Goal: Task Accomplishment & Management: Manage account settings

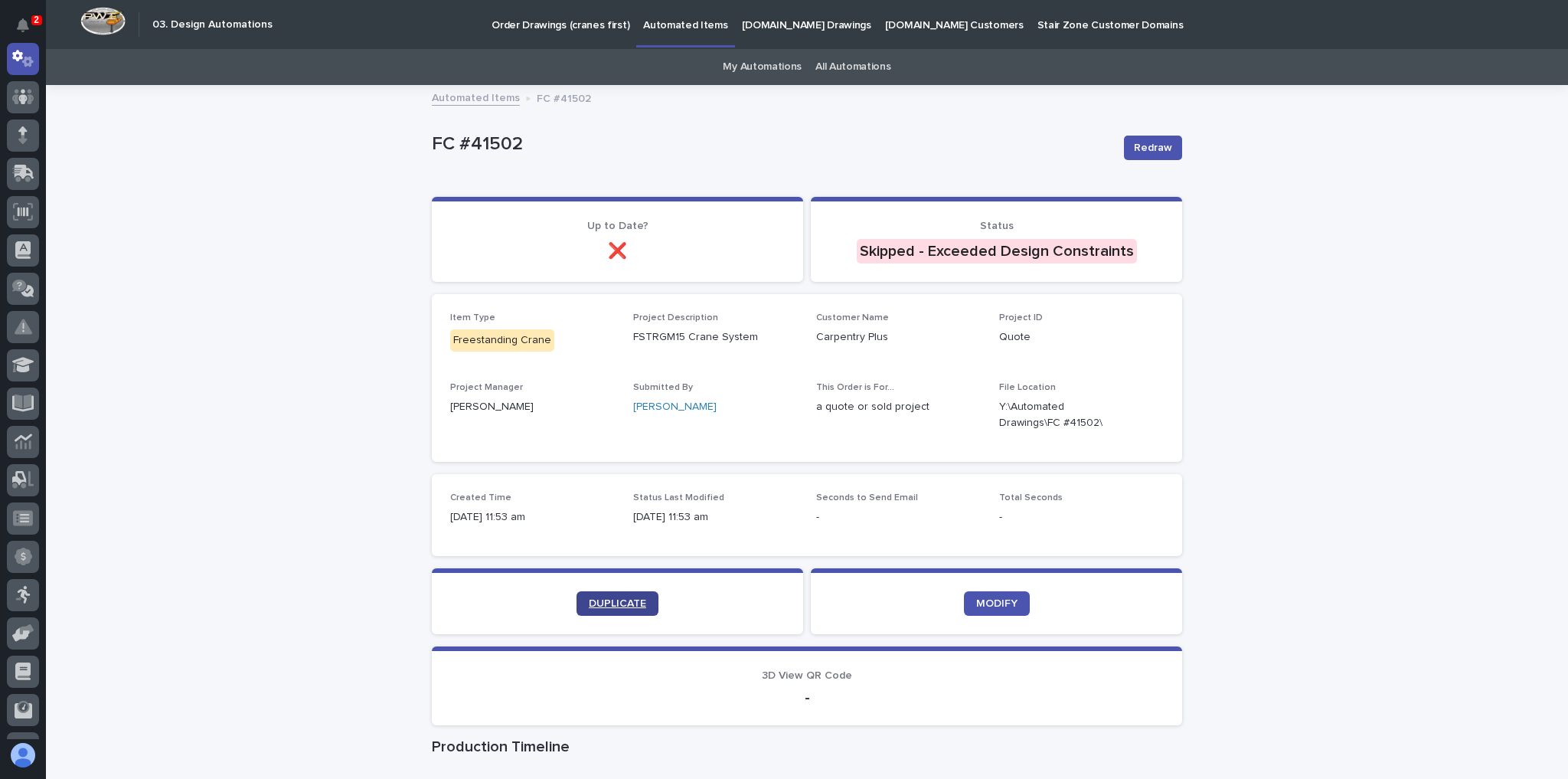
click at [625, 596] on link "DUPLICATE" at bounding box center [617, 603] width 82 height 24
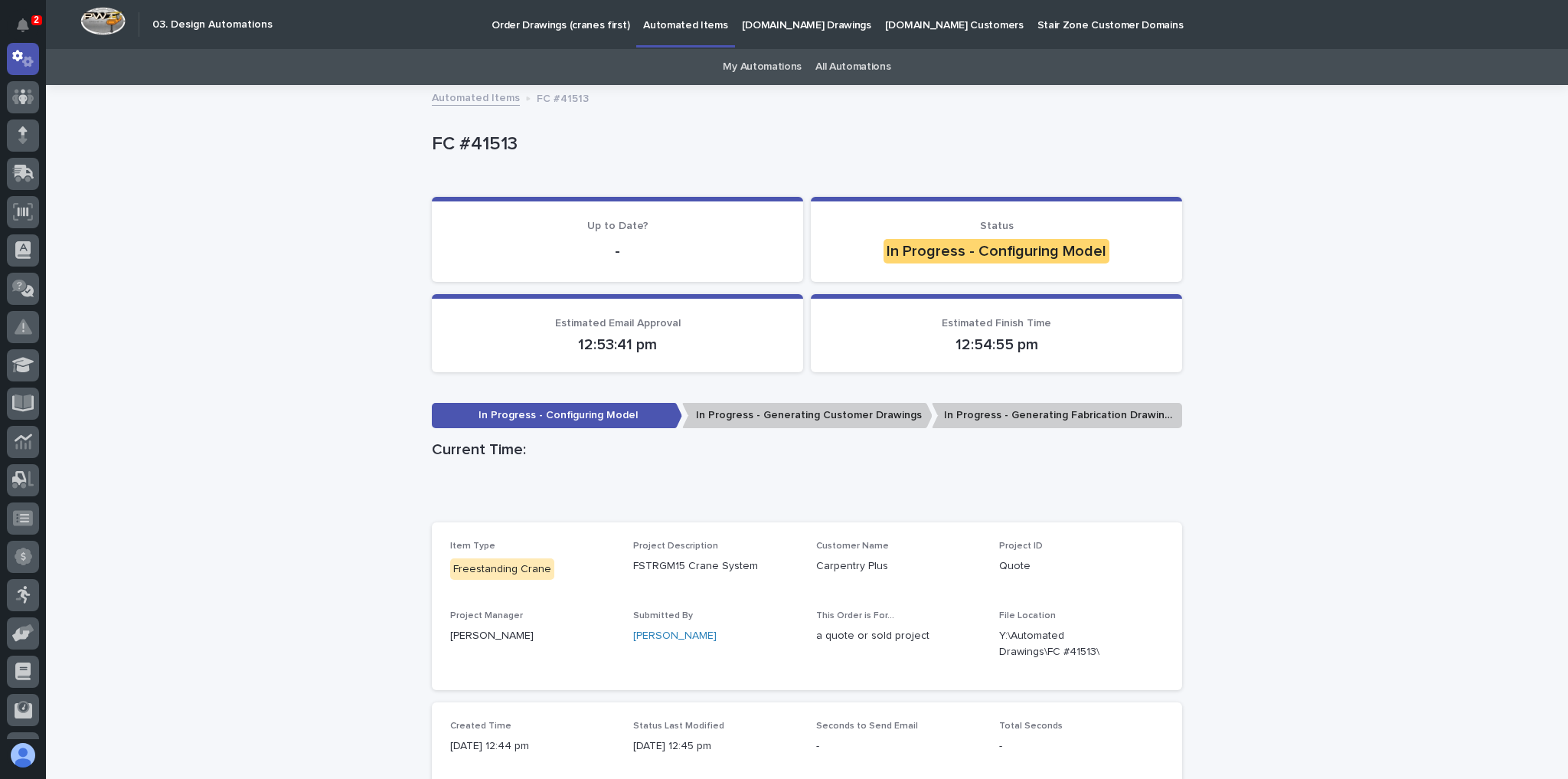
click at [192, 185] on div "Loading... Saving… Loading... Saving… FC #41513 FC #41513 Sorry, there was an e…" at bounding box center [807, 565] width 1522 height 957
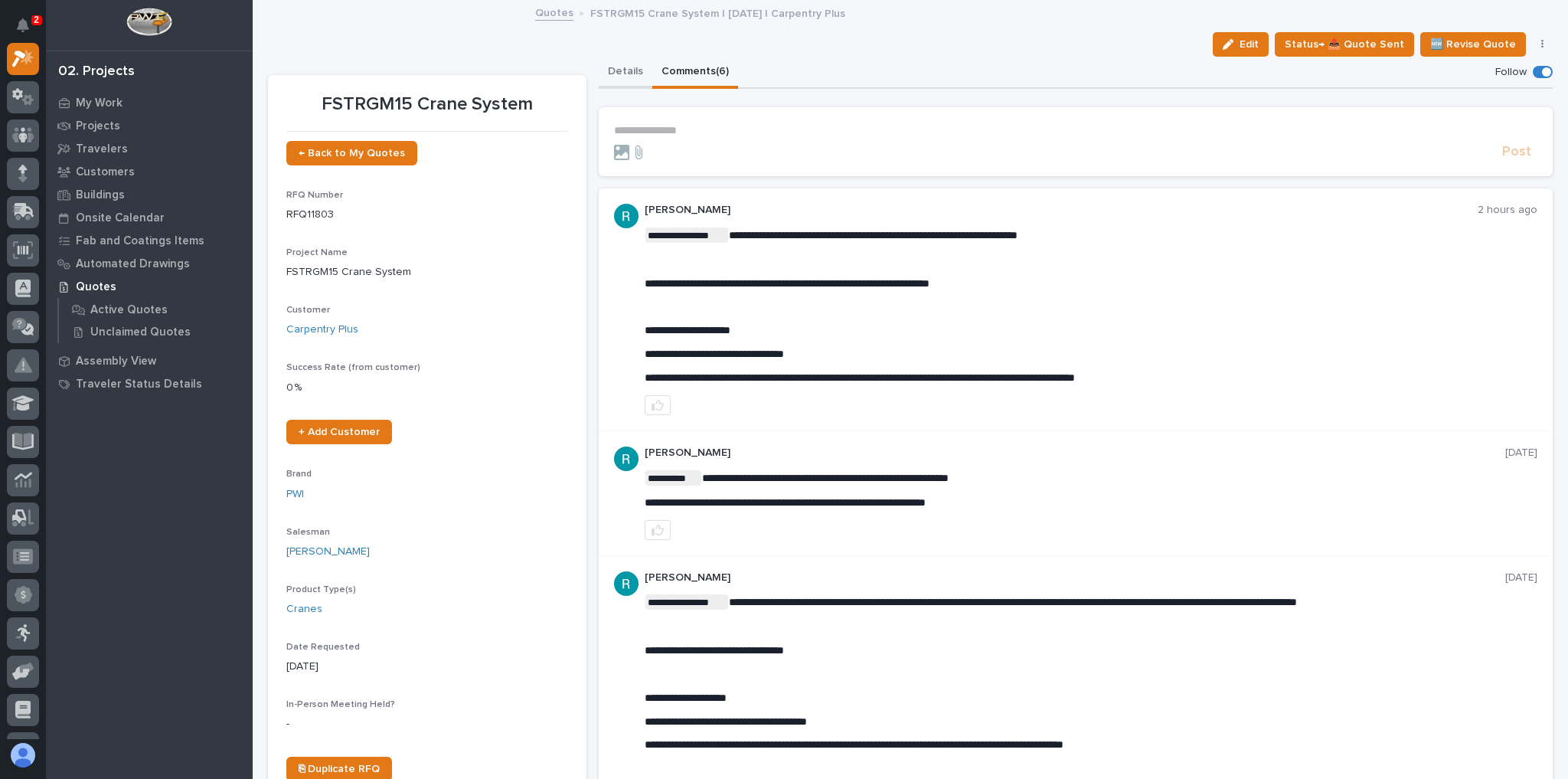
click at [611, 71] on button "Details" at bounding box center [626, 73] width 54 height 32
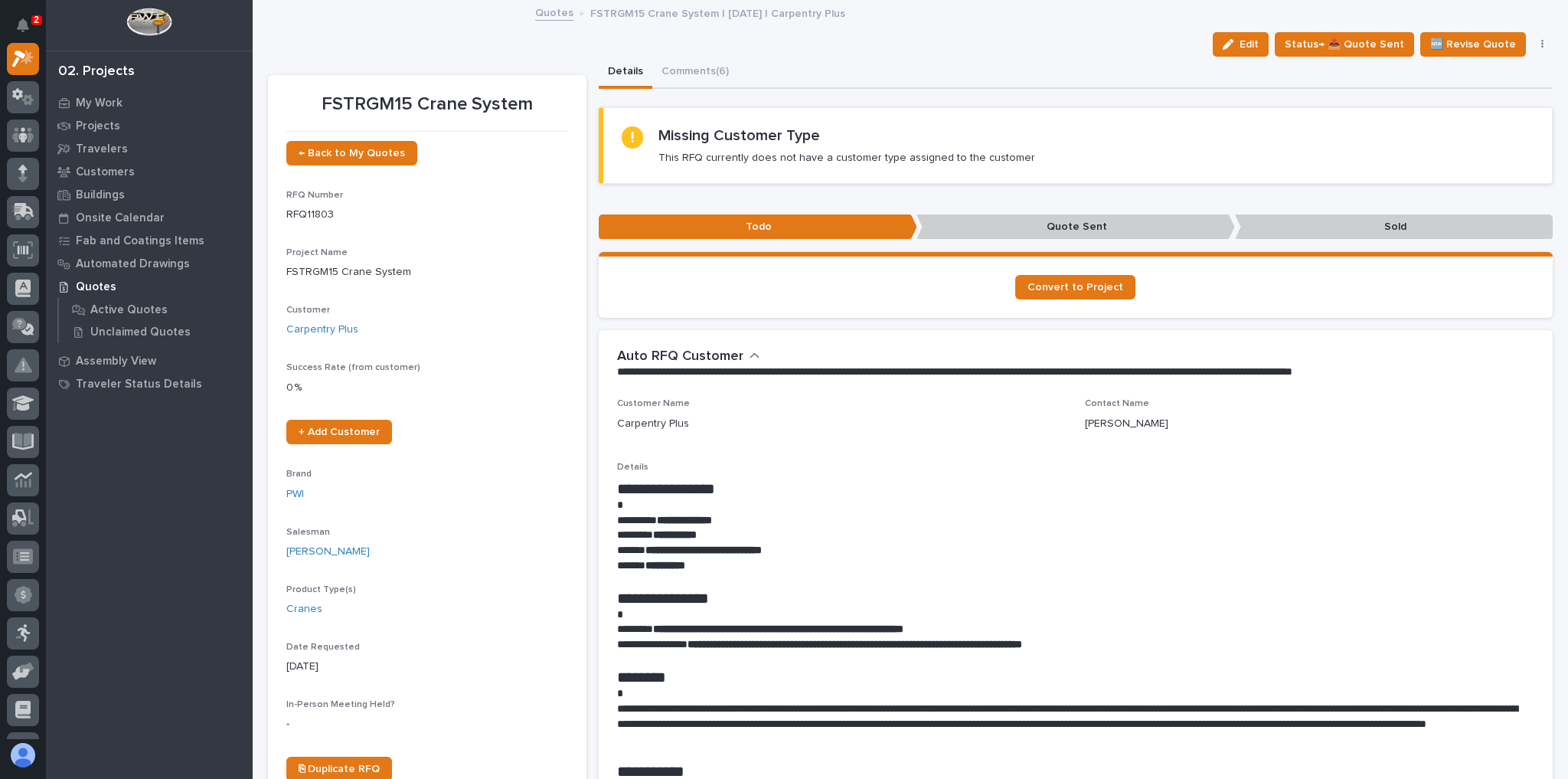
click at [606, 66] on button "Details" at bounding box center [626, 73] width 54 height 32
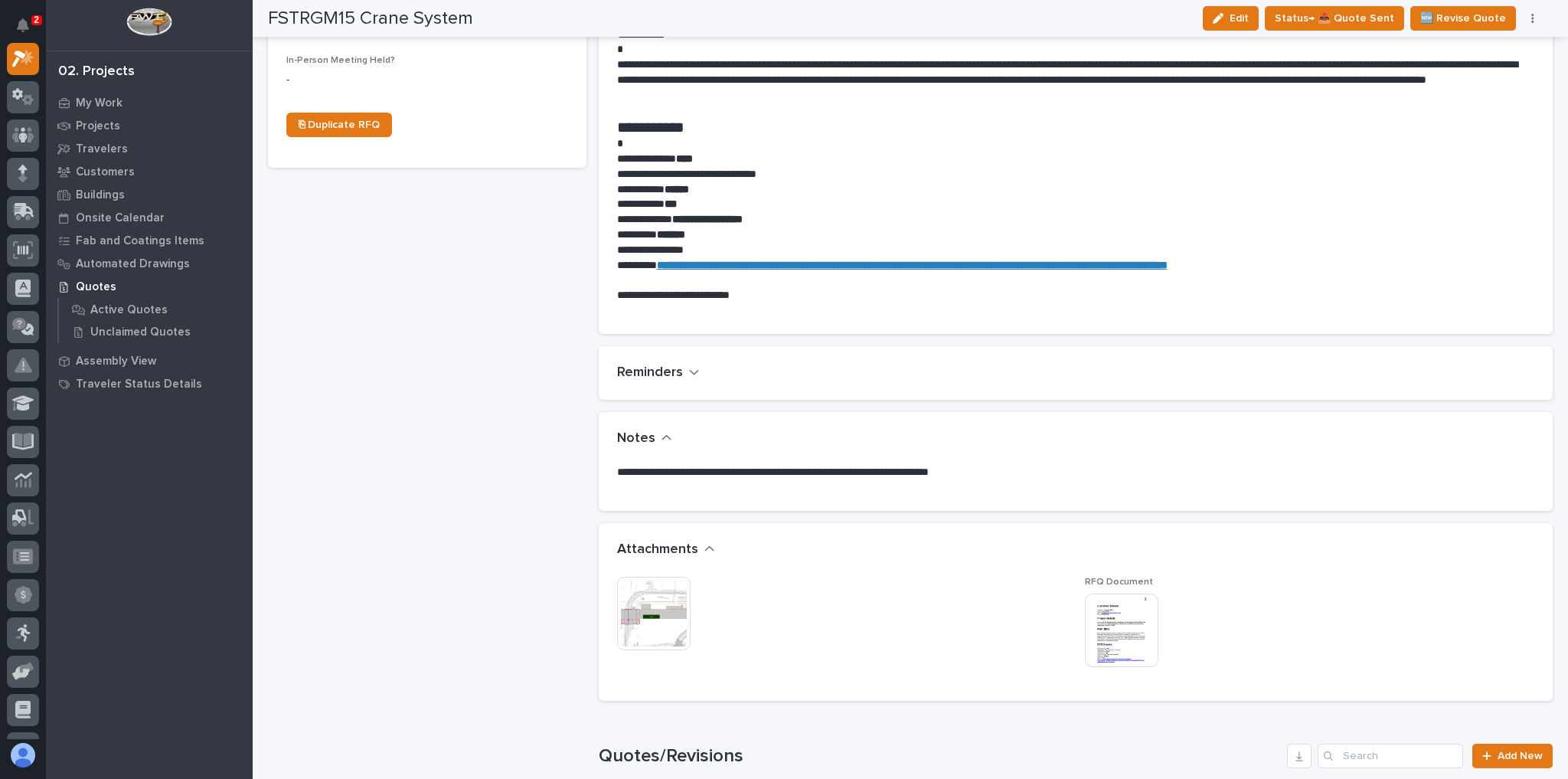
scroll to position [735, 0]
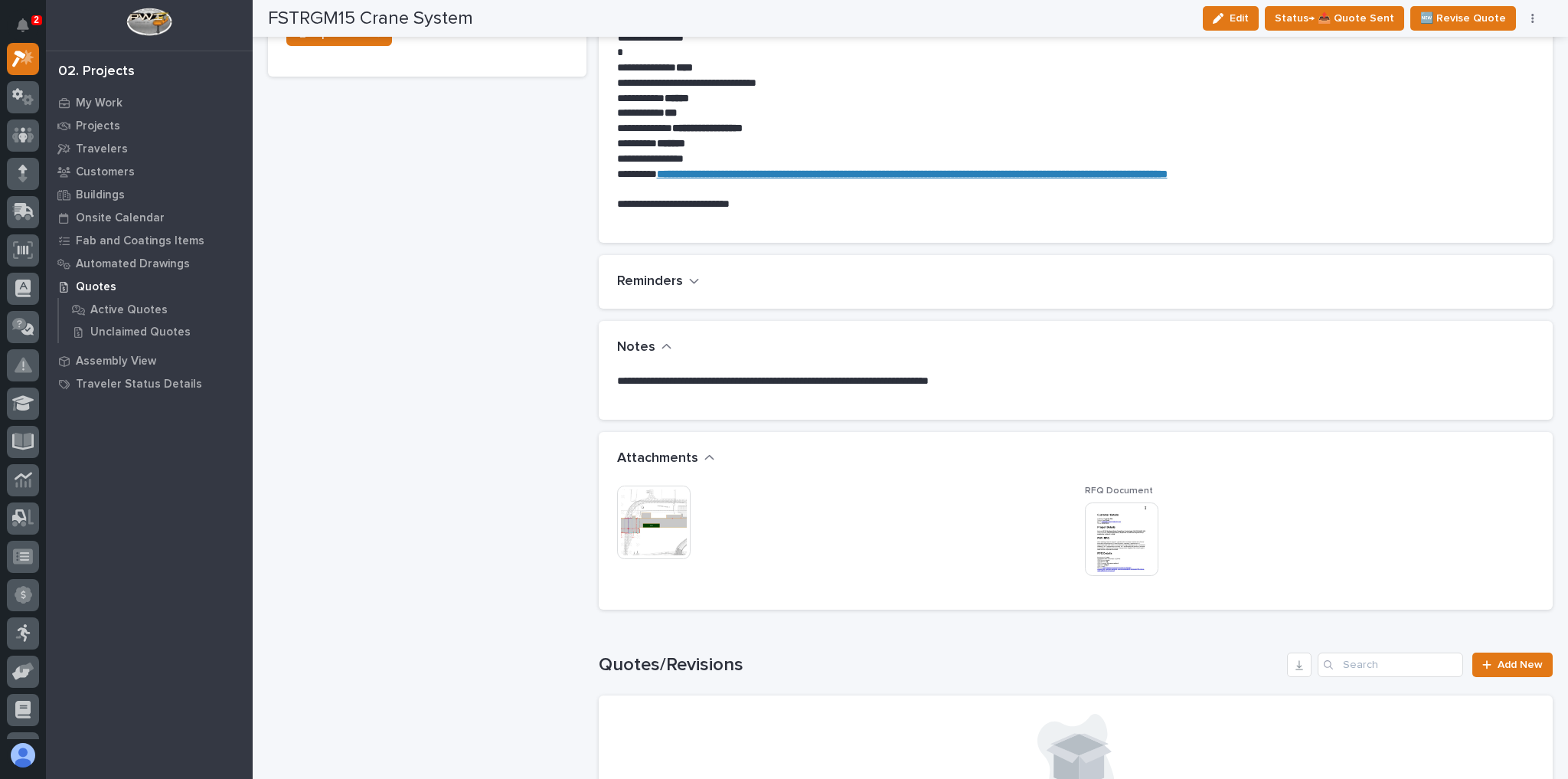
click at [672, 510] on img at bounding box center [654, 522] width 73 height 73
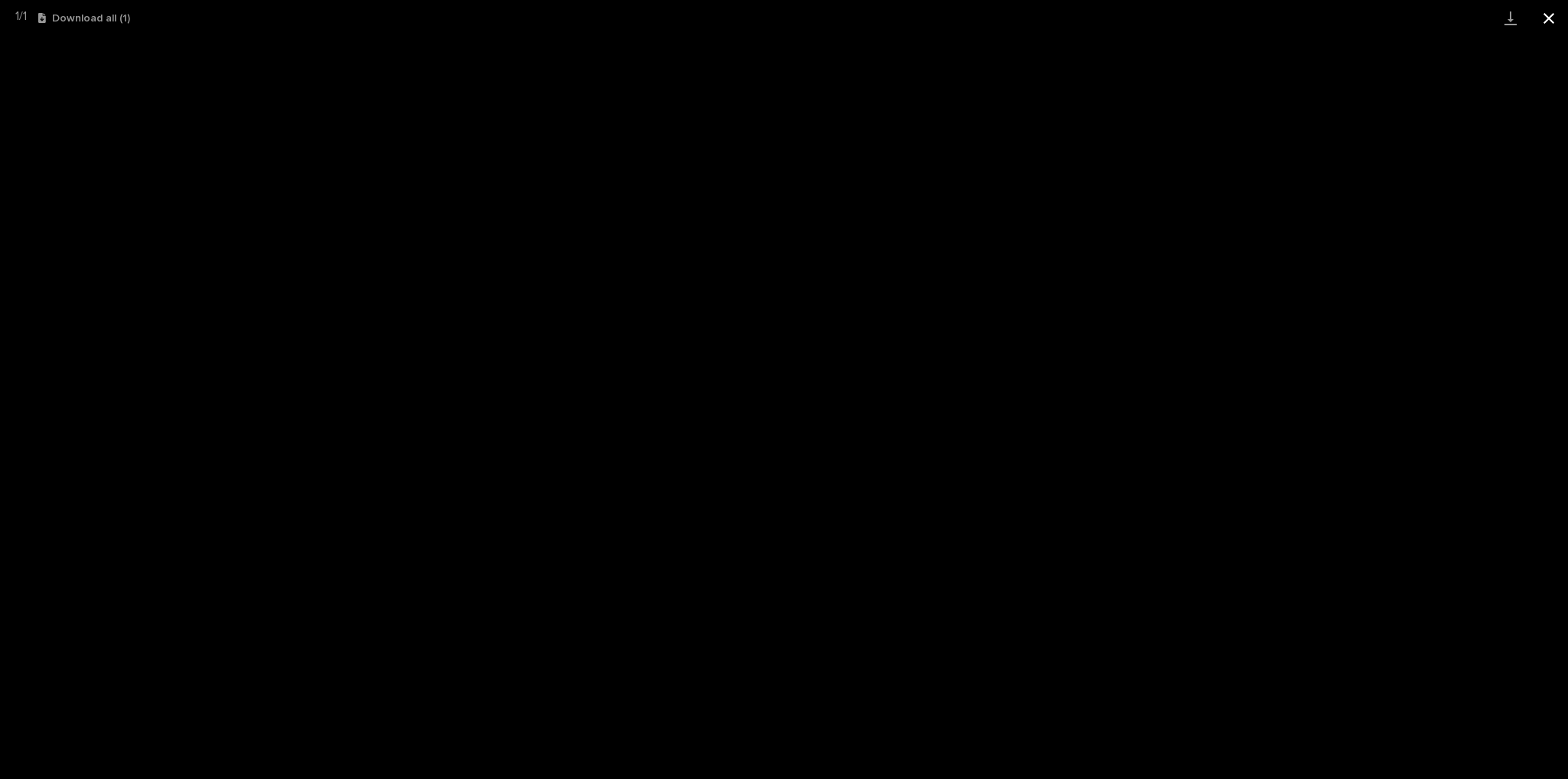
click at [1541, 7] on button "Close gallery" at bounding box center [1548, 18] width 38 height 36
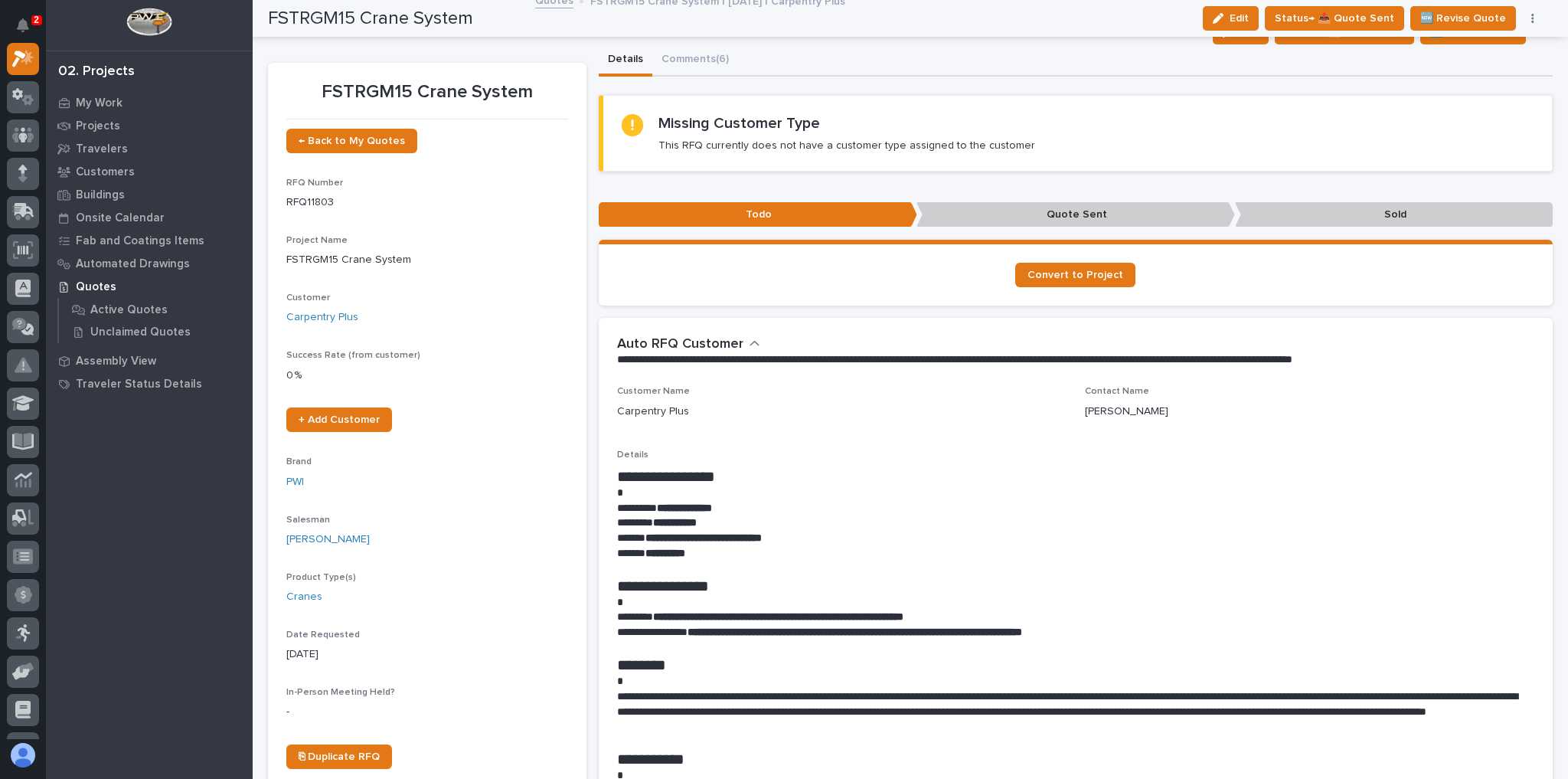
scroll to position [0, 0]
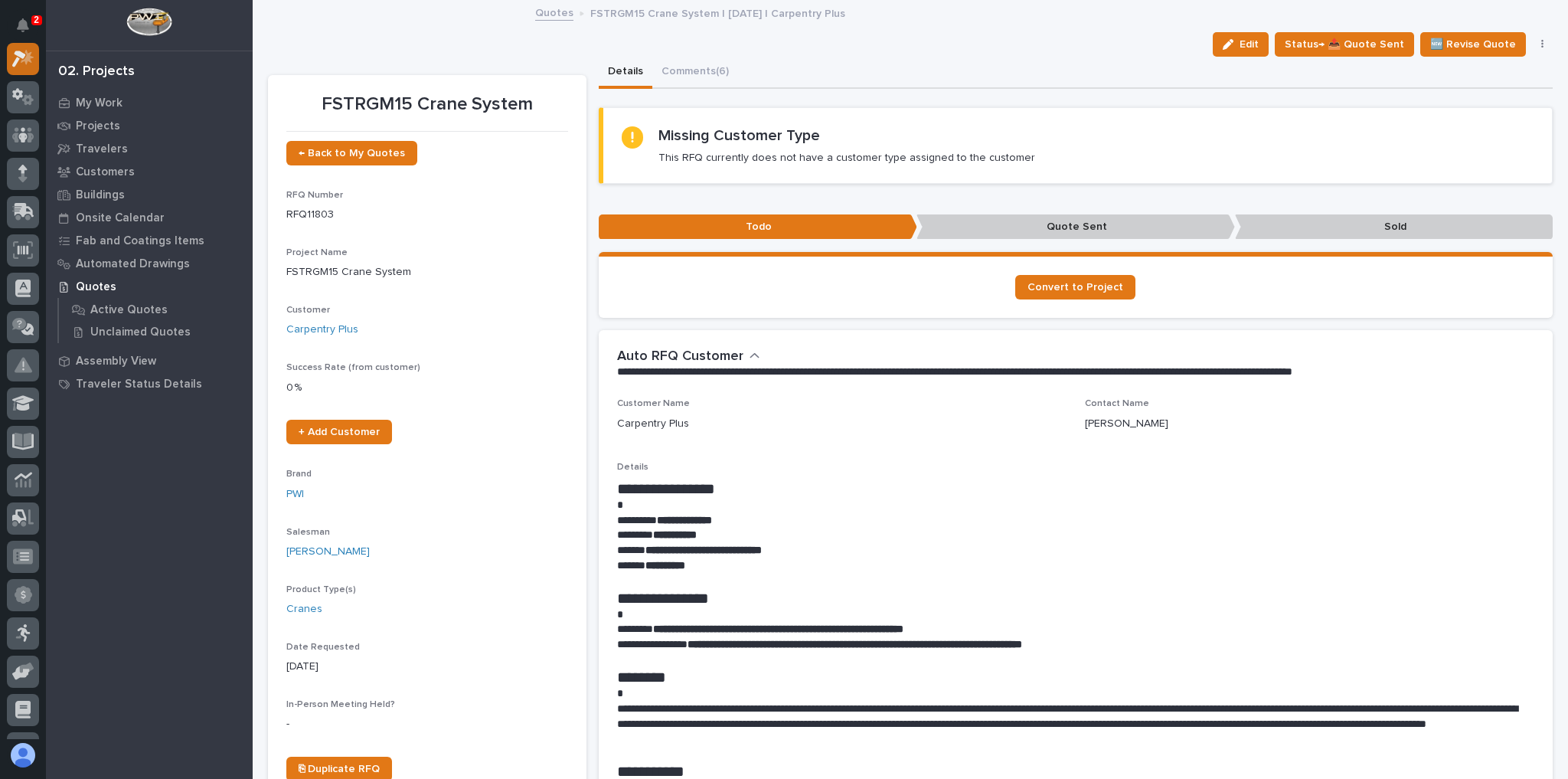
click at [24, 59] on icon at bounding box center [27, 57] width 13 height 16
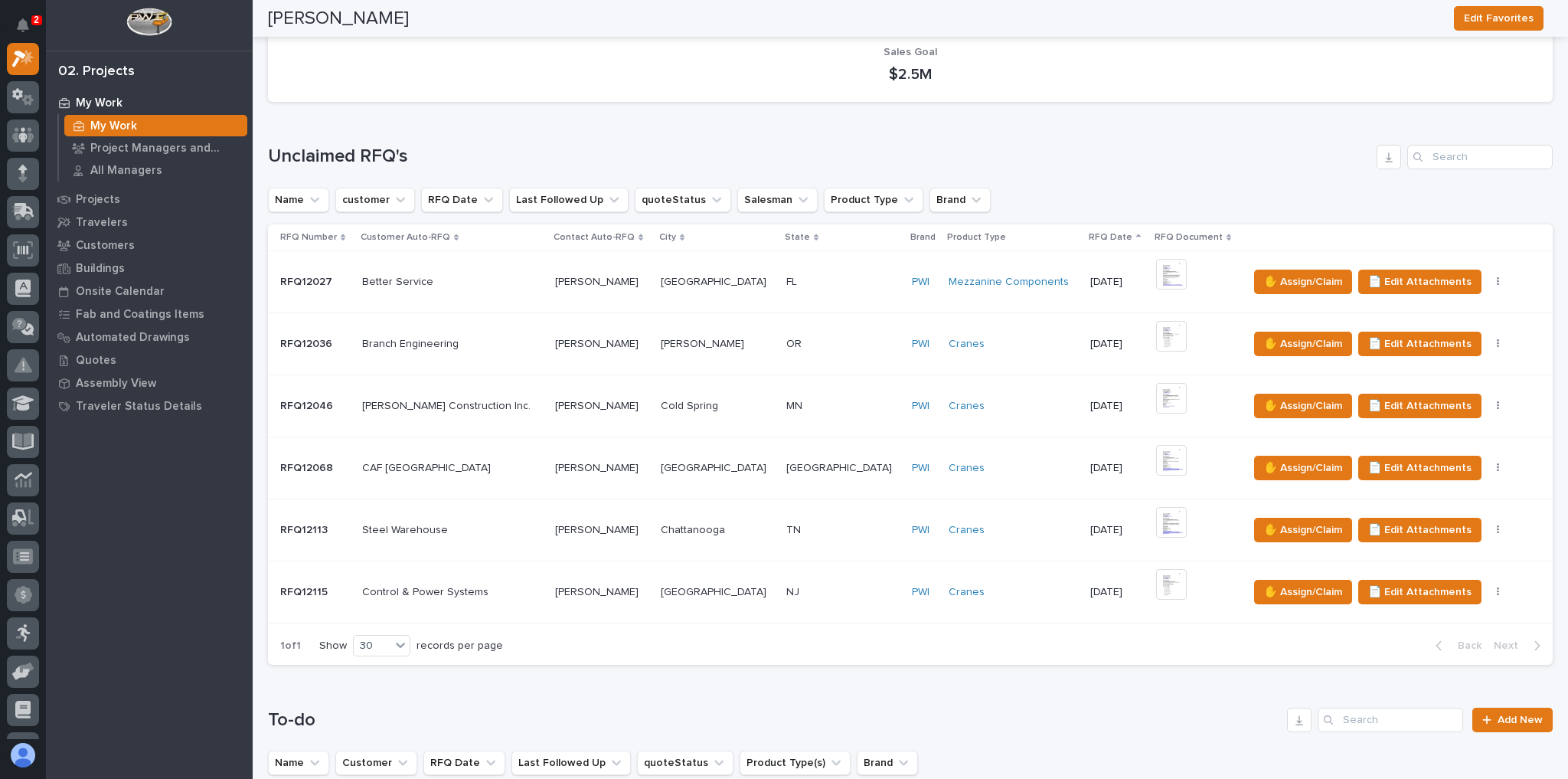
scroll to position [858, 0]
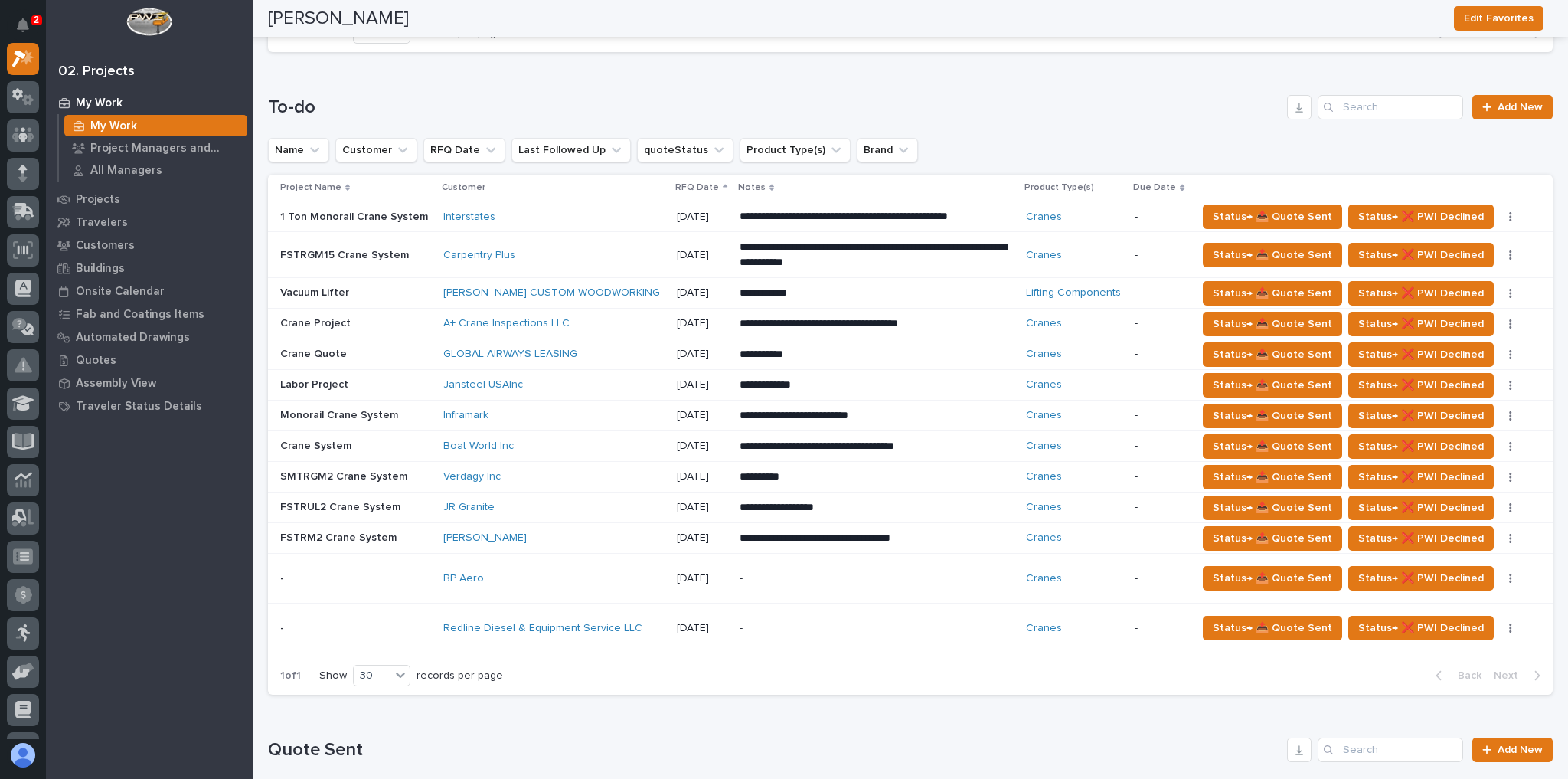
click at [520, 566] on div "BP Aero" at bounding box center [554, 578] width 222 height 25
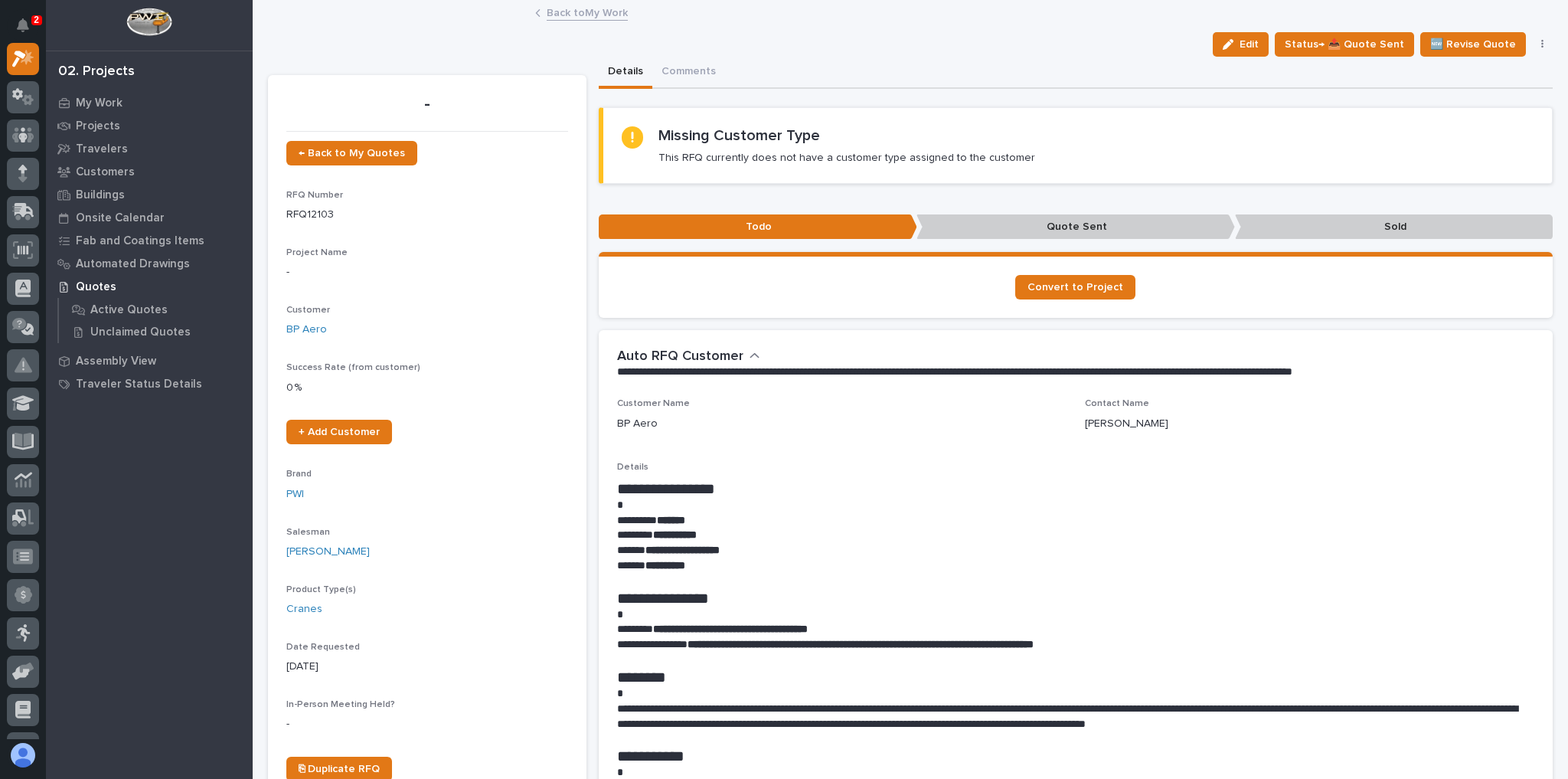
scroll to position [245, 0]
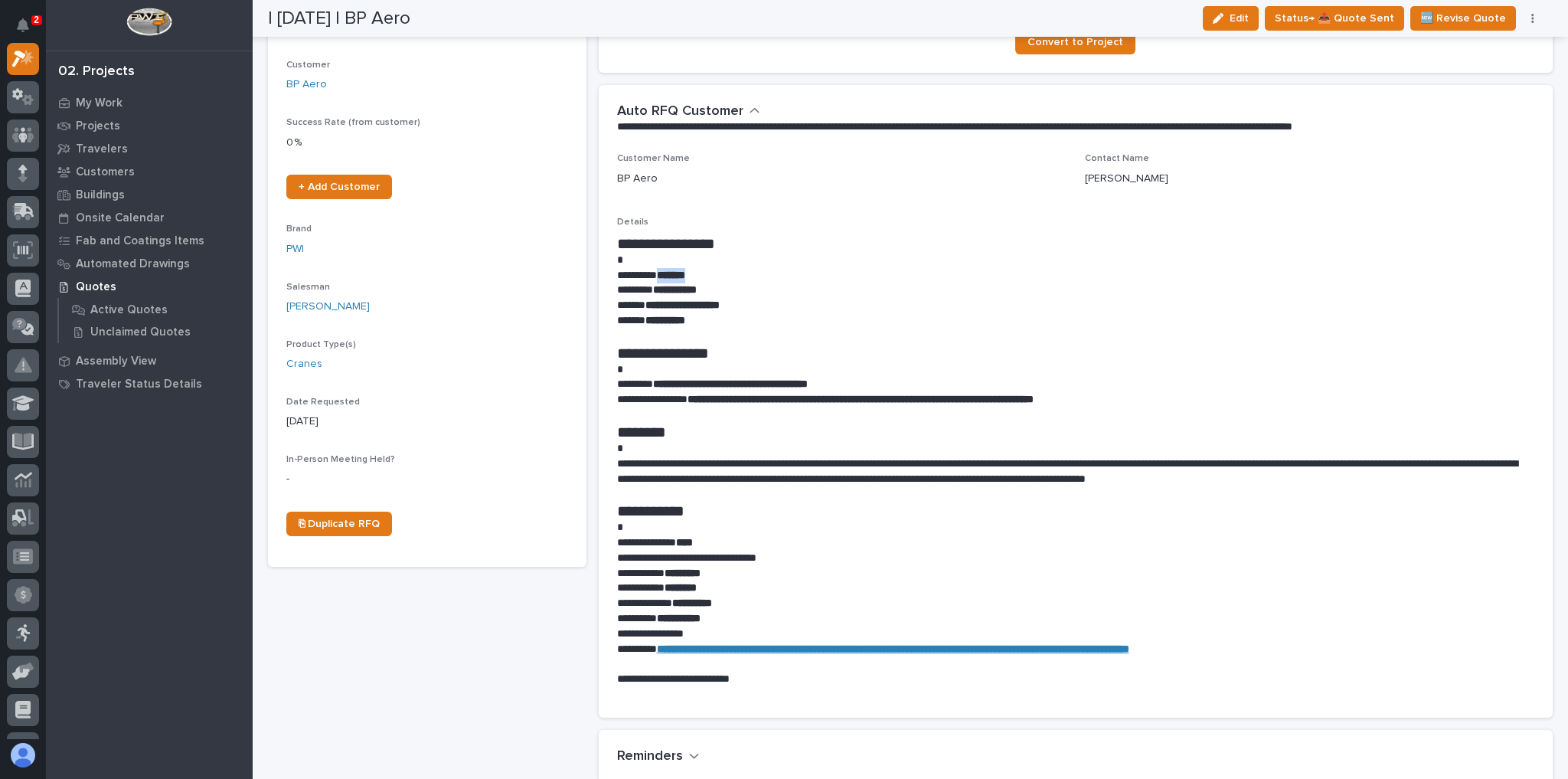
drag, startPoint x: 701, startPoint y: 271, endPoint x: 666, endPoint y: 275, distance: 35.2
click at [666, 275] on strong "*******" at bounding box center [671, 276] width 28 height 11
copy strong "*******"
drag, startPoint x: 661, startPoint y: 385, endPoint x: 833, endPoint y: 387, distance: 172.0
click at [808, 387] on strong "**********" at bounding box center [730, 384] width 154 height 11
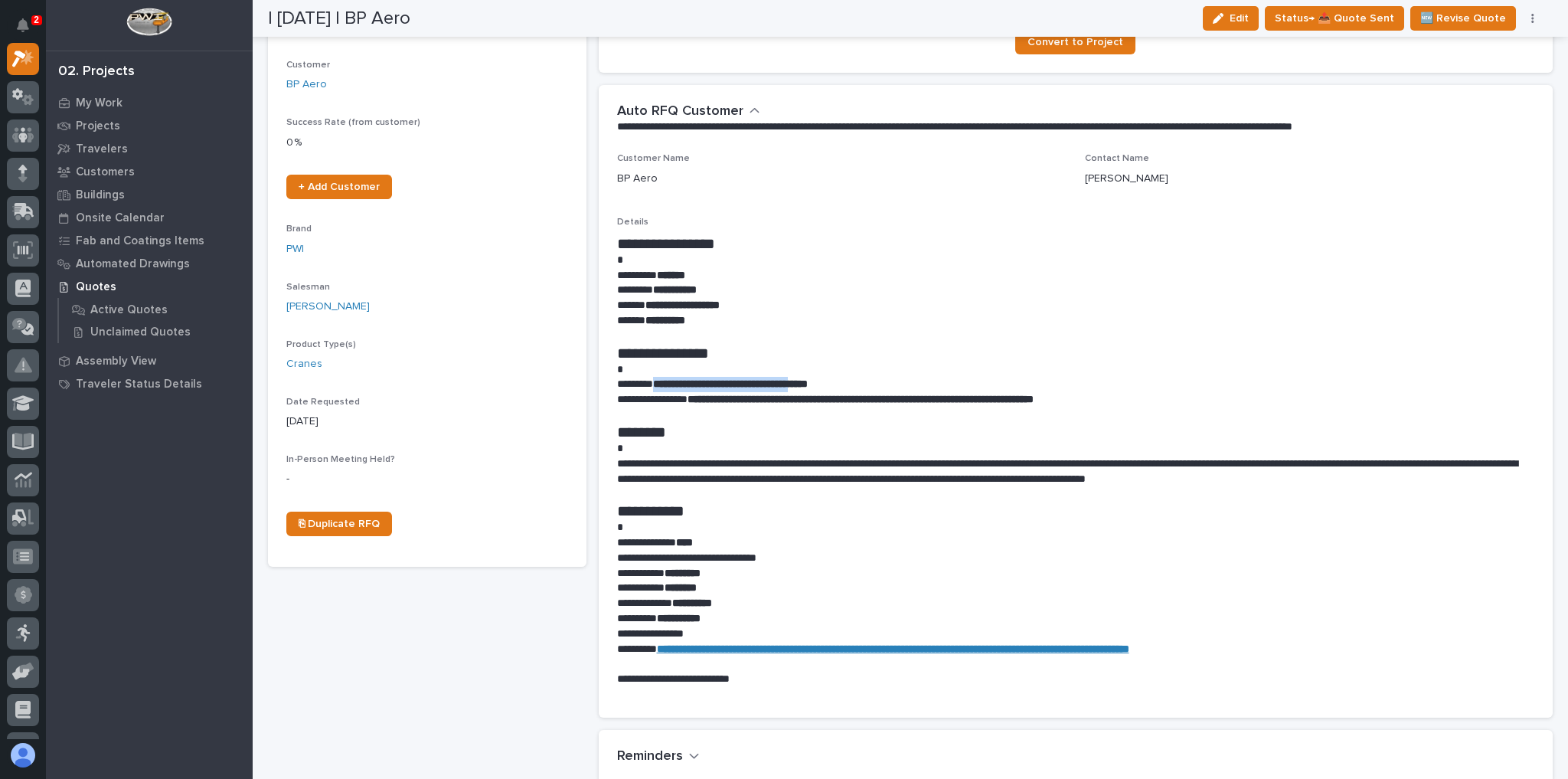
copy strong "**********"
click at [782, 344] on h1 "**********" at bounding box center [1072, 354] width 910 height 19
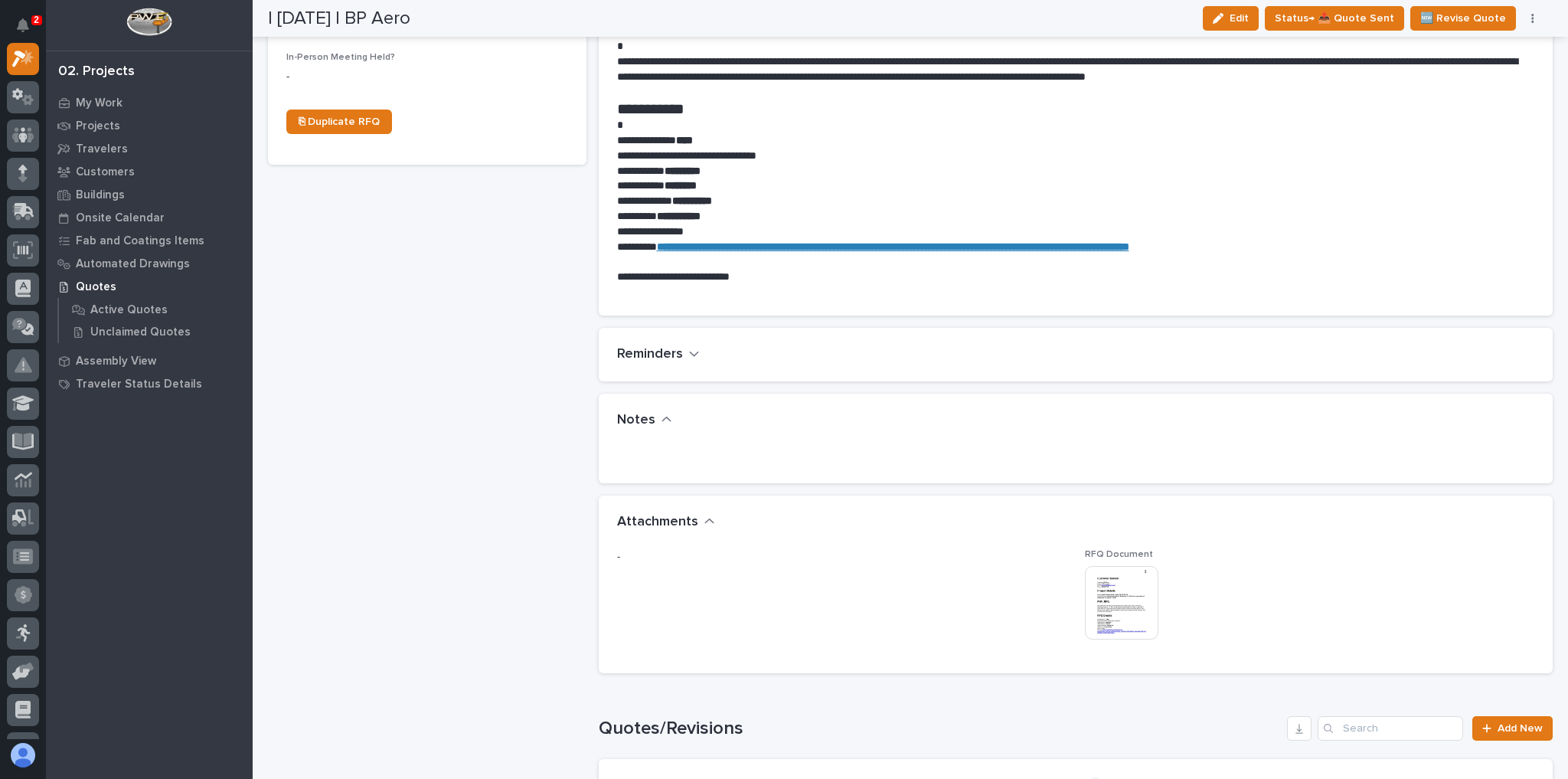
scroll to position [797, 0]
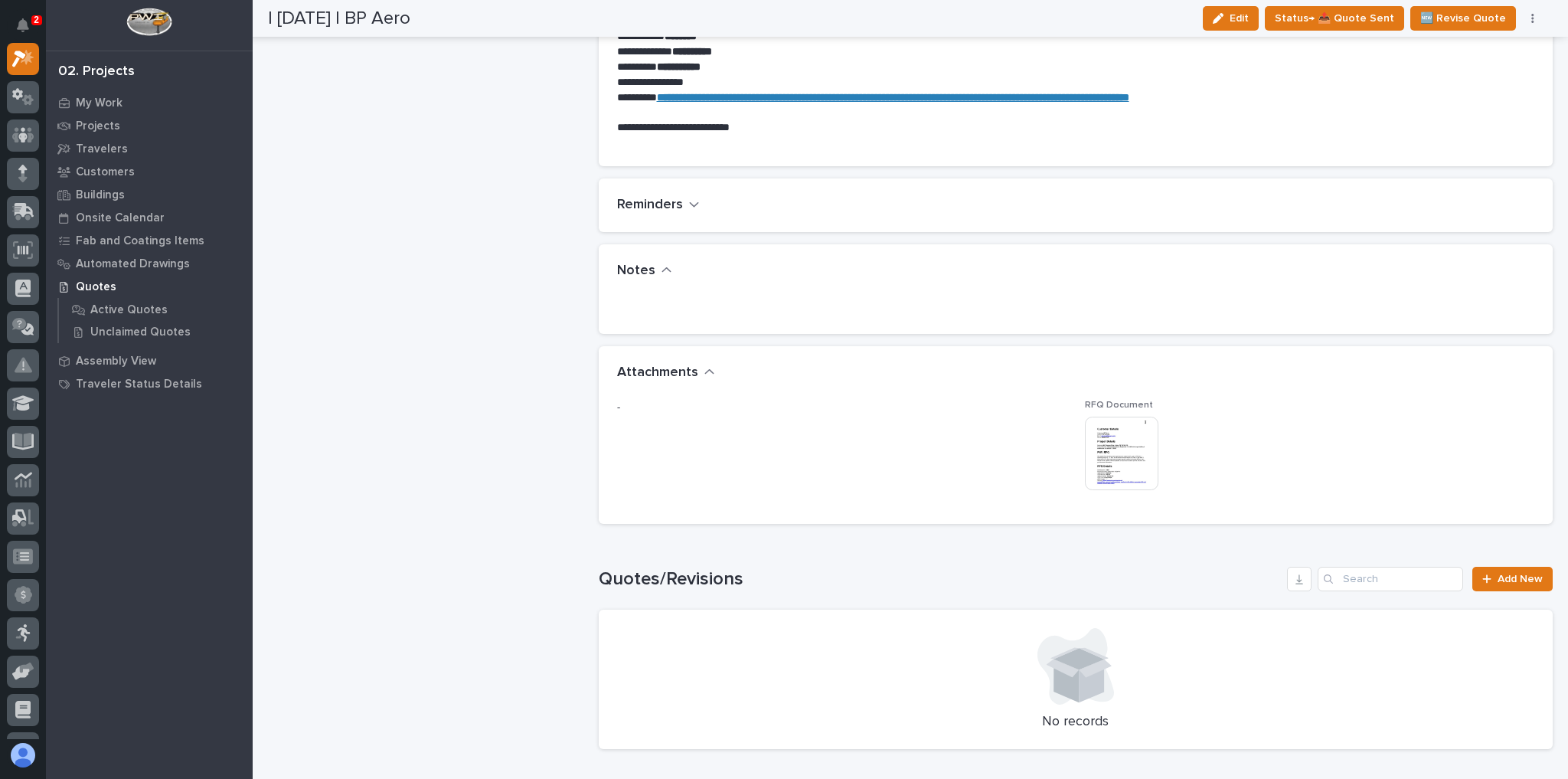
click at [1107, 452] on img at bounding box center [1122, 454] width 73 height 73
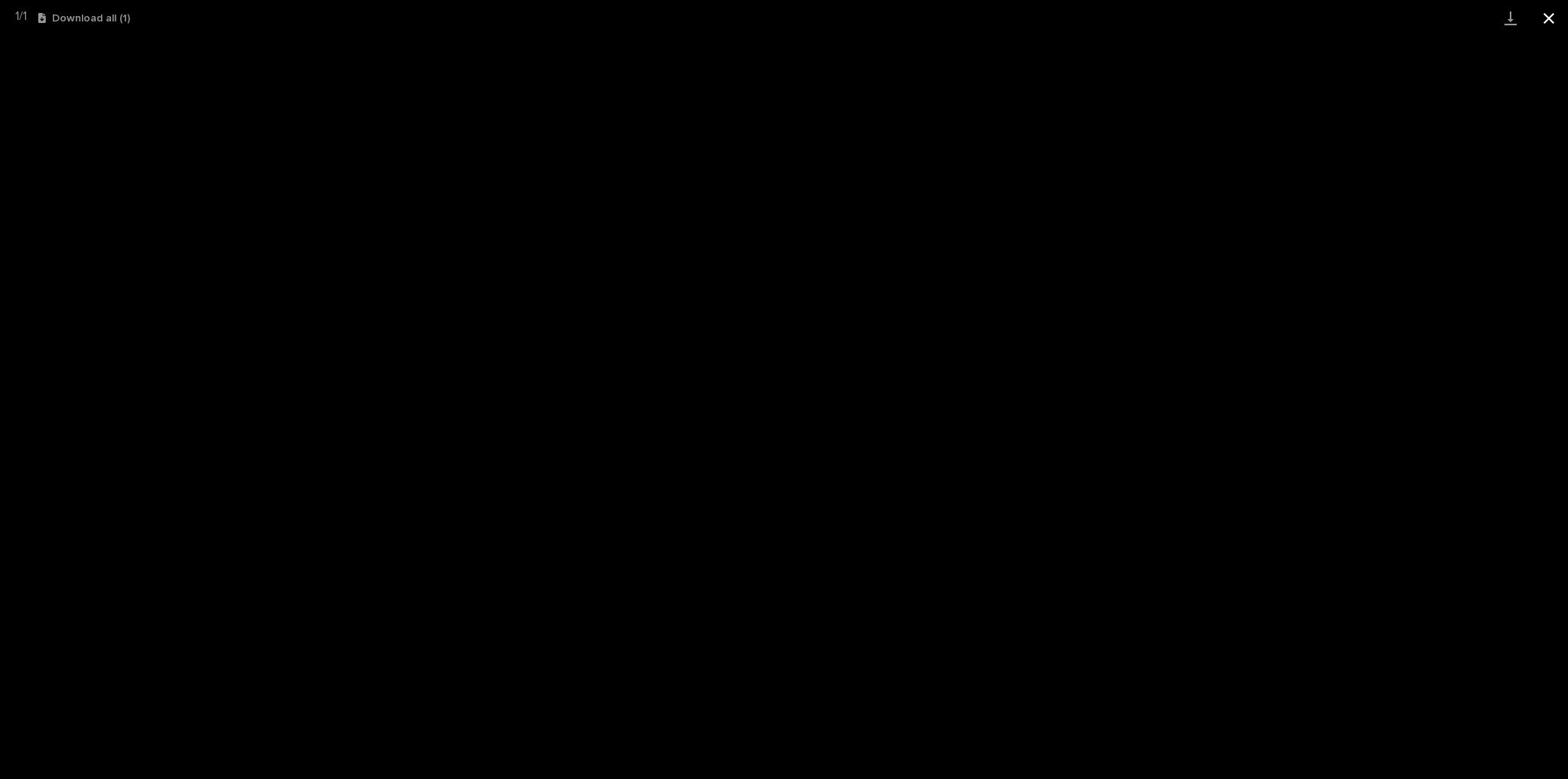
click at [1553, 22] on button "Close gallery" at bounding box center [1548, 18] width 38 height 36
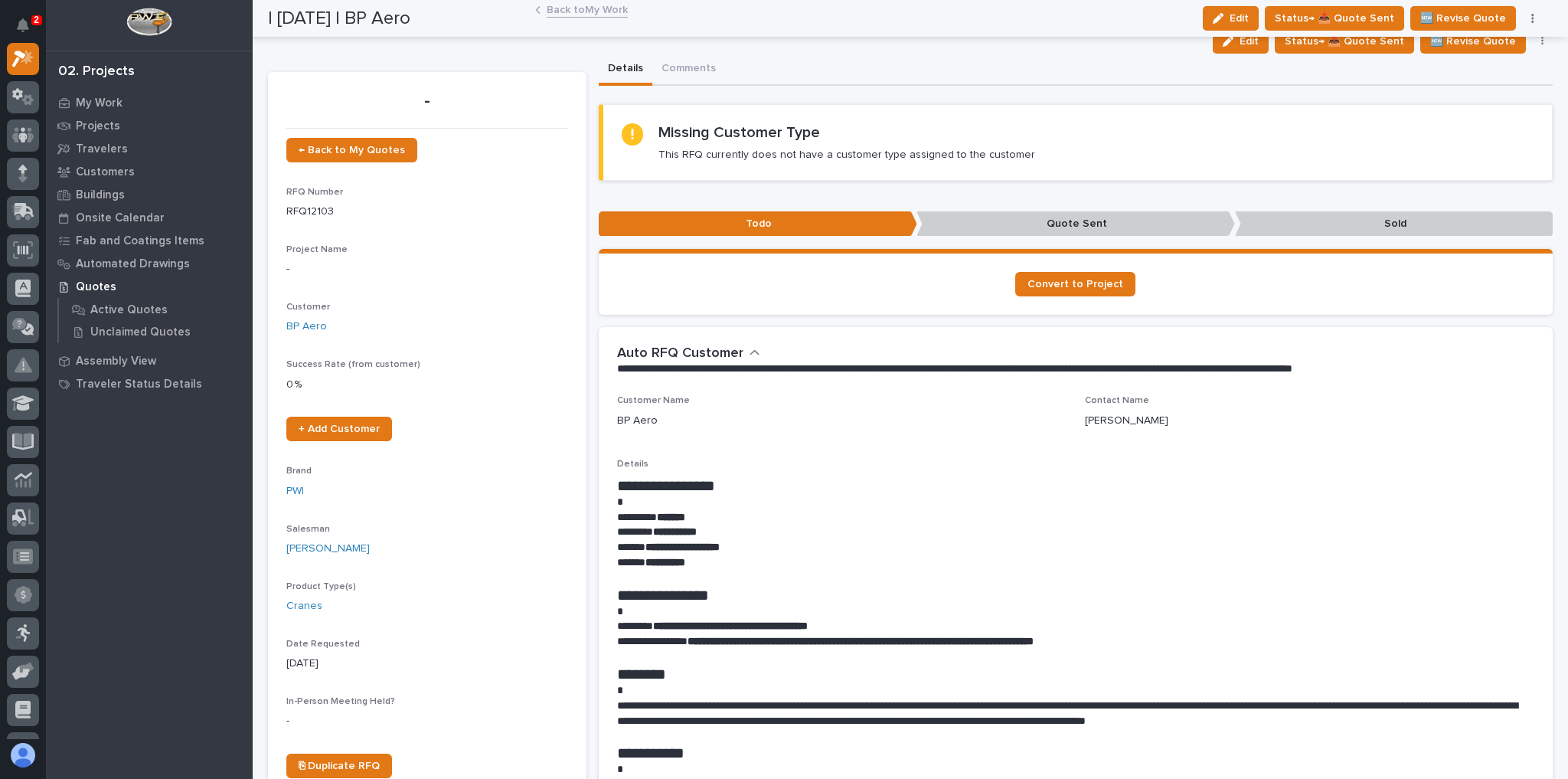
scroll to position [0, 0]
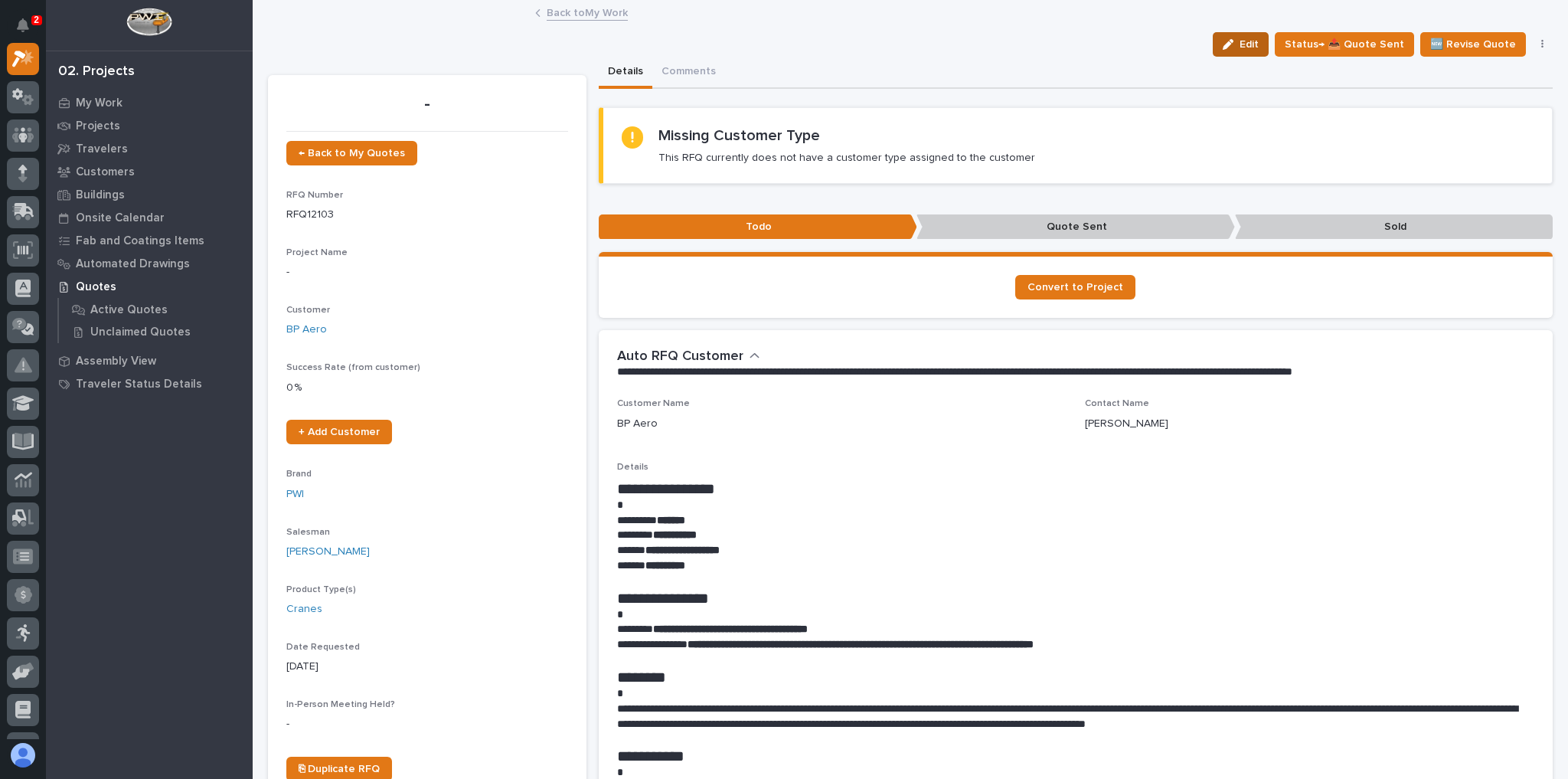
click at [1265, 43] on button "Edit" at bounding box center [1241, 44] width 56 height 24
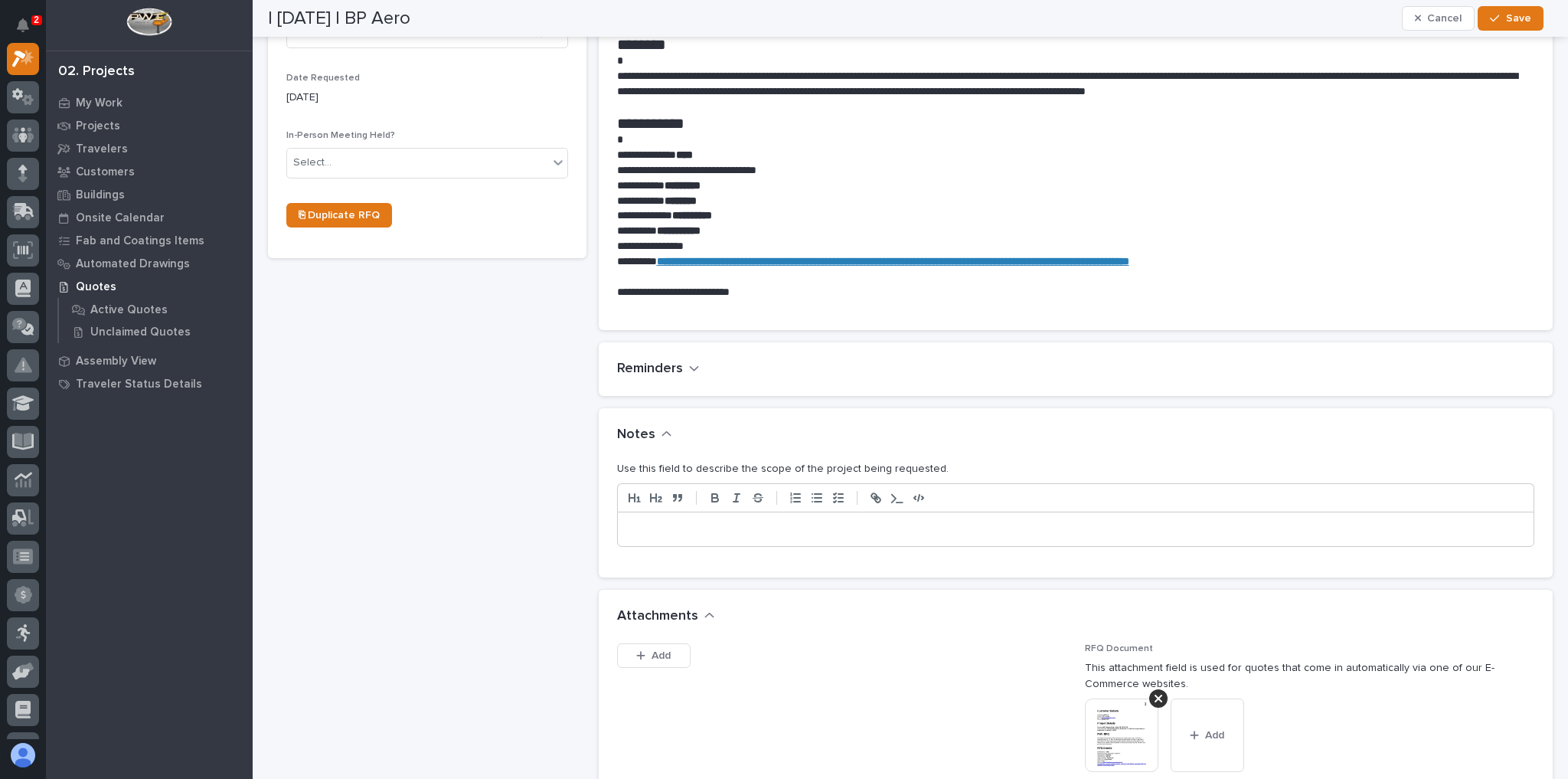
scroll to position [797, 0]
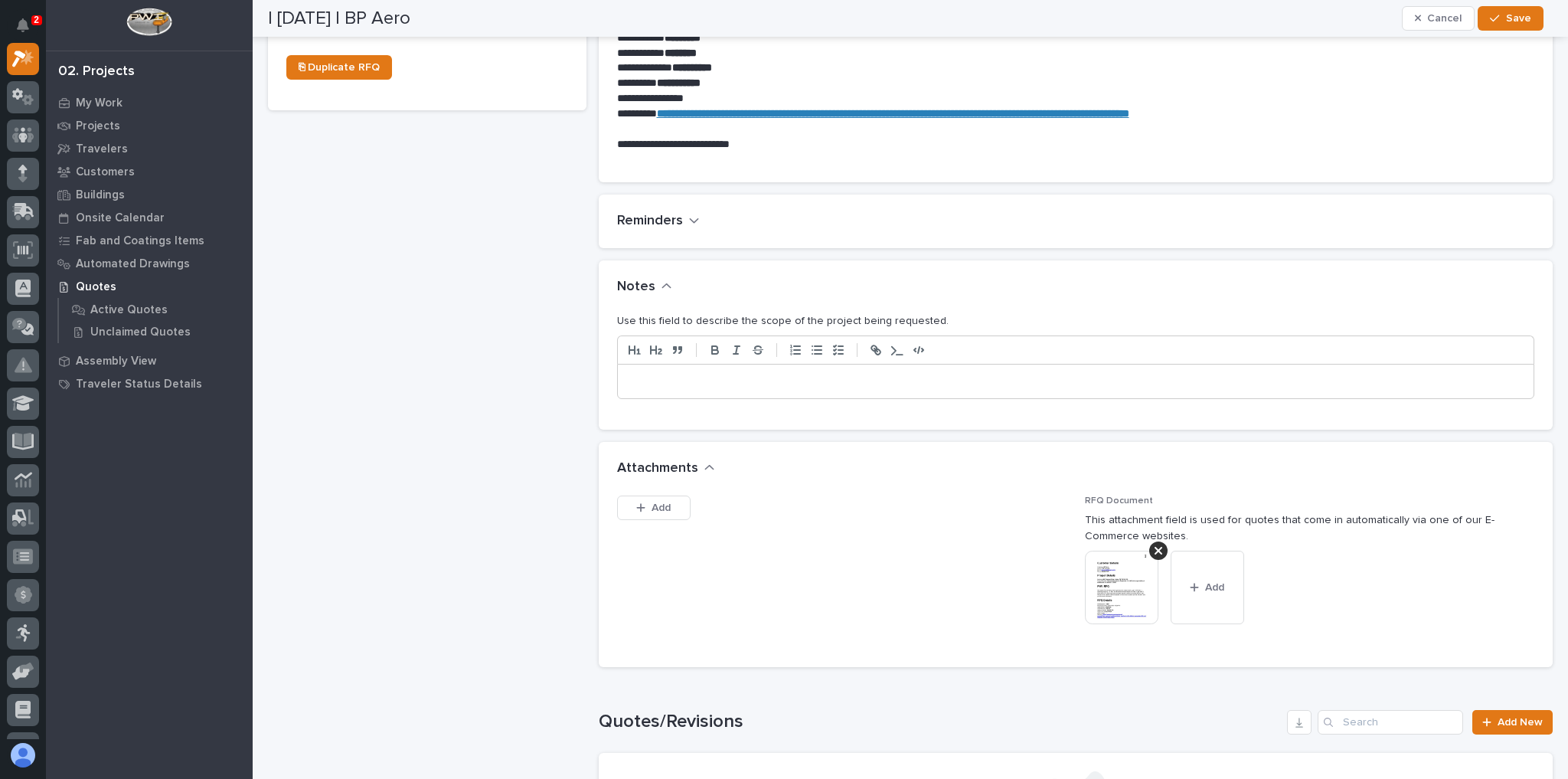
drag, startPoint x: 699, startPoint y: 372, endPoint x: 715, endPoint y: 392, distance: 25.6
click at [698, 375] on div at bounding box center [1076, 381] width 917 height 34
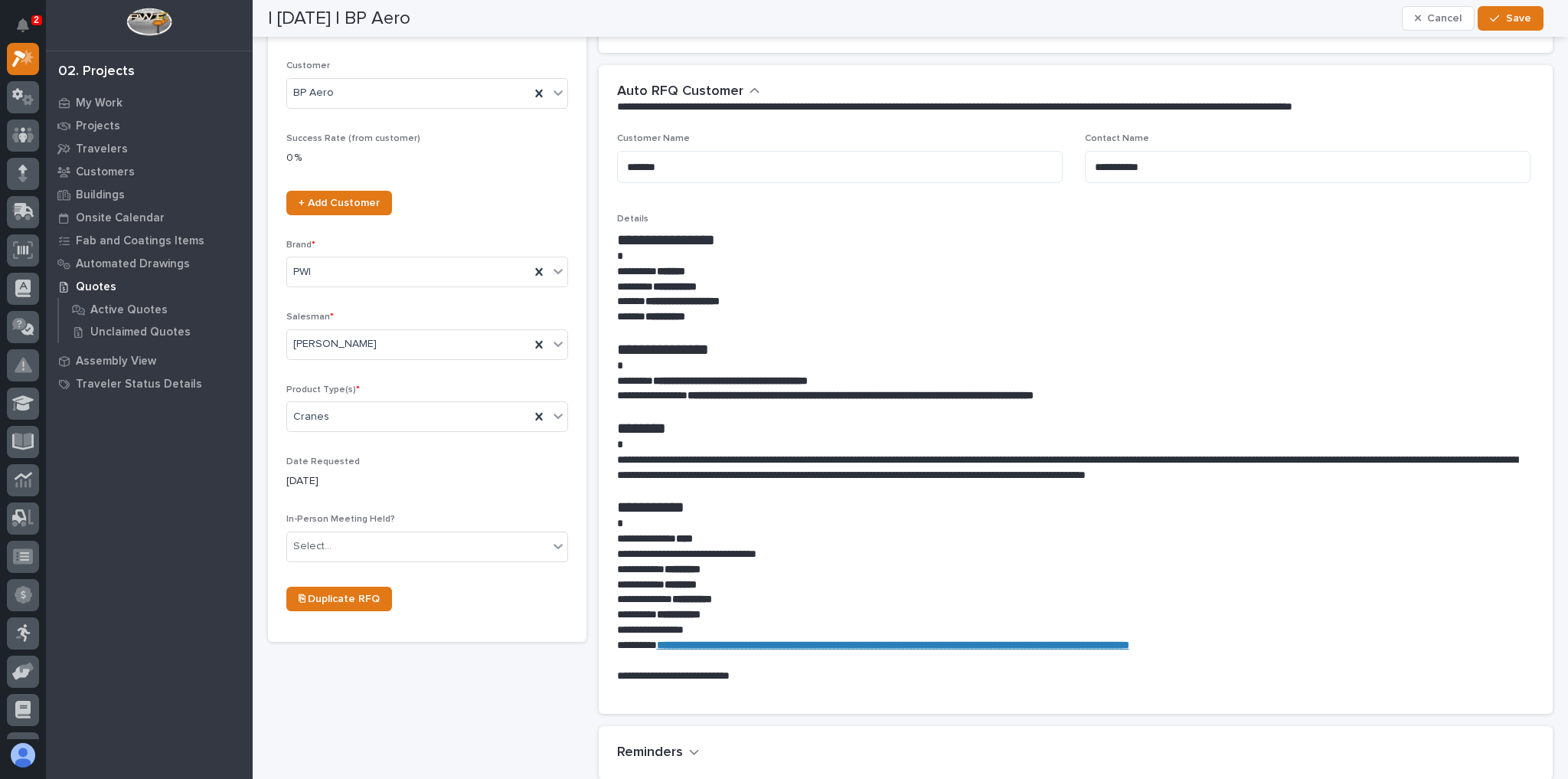
scroll to position [123, 0]
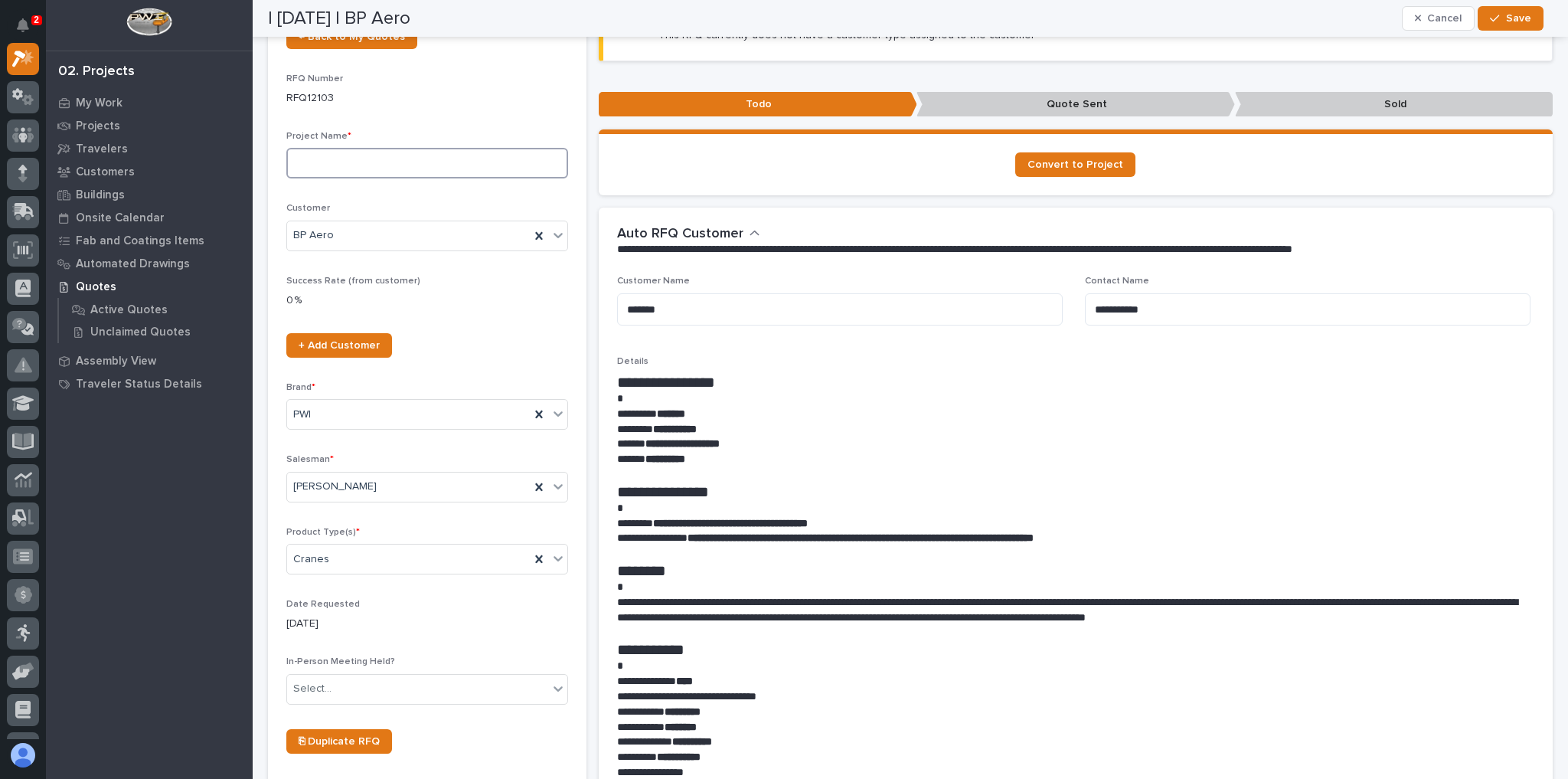
click at [349, 166] on input at bounding box center [427, 162] width 282 height 30
click at [388, 161] on input "Monrail Crane Projcet" at bounding box center [427, 162] width 282 height 30
click at [391, 162] on input "Monrail Crane Projcet" at bounding box center [427, 162] width 282 height 30
click at [348, 160] on input "1 Ton Monrail Crane Project" at bounding box center [427, 162] width 282 height 30
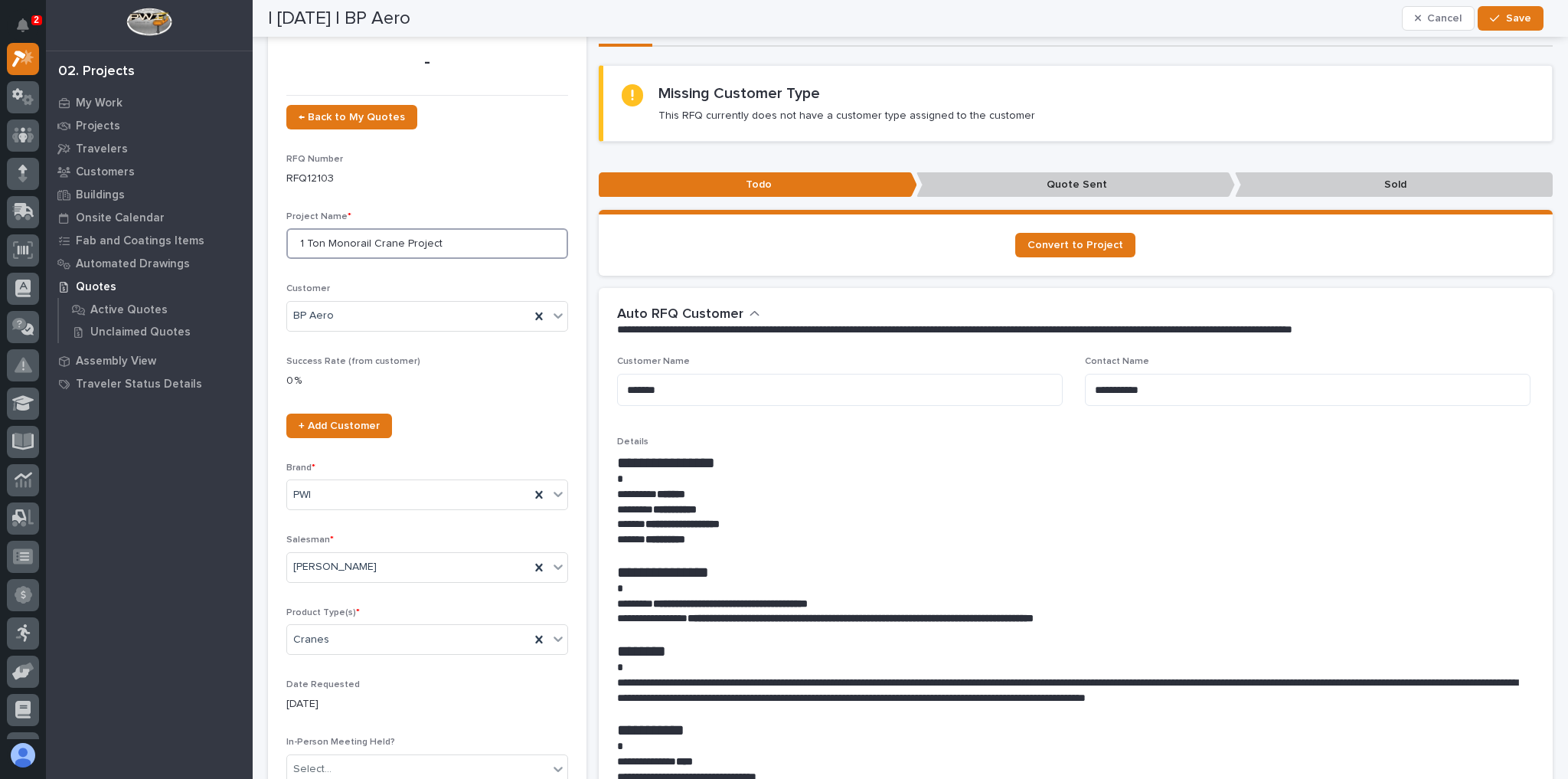
scroll to position [0, 0]
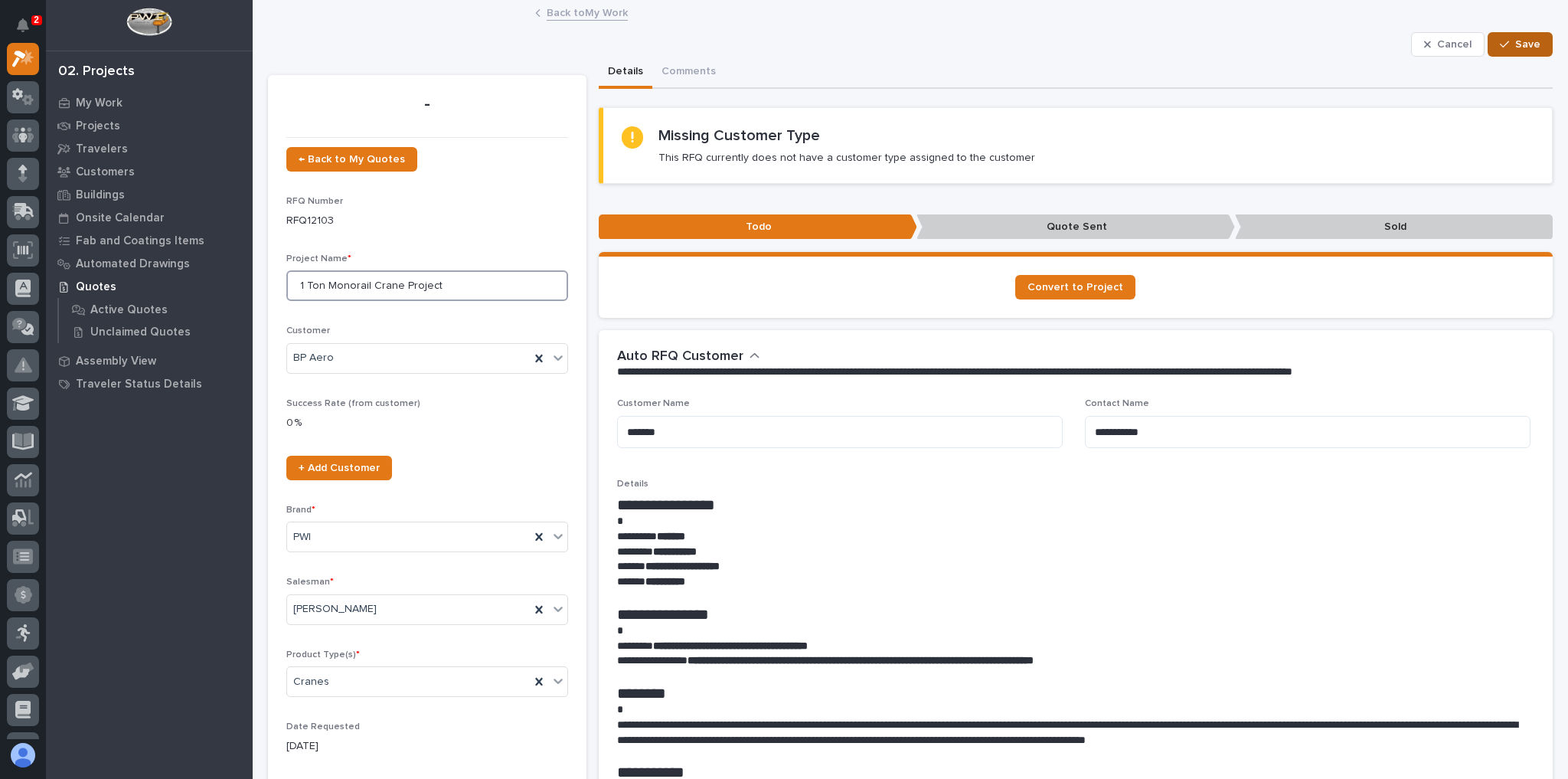
type input "1 Ton Monorail Crane Project"
drag, startPoint x: 1510, startPoint y: 44, endPoint x: 1514, endPoint y: 53, distance: 9.8
click at [1516, 44] on span "Save" at bounding box center [1528, 44] width 25 height 14
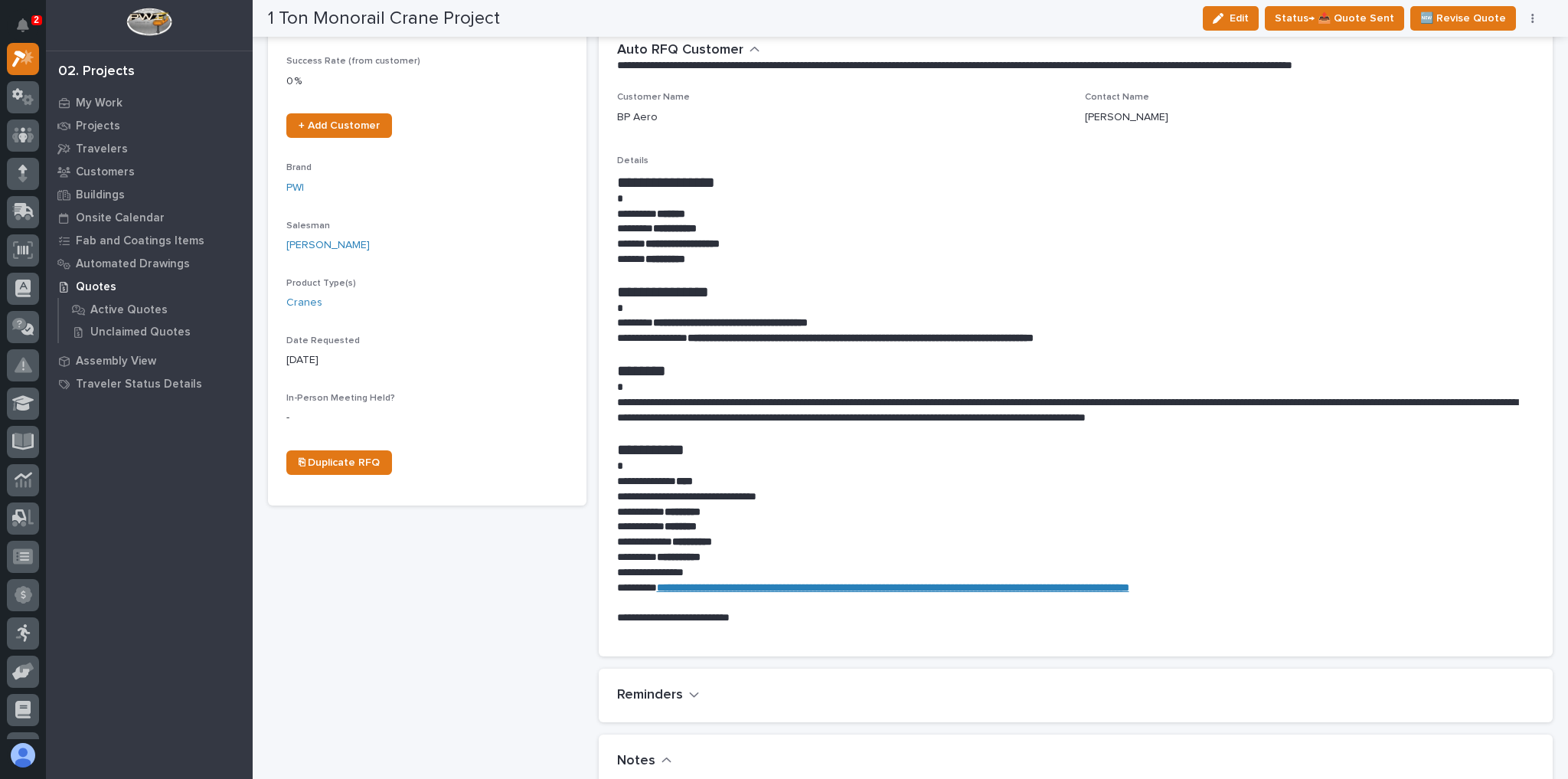
drag, startPoint x: 1270, startPoint y: 17, endPoint x: 1215, endPoint y: 133, distance: 128.4
click at [1259, 17] on button "Edit" at bounding box center [1231, 18] width 56 height 24
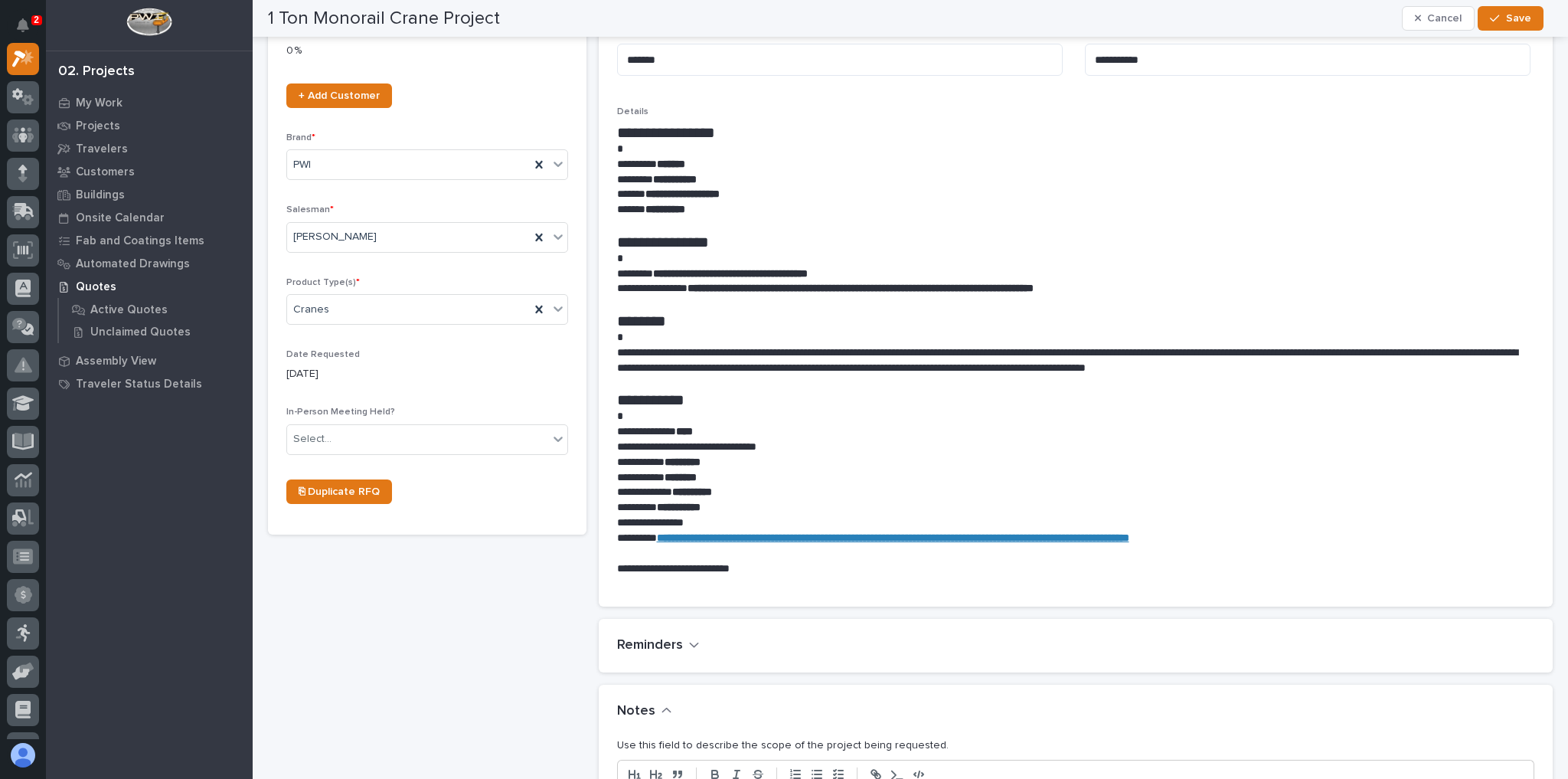
scroll to position [557, 0]
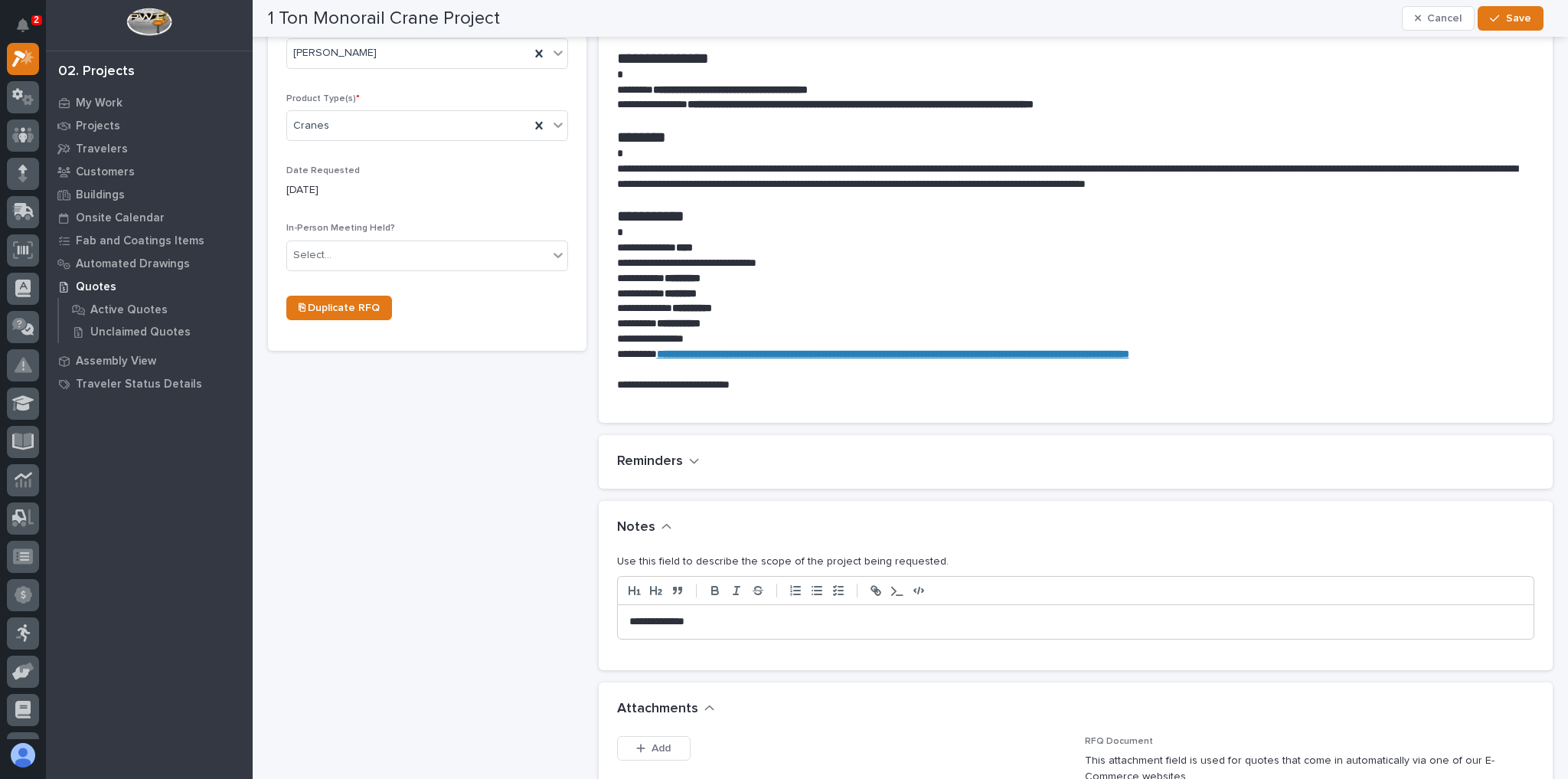
click at [726, 619] on p "**********" at bounding box center [1073, 622] width 887 height 16
click at [1439, 17] on span "Cancel" at bounding box center [1445, 19] width 34 height 14
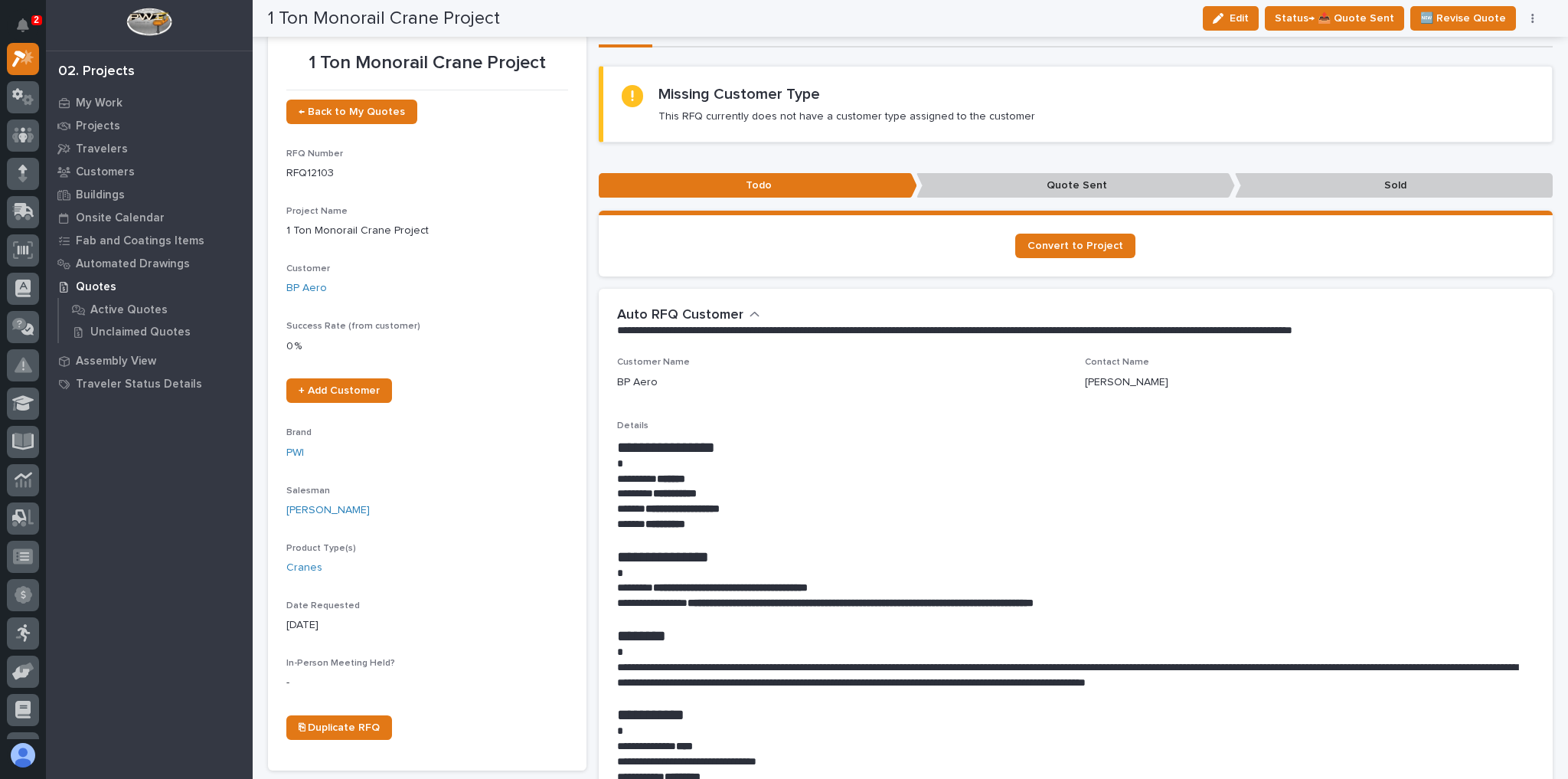
scroll to position [0, 0]
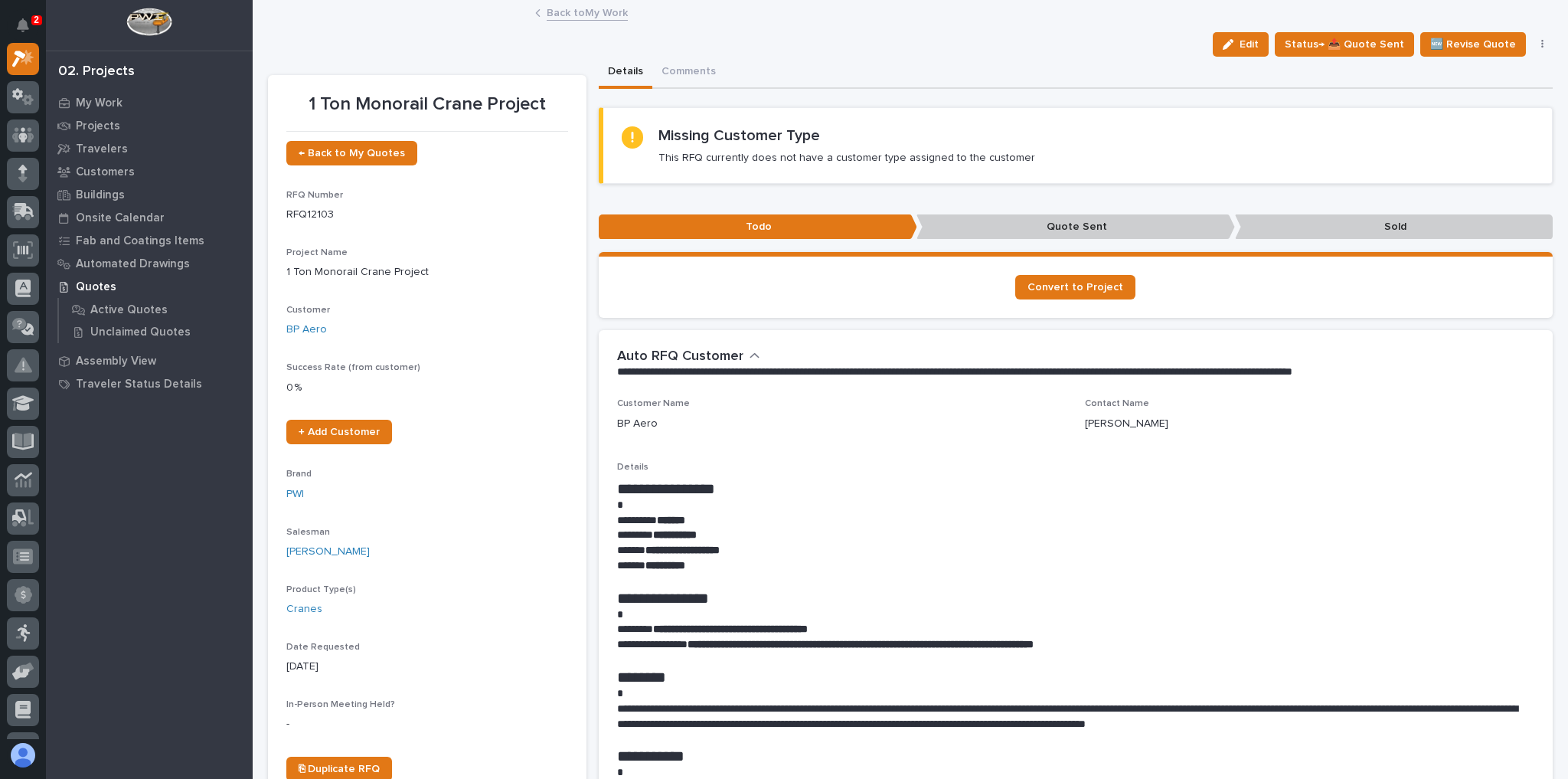
click at [568, 8] on link "Back to My Work" at bounding box center [587, 12] width 81 height 18
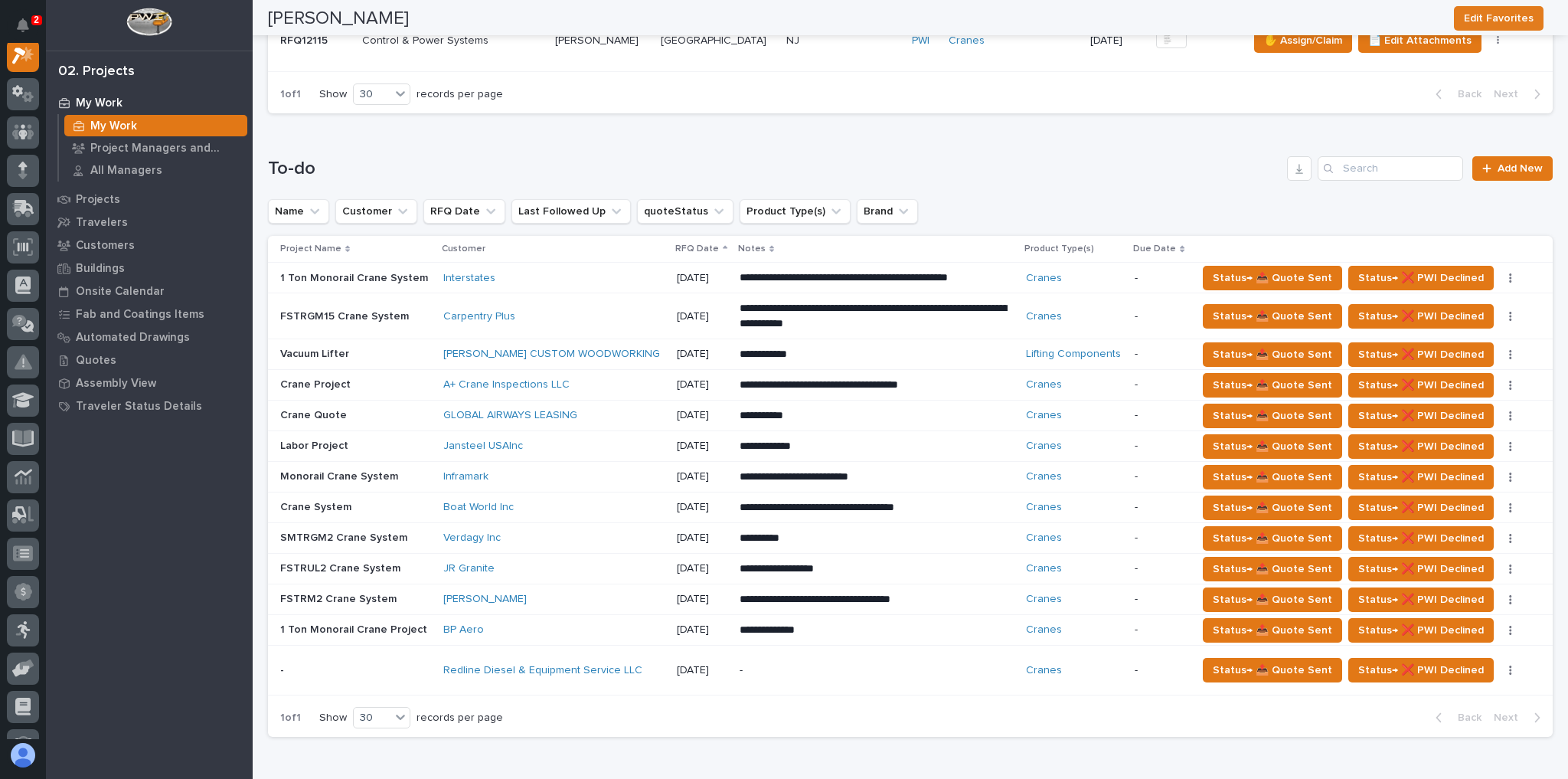
scroll to position [1042, 0]
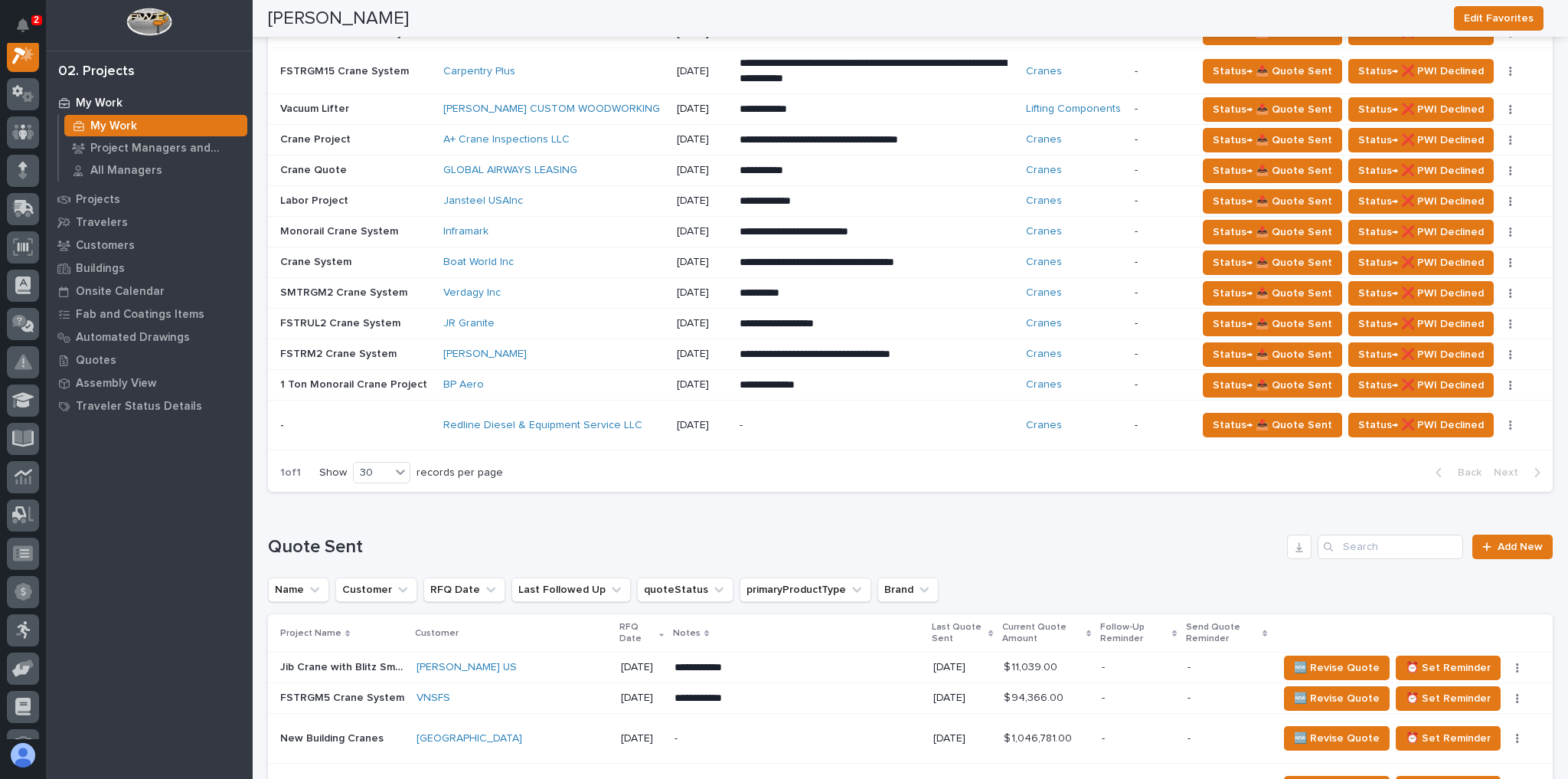
click at [792, 419] on p "-" at bounding box center [874, 425] width 268 height 13
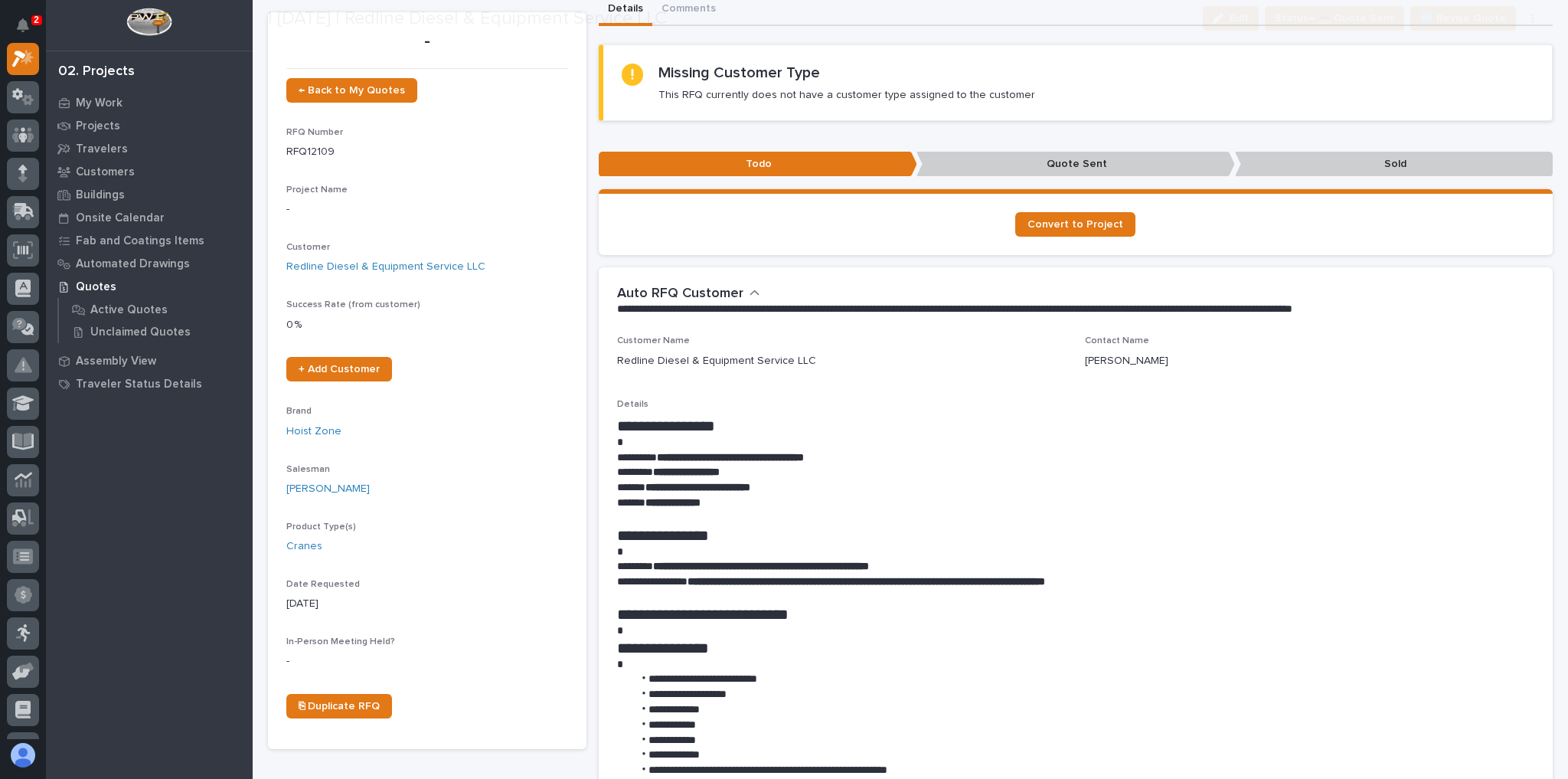
scroll to position [184, 0]
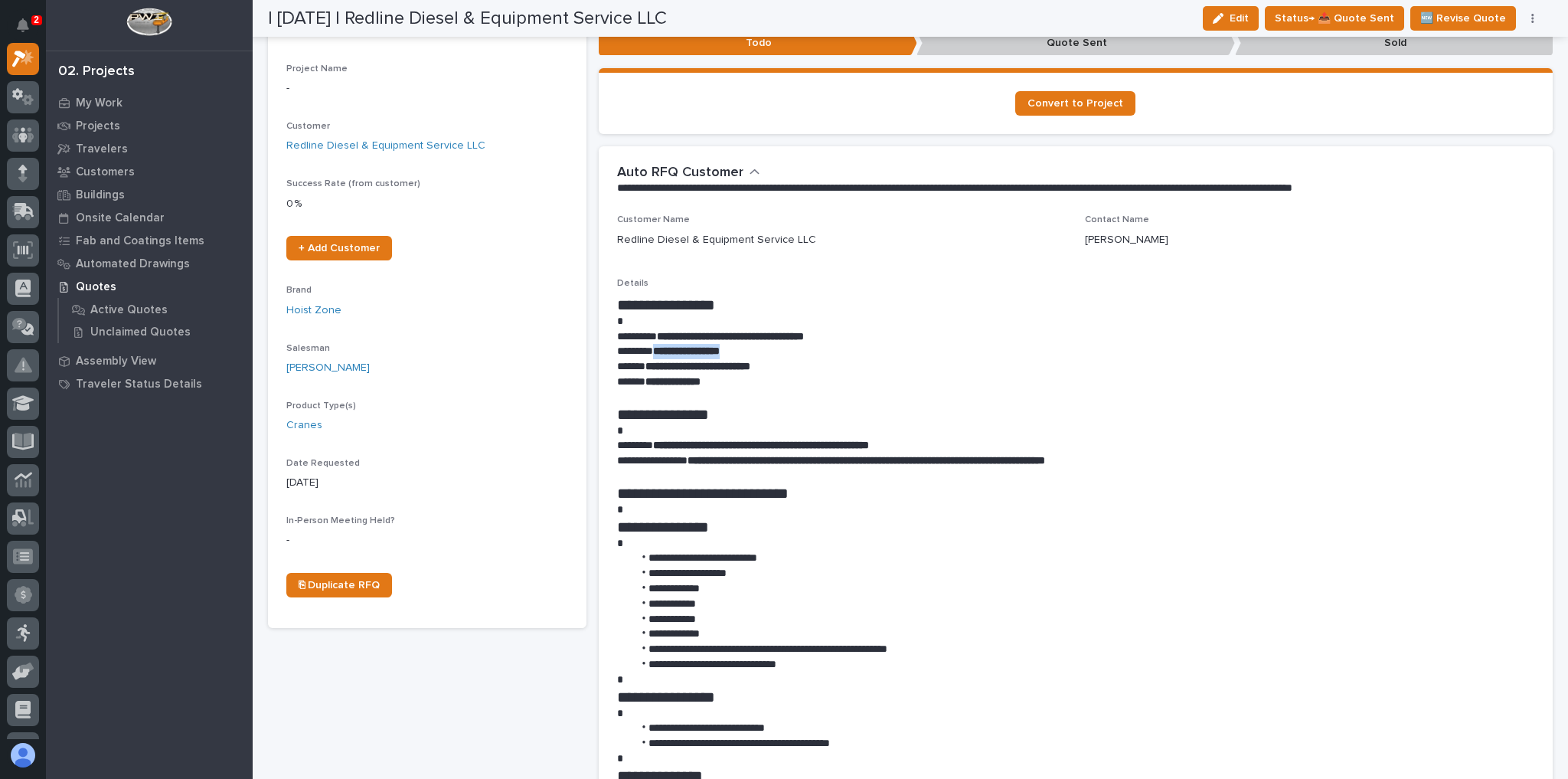
drag, startPoint x: 749, startPoint y: 353, endPoint x: 657, endPoint y: 354, distance: 92.0
click at [657, 354] on p "**********" at bounding box center [1072, 352] width 910 height 16
copy strong "**********"
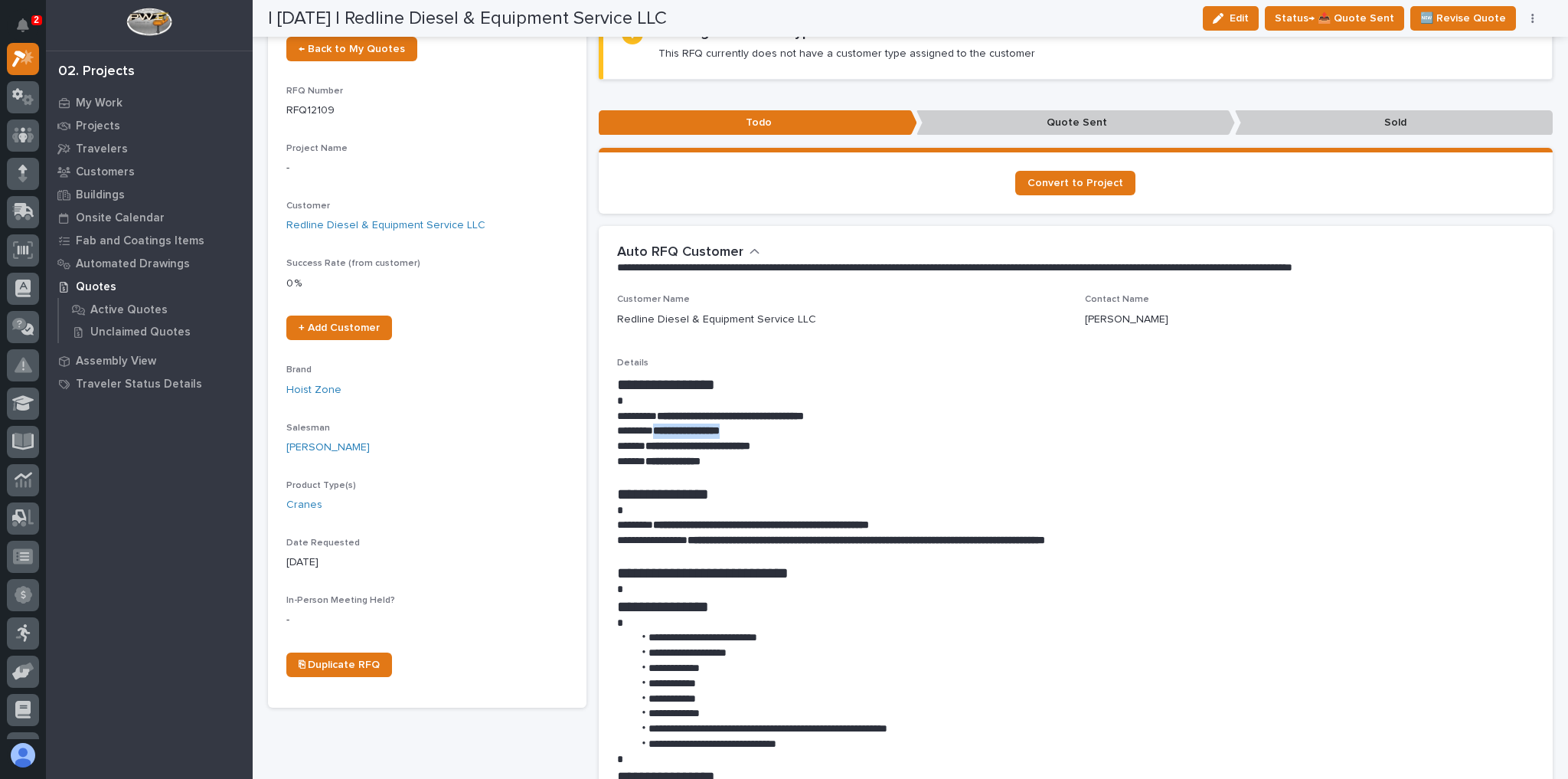
scroll to position [130, 0]
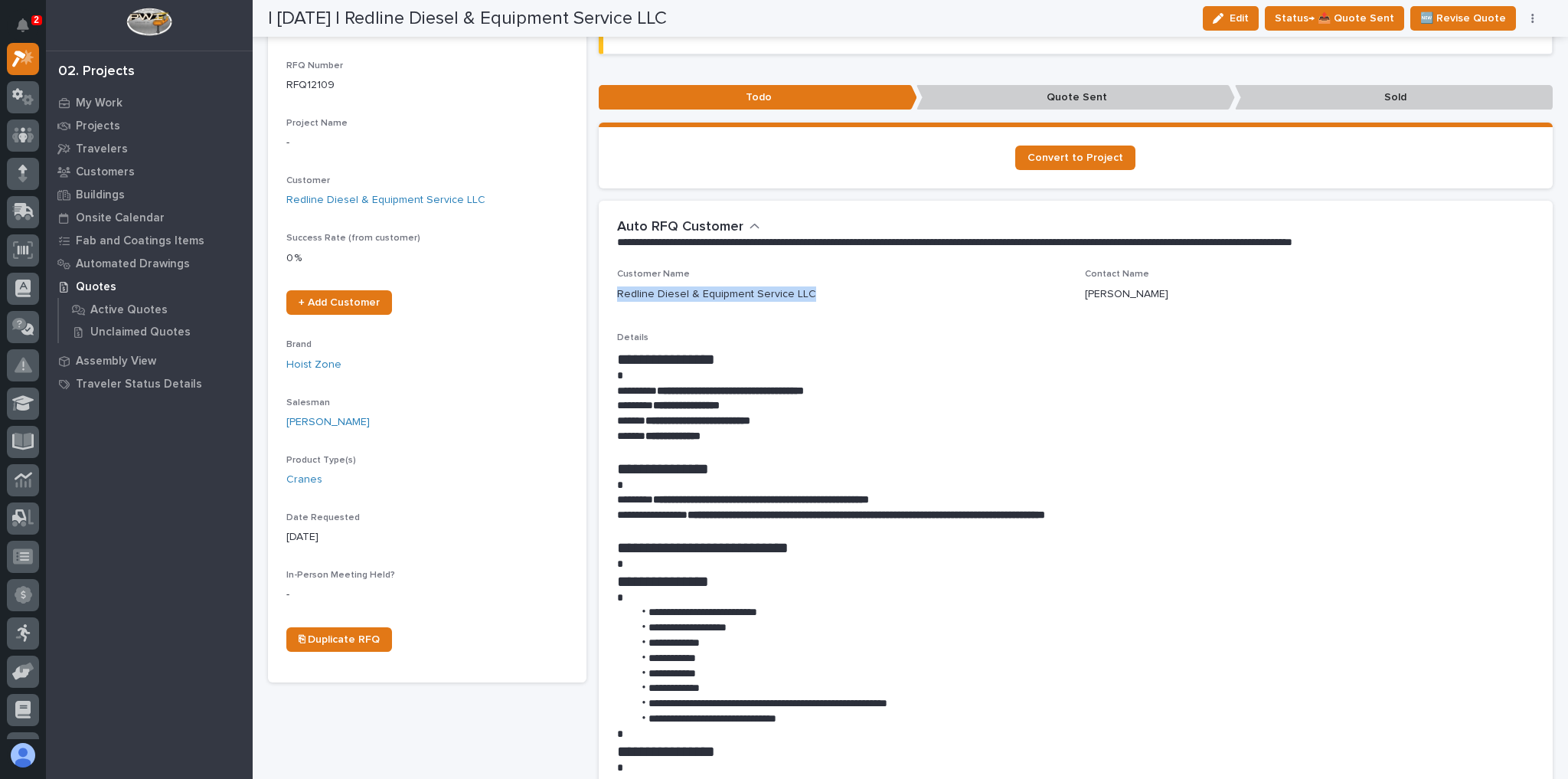
drag, startPoint x: 809, startPoint y: 287, endPoint x: 601, endPoint y: 291, distance: 208.0
click at [599, 291] on div "**********" at bounding box center [1077, 685] width 955 height 832
copy p "Redline Diesel & Equipment Service LLC"
drag, startPoint x: 856, startPoint y: 365, endPoint x: 815, endPoint y: 390, distance: 48.0
click at [856, 367] on div "**********" at bounding box center [1076, 710] width 918 height 720
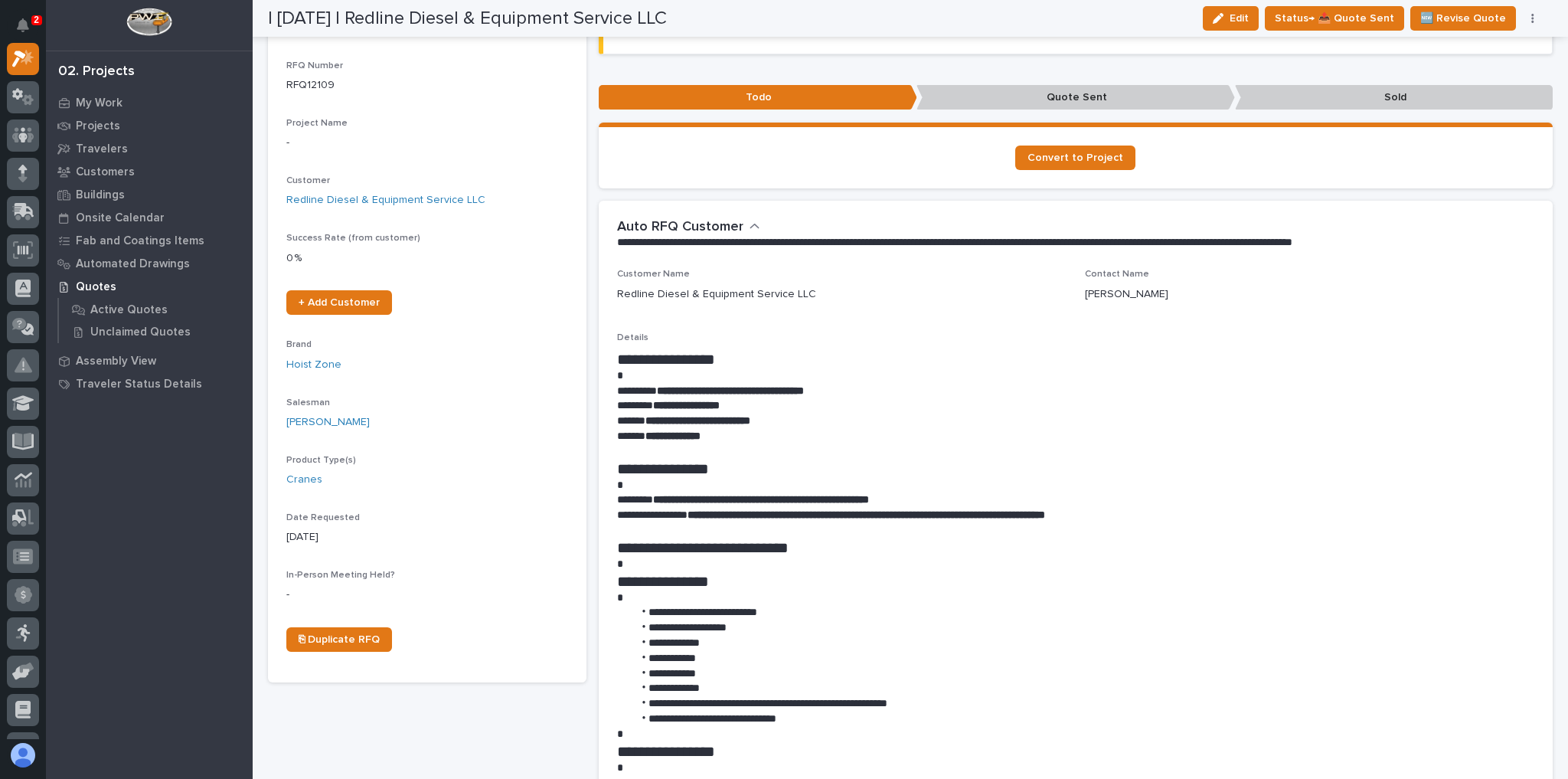
click at [805, 478] on p at bounding box center [1072, 486] width 910 height 16
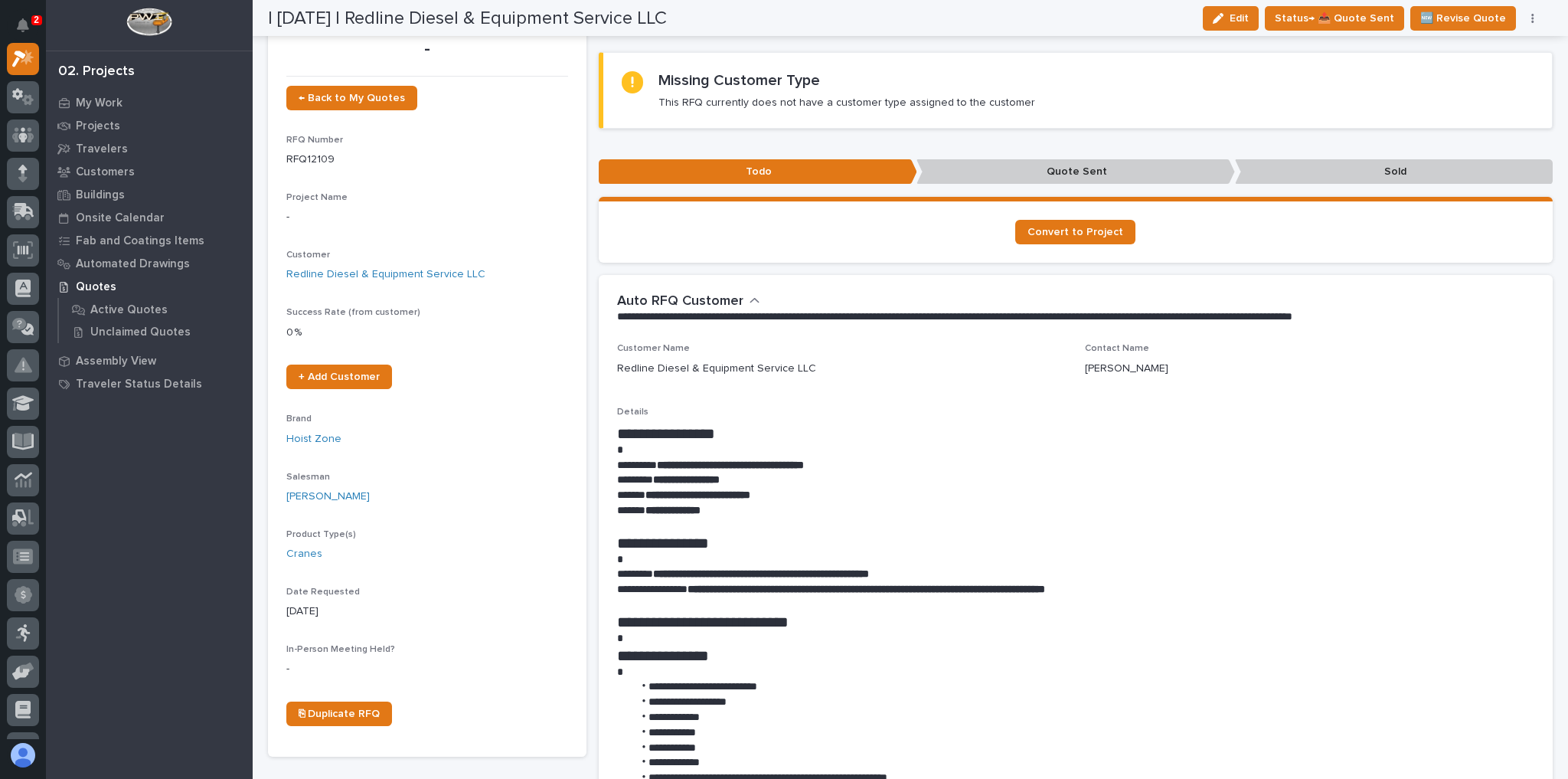
scroll to position [0, 0]
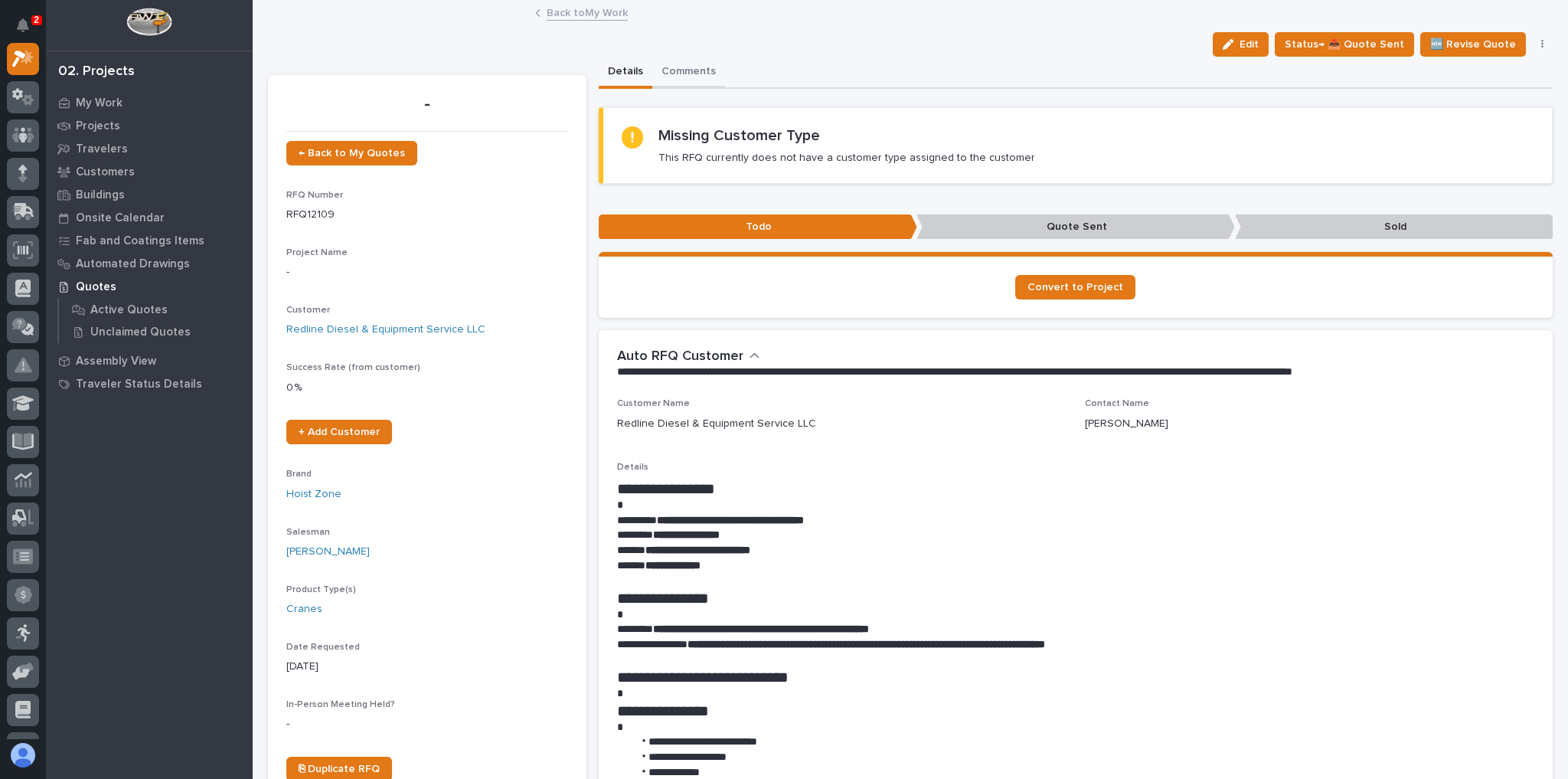
click at [699, 83] on button "Comments" at bounding box center [688, 73] width 73 height 32
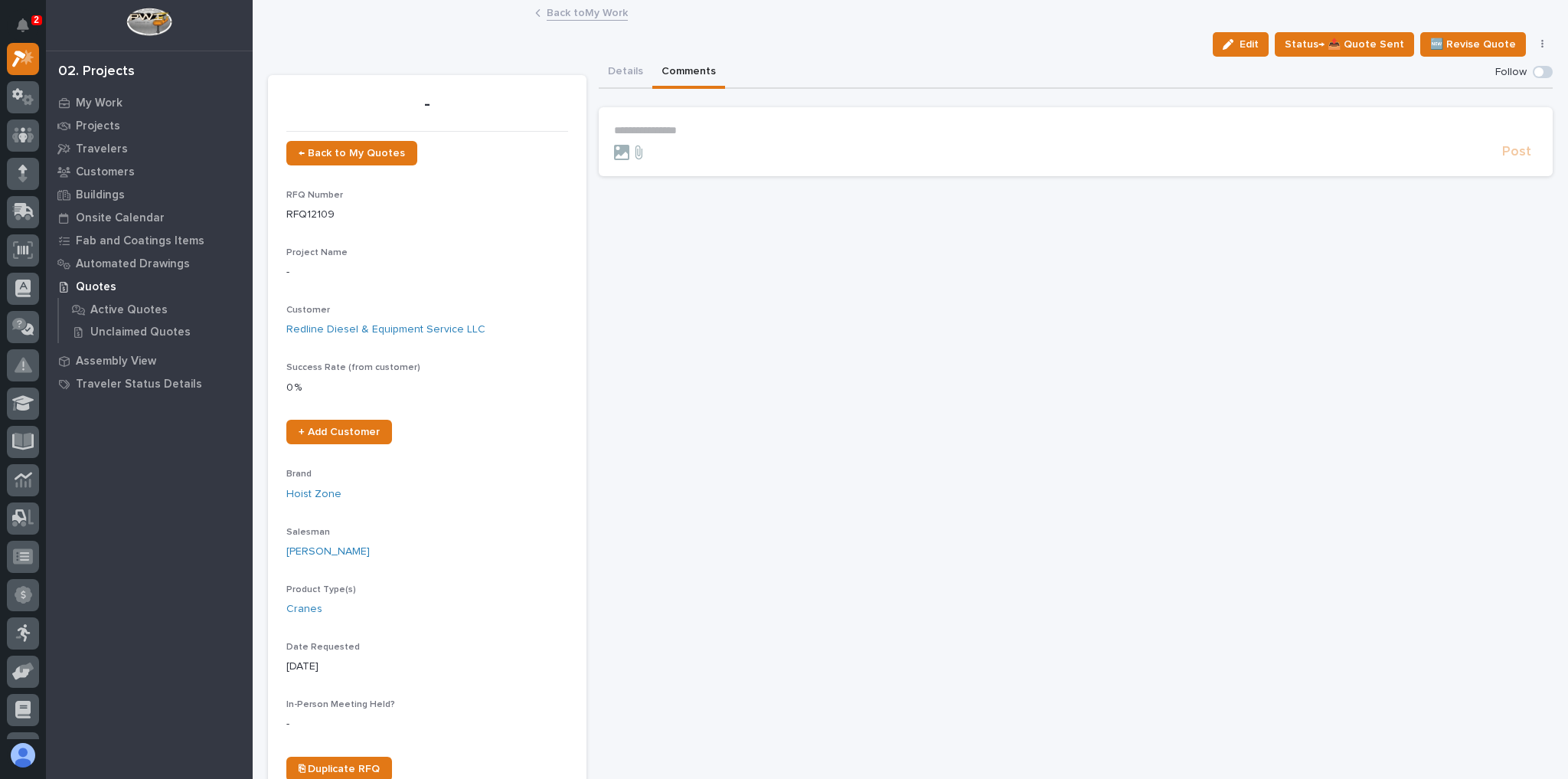
click at [705, 134] on p "**********" at bounding box center [1076, 130] width 924 height 13
click at [910, 130] on span "**********" at bounding box center [841, 132] width 300 height 11
click at [1506, 155] on span "Post" at bounding box center [1517, 158] width 29 height 18
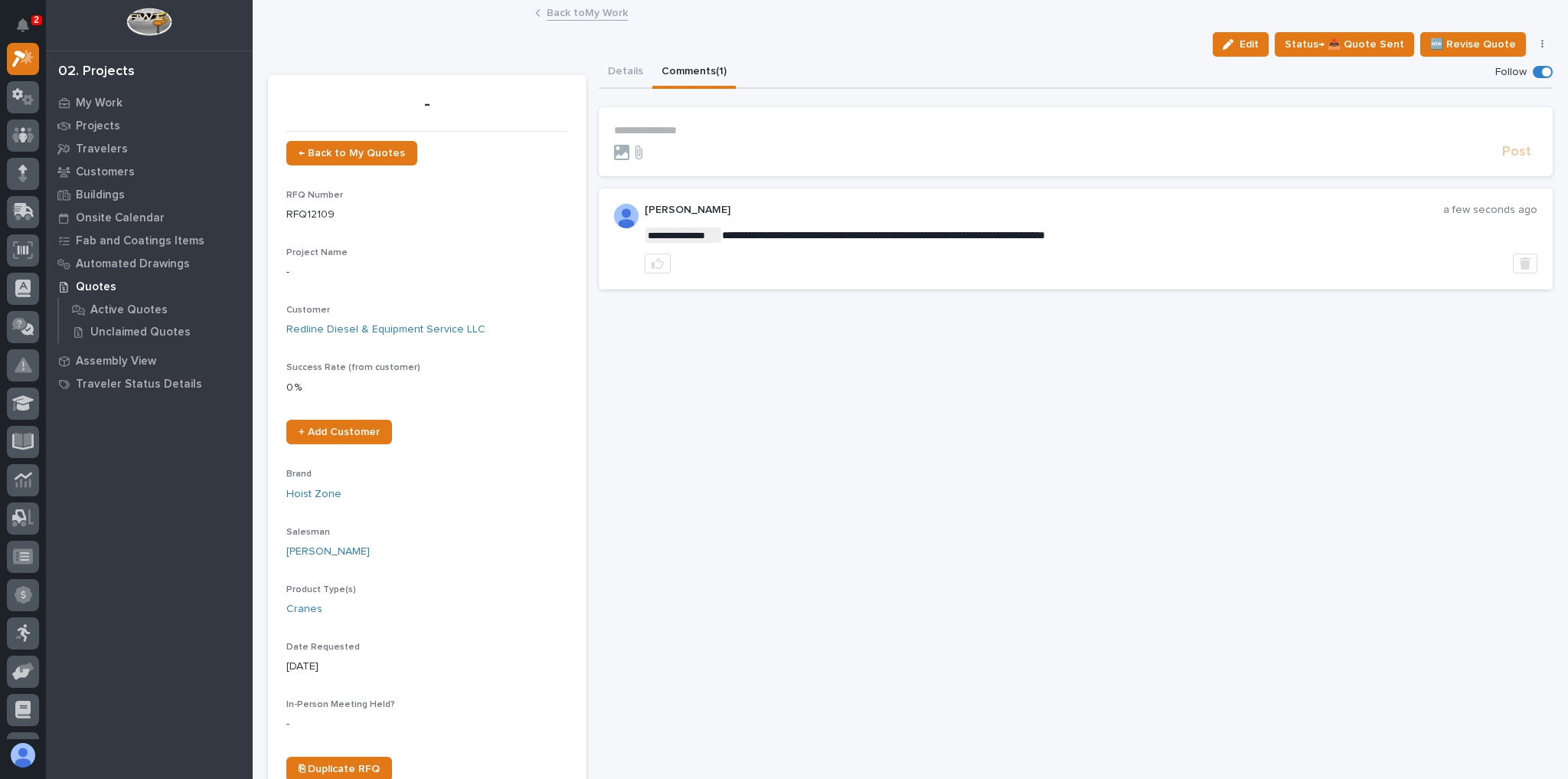
click at [552, 8] on link "Back to My Work" at bounding box center [587, 12] width 81 height 18
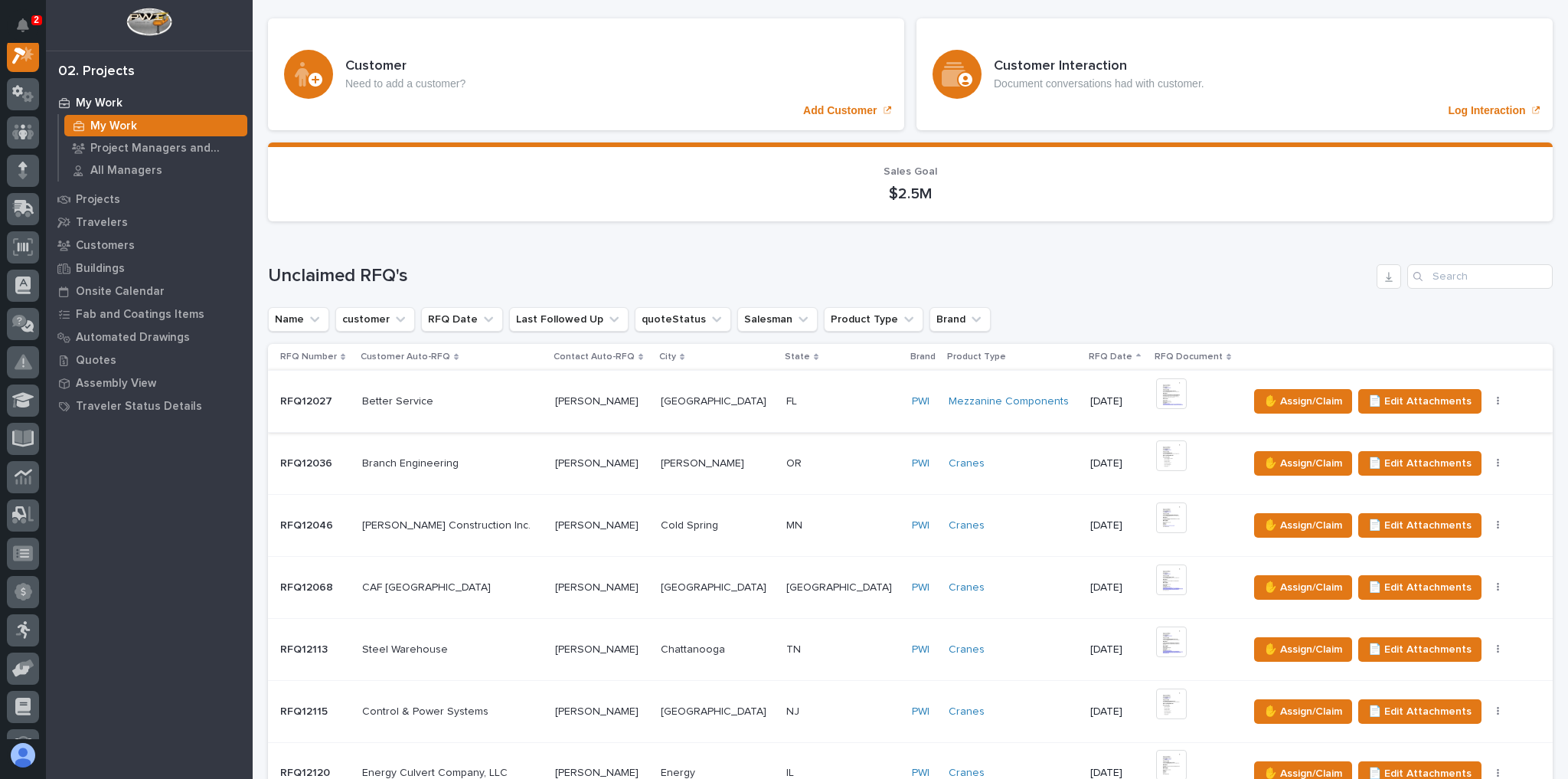
scroll to position [245, 0]
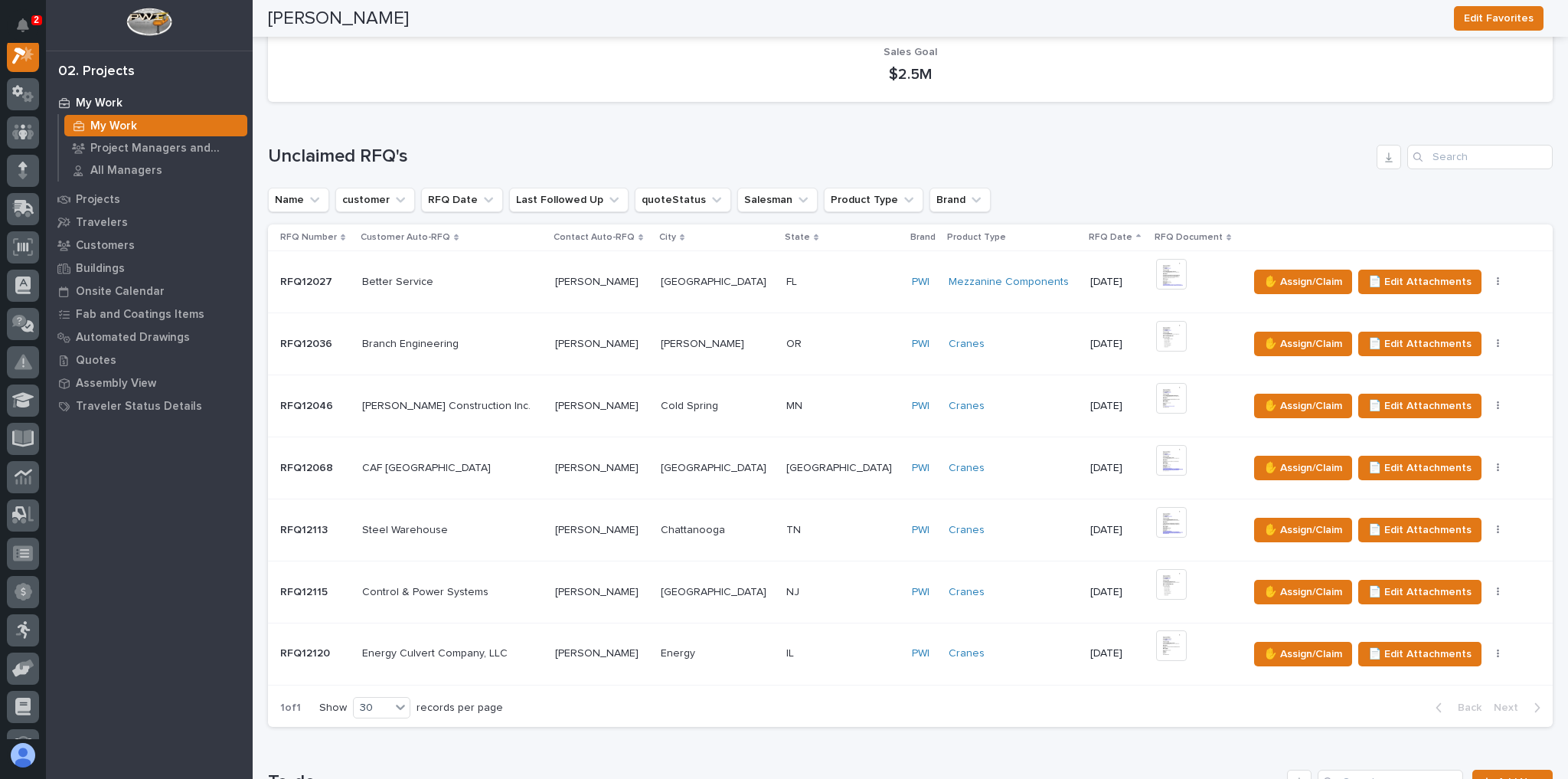
click at [797, 648] on p at bounding box center [843, 653] width 113 height 13
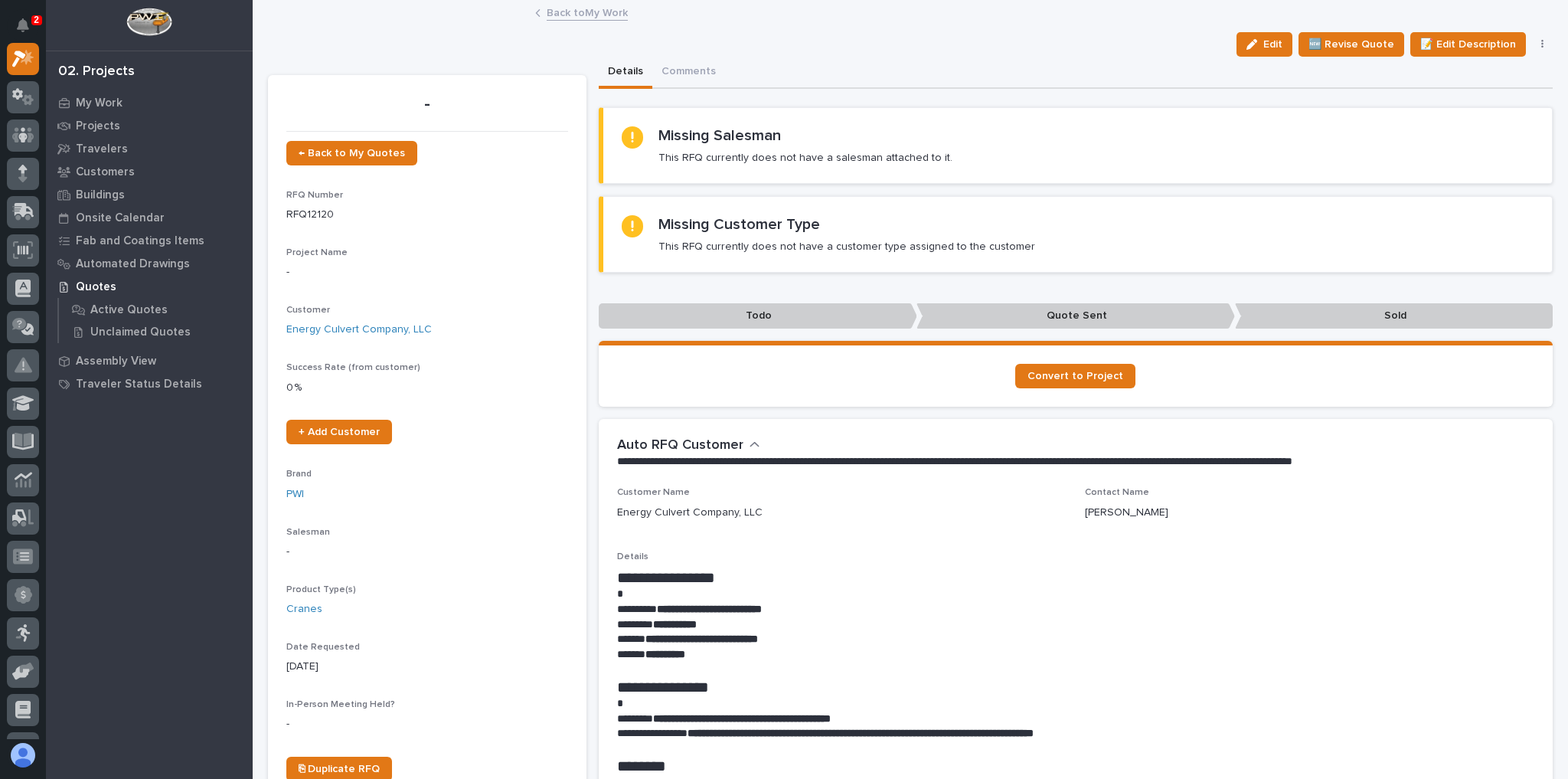
click at [588, 13] on link "Back to My Work" at bounding box center [587, 12] width 81 height 18
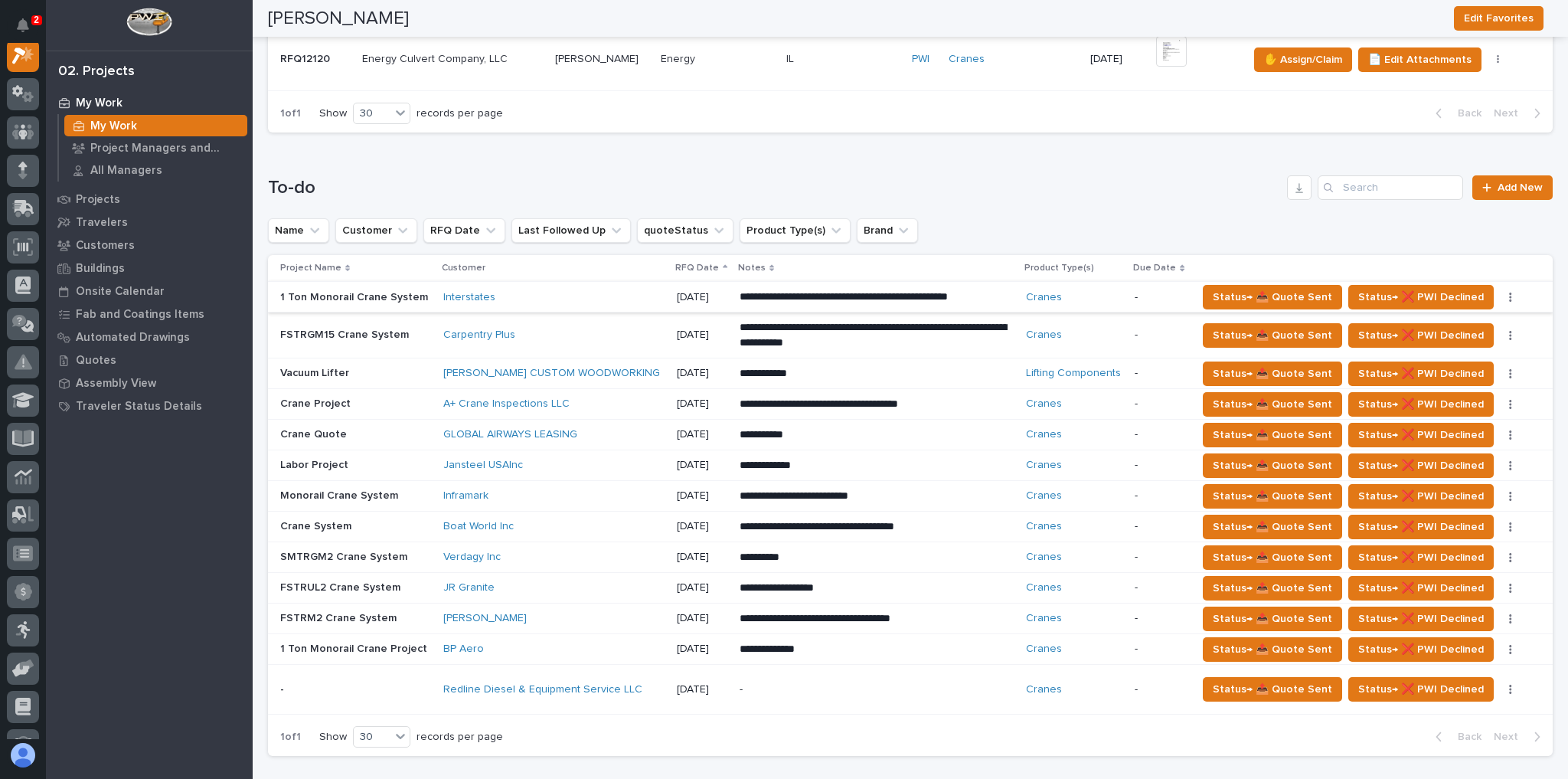
scroll to position [920, 0]
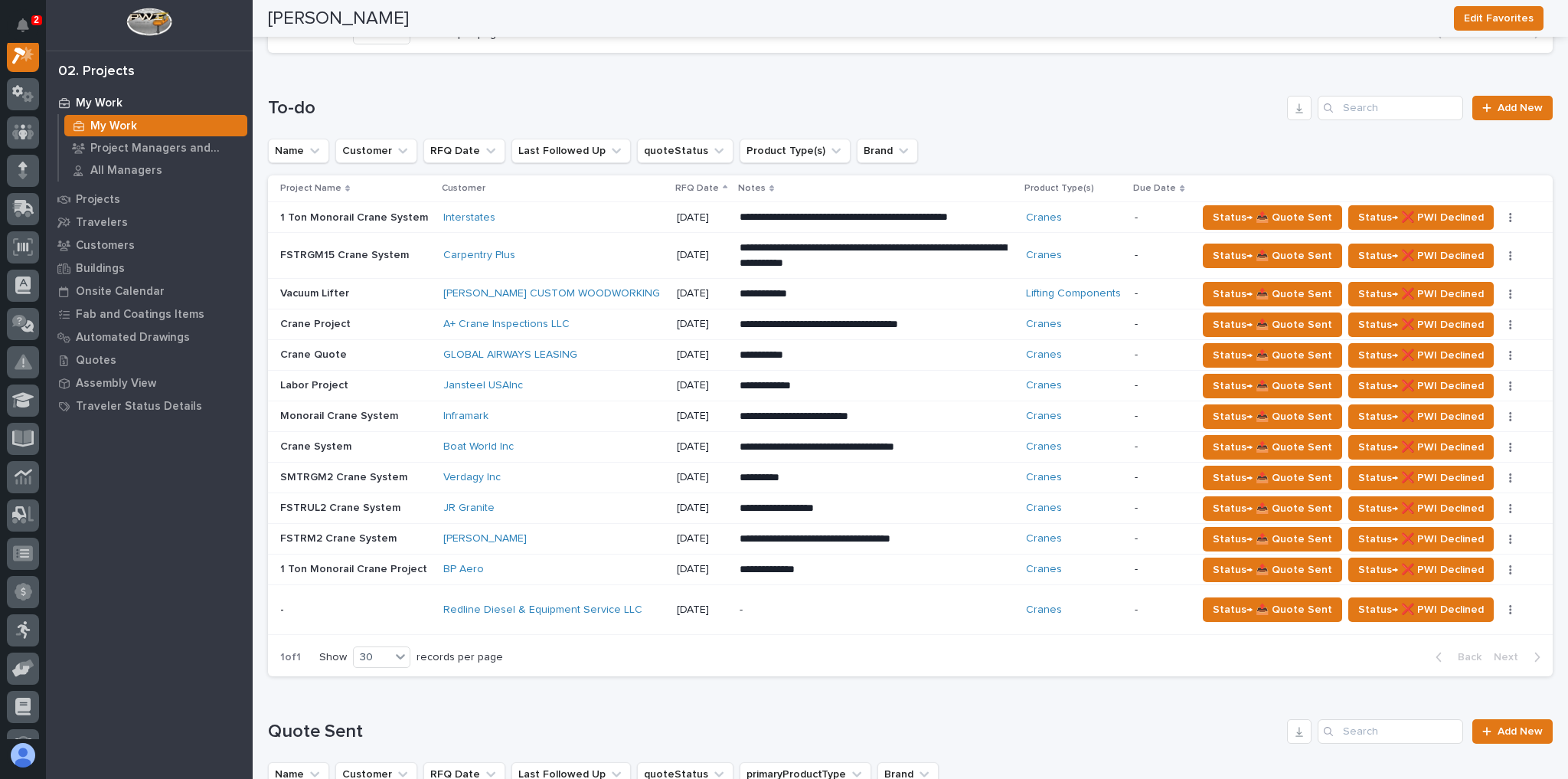
click at [756, 603] on p "-" at bounding box center [874, 610] width 268 height 13
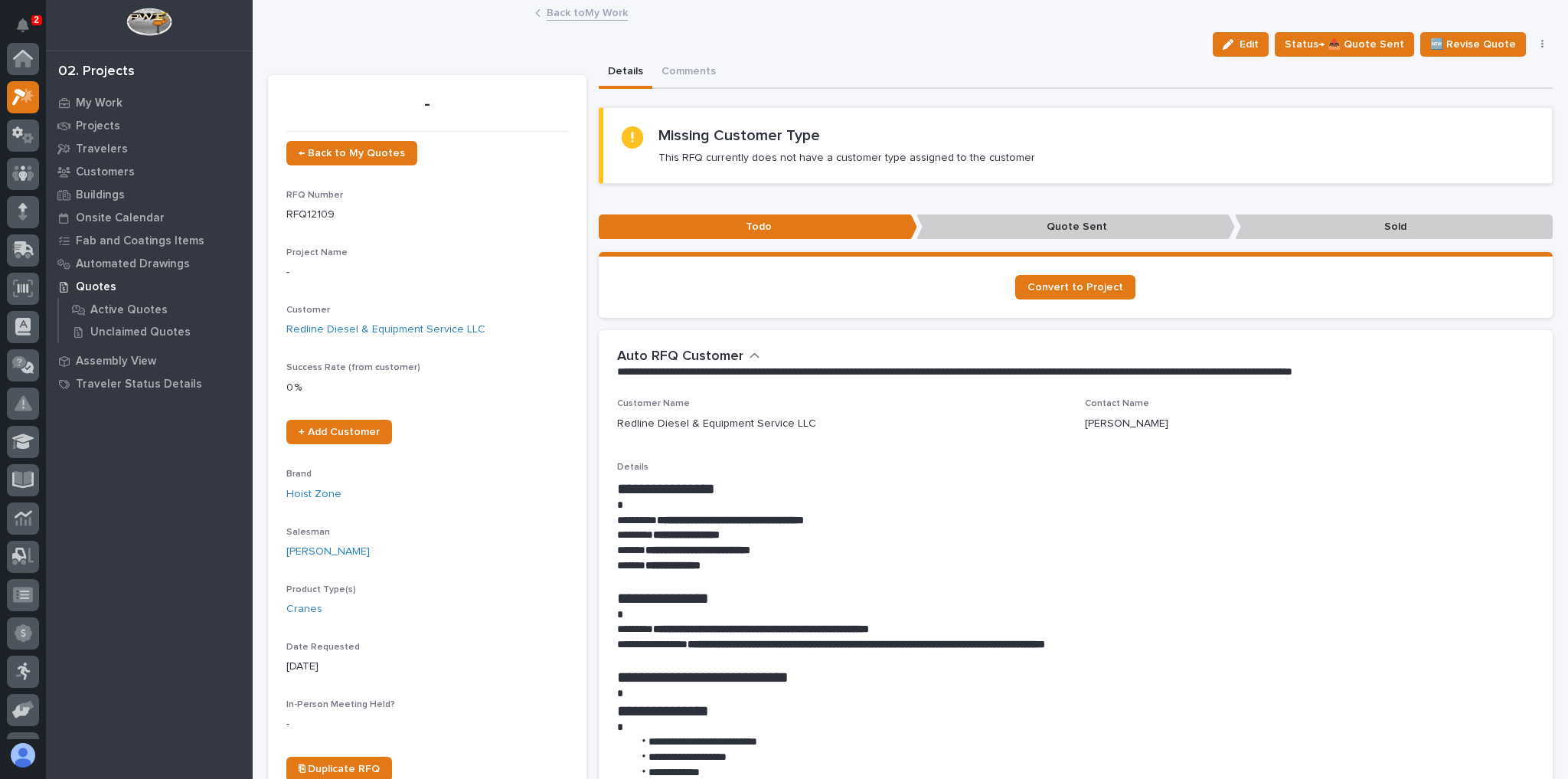
scroll to position [38, 0]
click at [1230, 40] on icon "button" at bounding box center [1229, 44] width 11 height 11
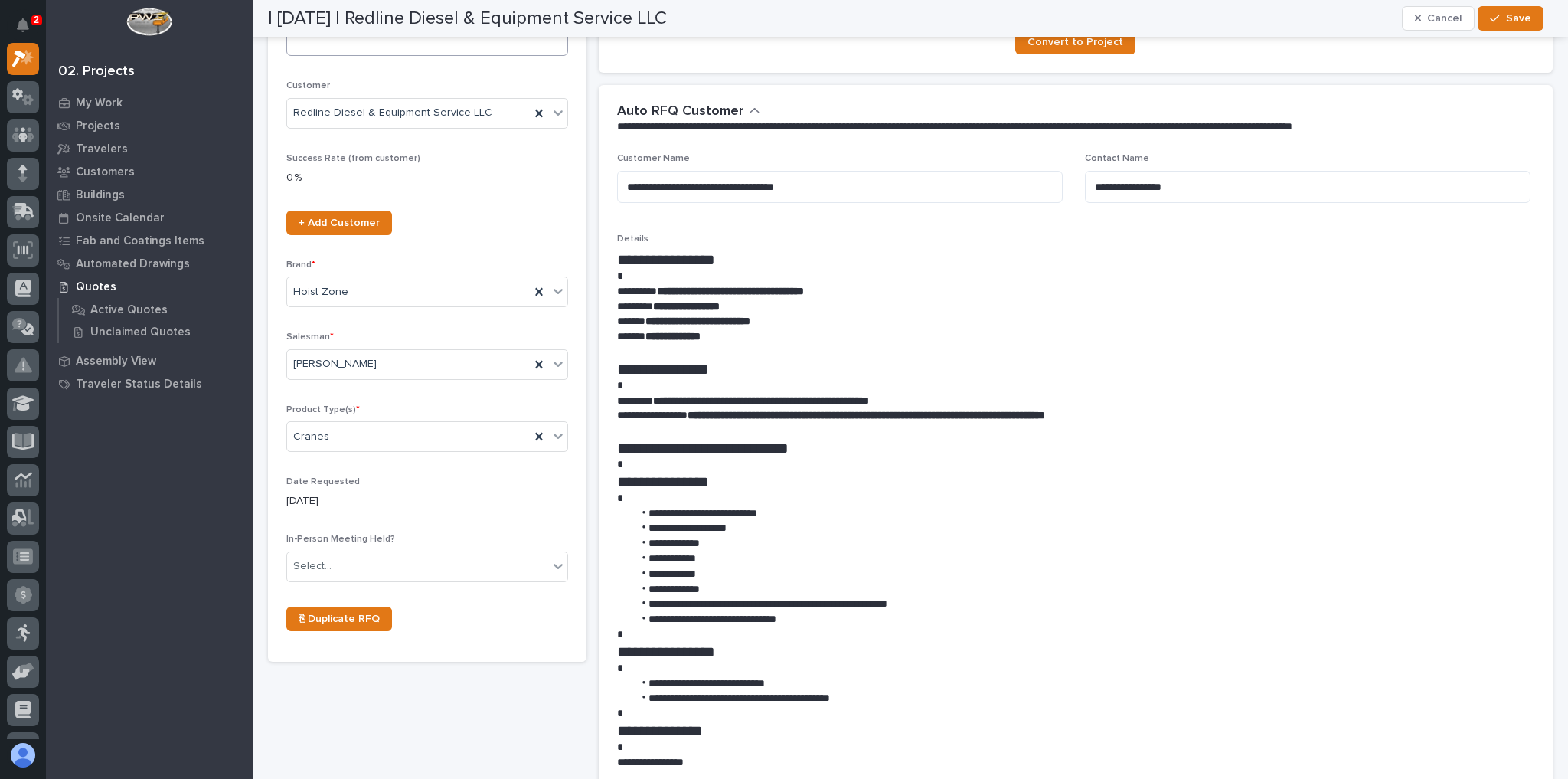
scroll to position [0, 0]
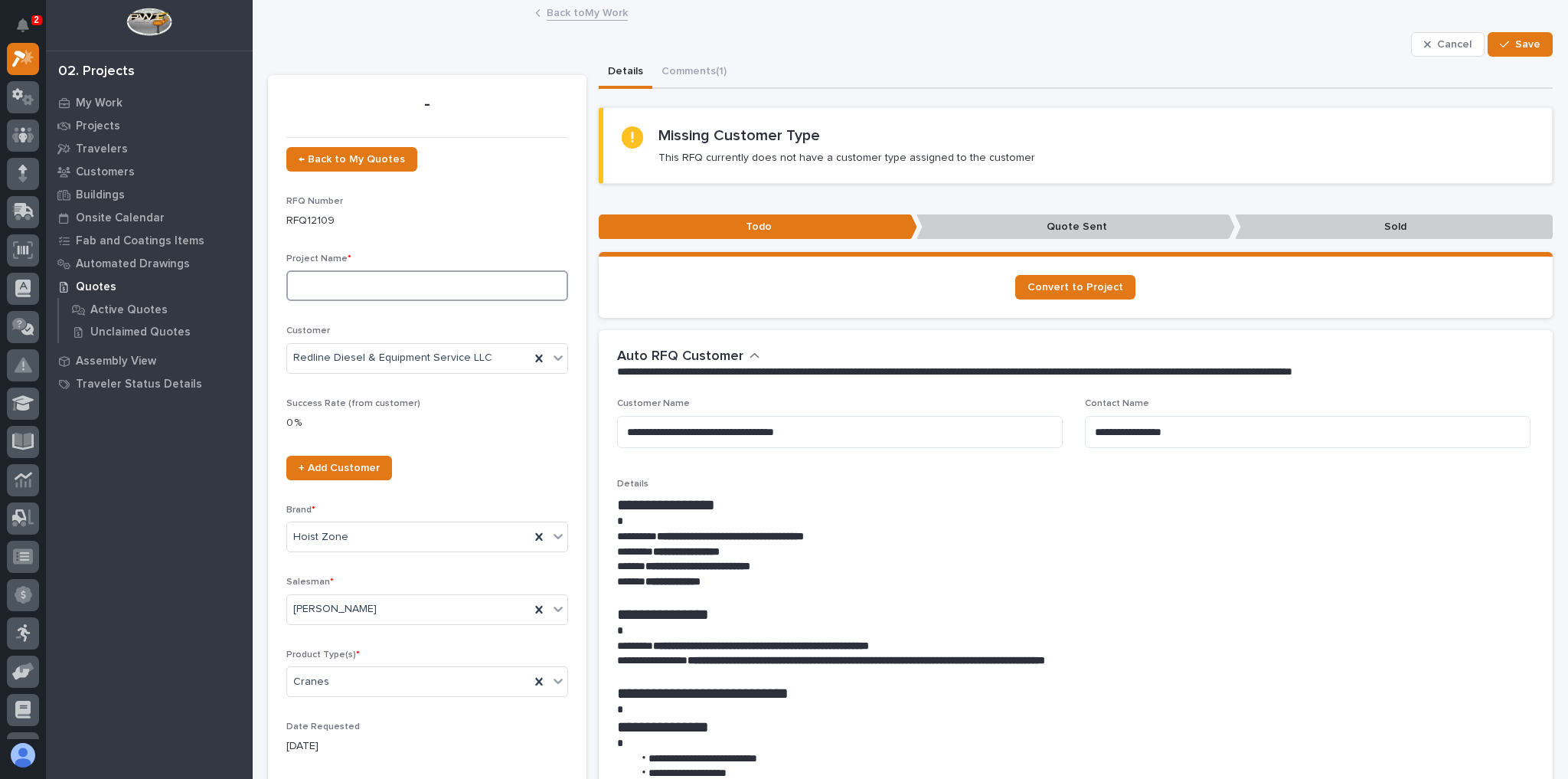
click at [381, 288] on input at bounding box center [427, 285] width 282 height 30
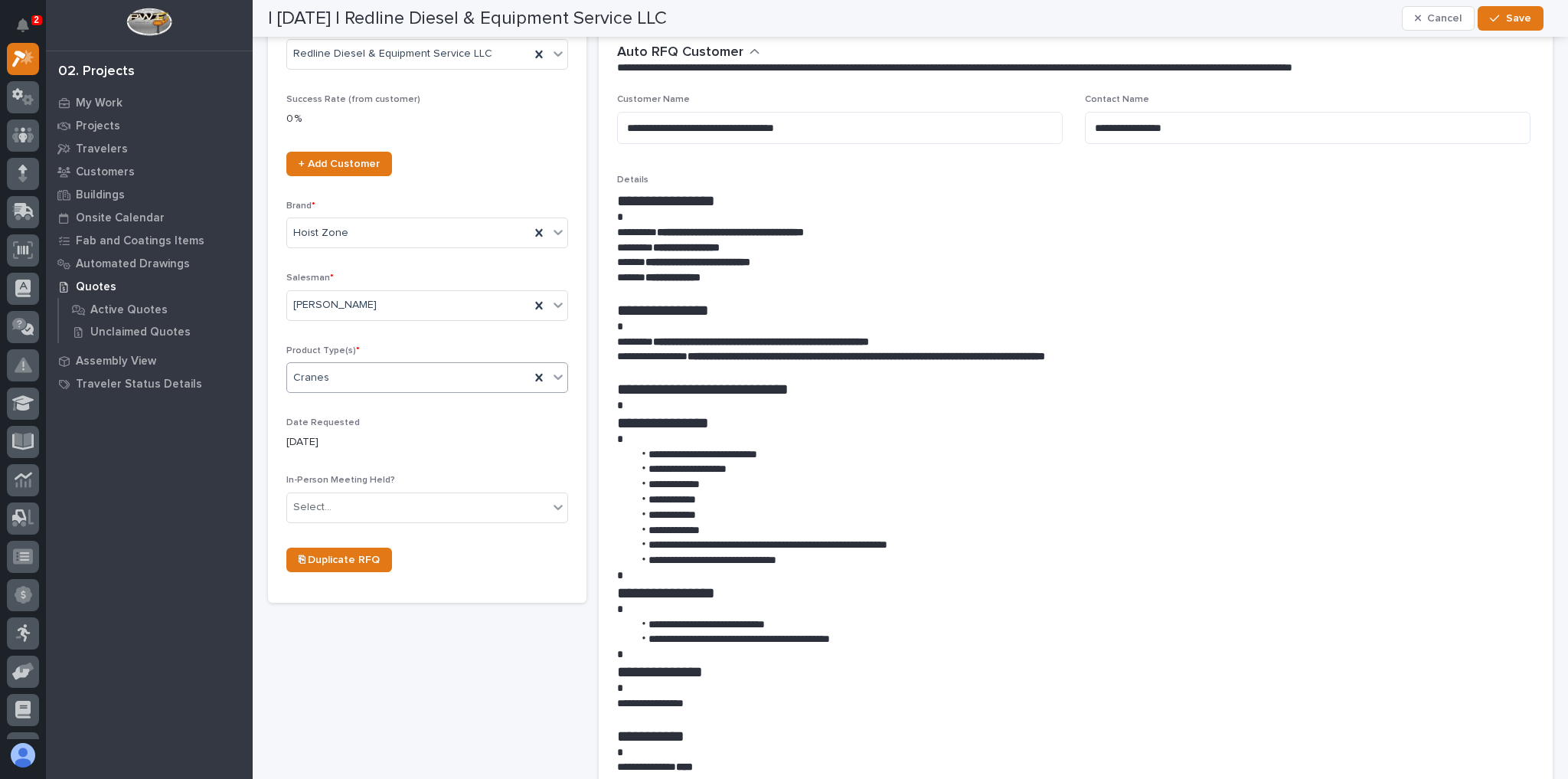
scroll to position [307, 0]
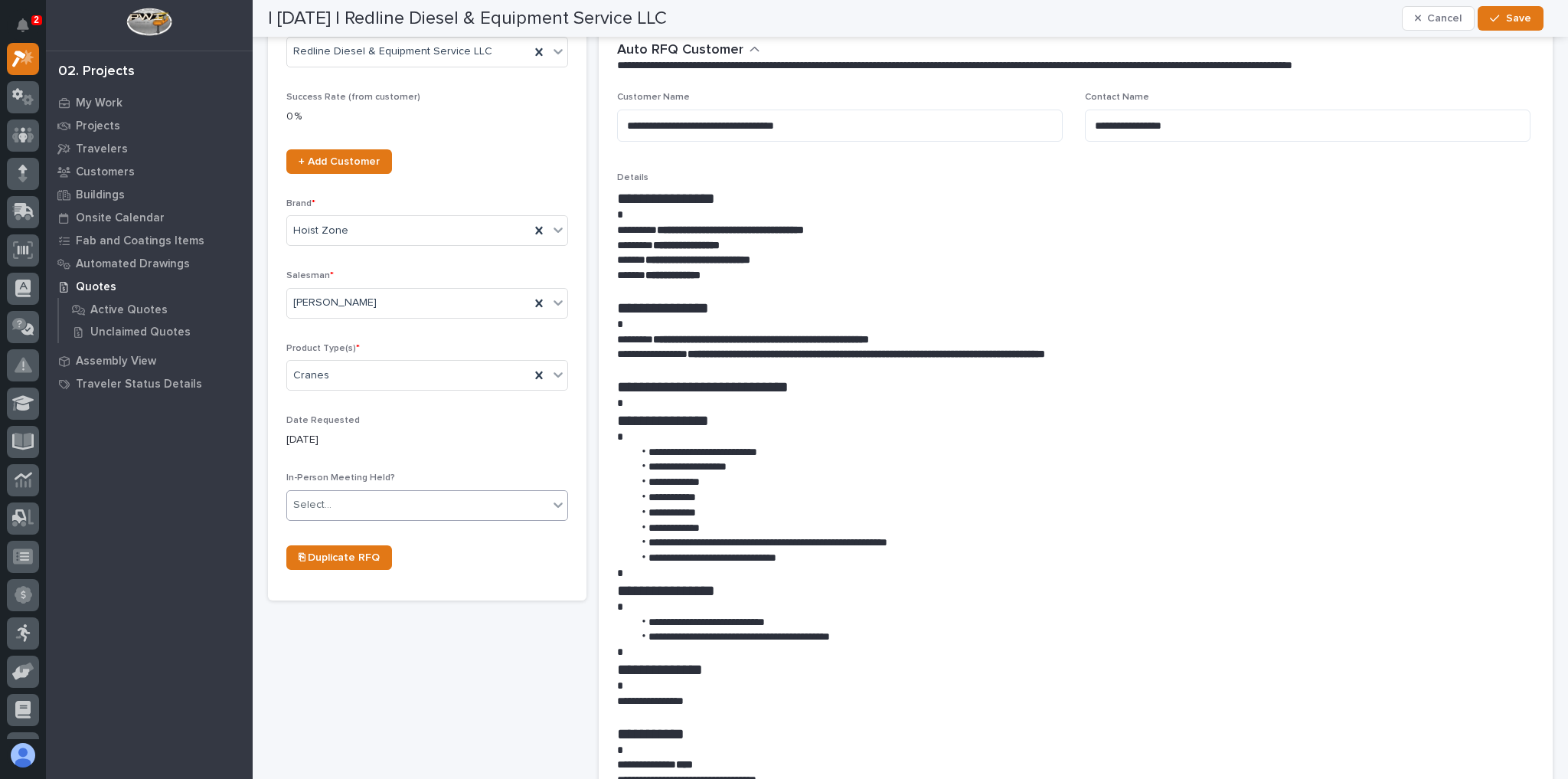
type input "FSTRM3 Crane System"
click at [367, 503] on div "Select..." at bounding box center [417, 505] width 261 height 25
click at [341, 561] on div "No" at bounding box center [425, 557] width 277 height 27
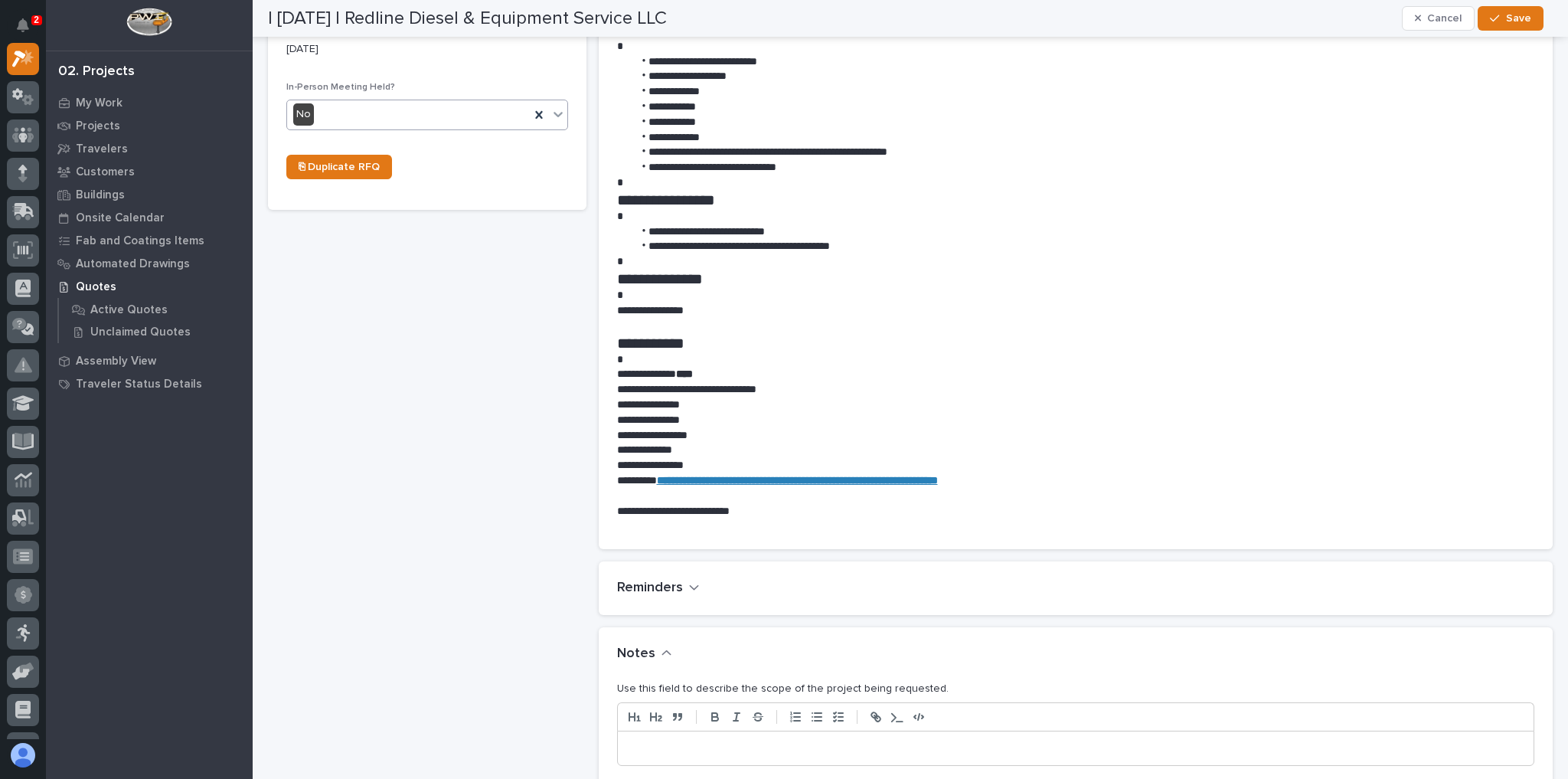
scroll to position [735, 0]
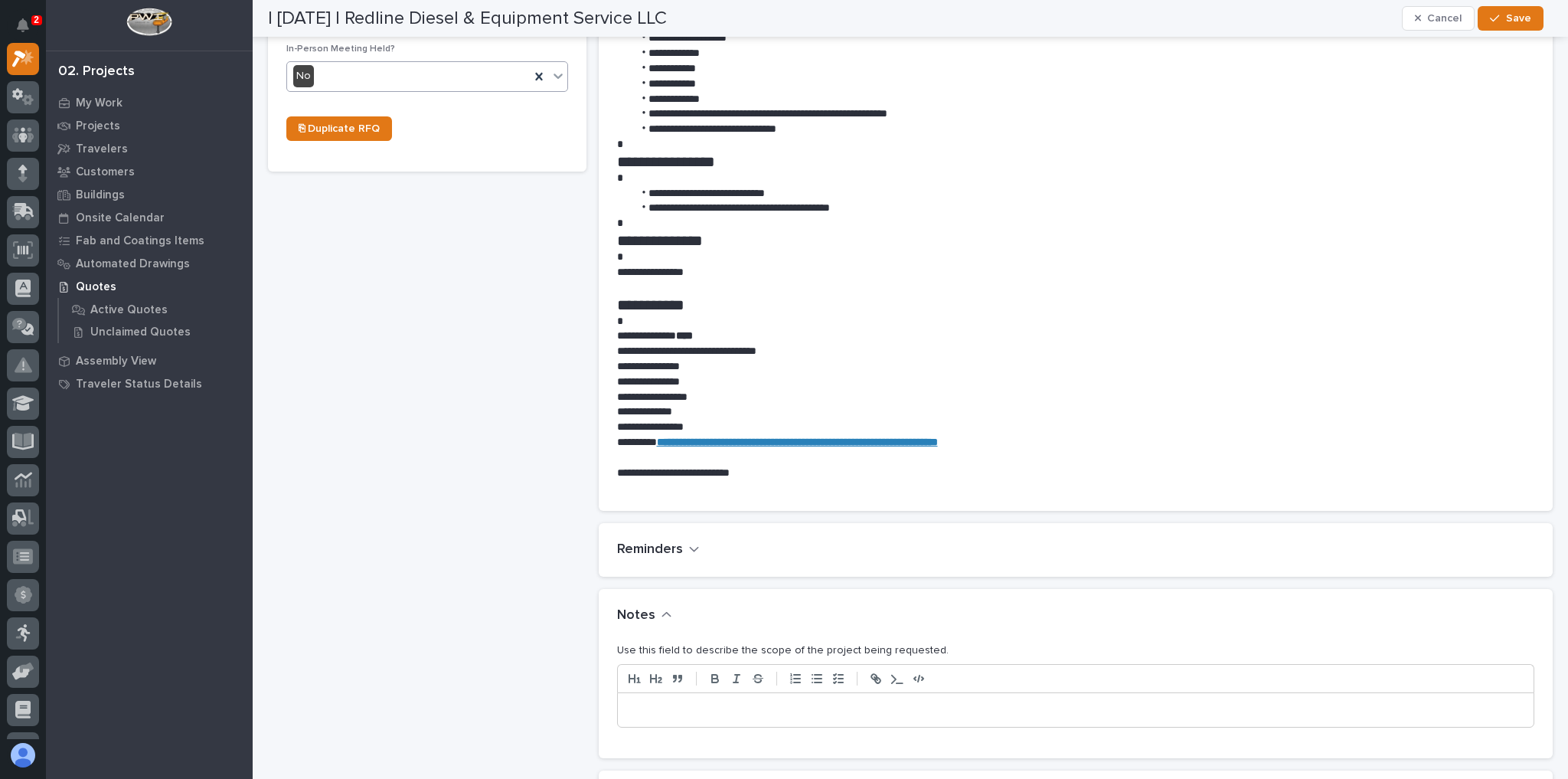
click at [685, 713] on p at bounding box center [1076, 710] width 893 height 16
click at [1514, 18] on span "Save" at bounding box center [1519, 19] width 25 height 14
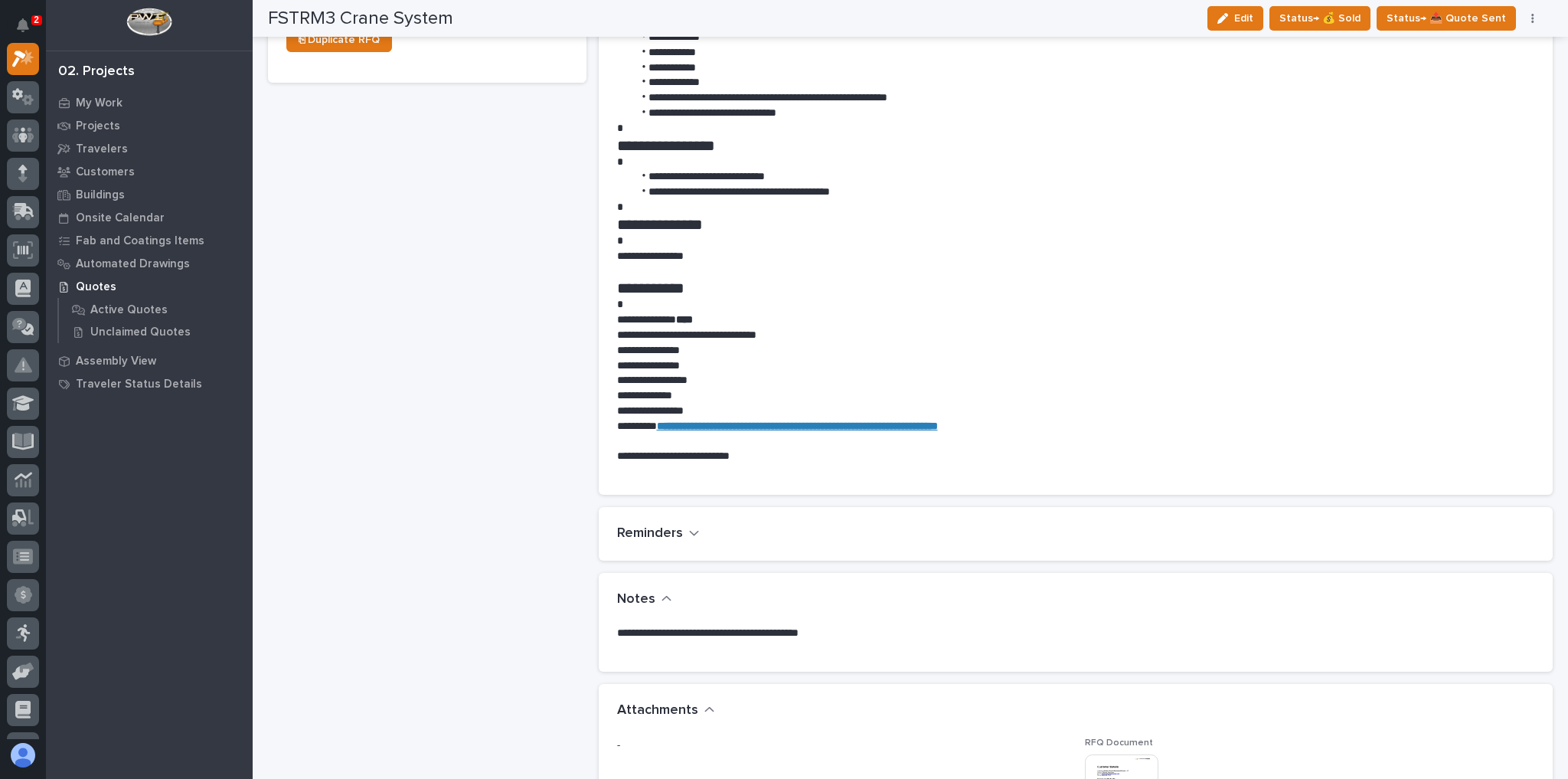
scroll to position [669, 0]
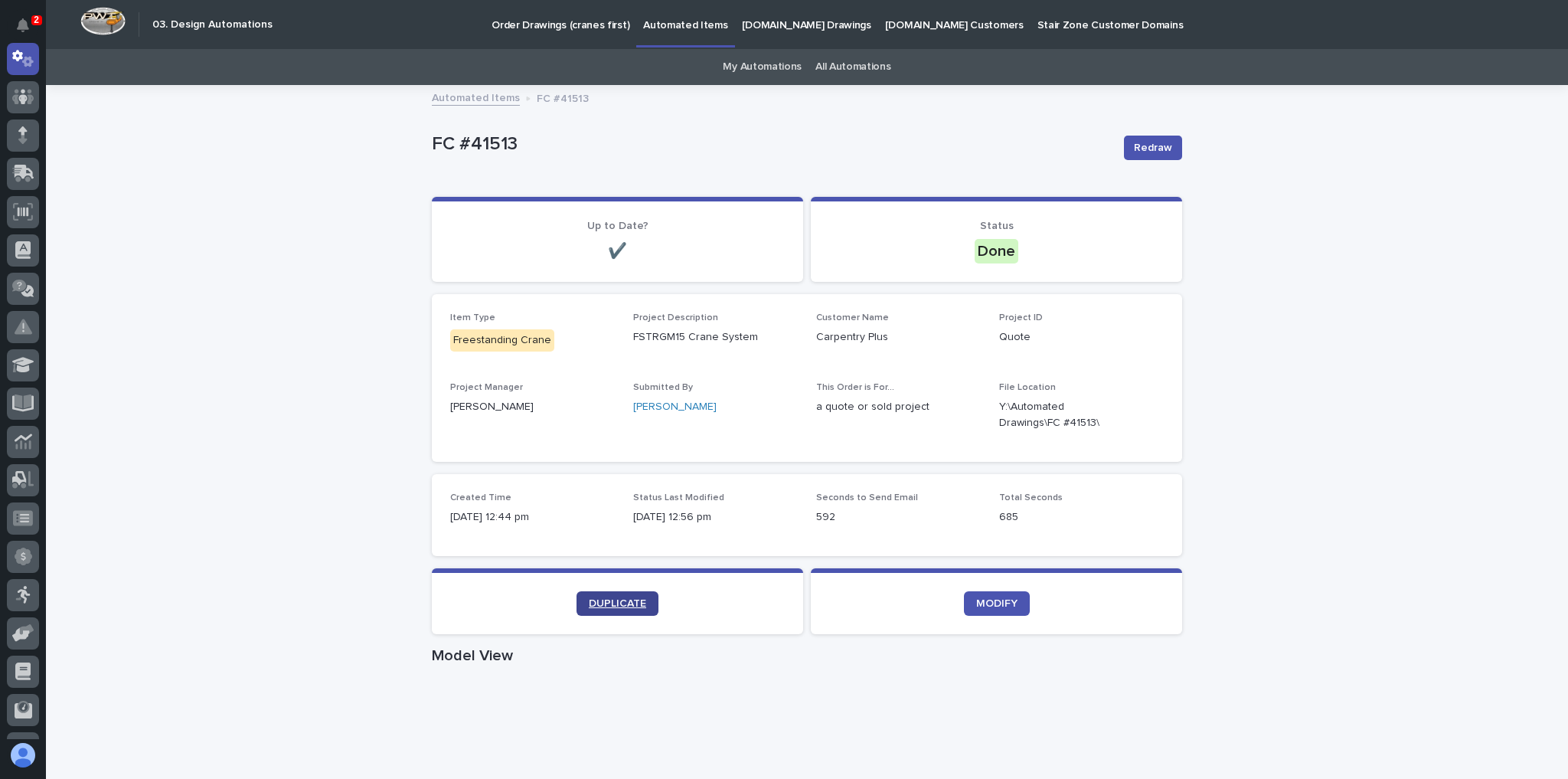
click at [598, 595] on link "DUPLICATE" at bounding box center [617, 603] width 82 height 24
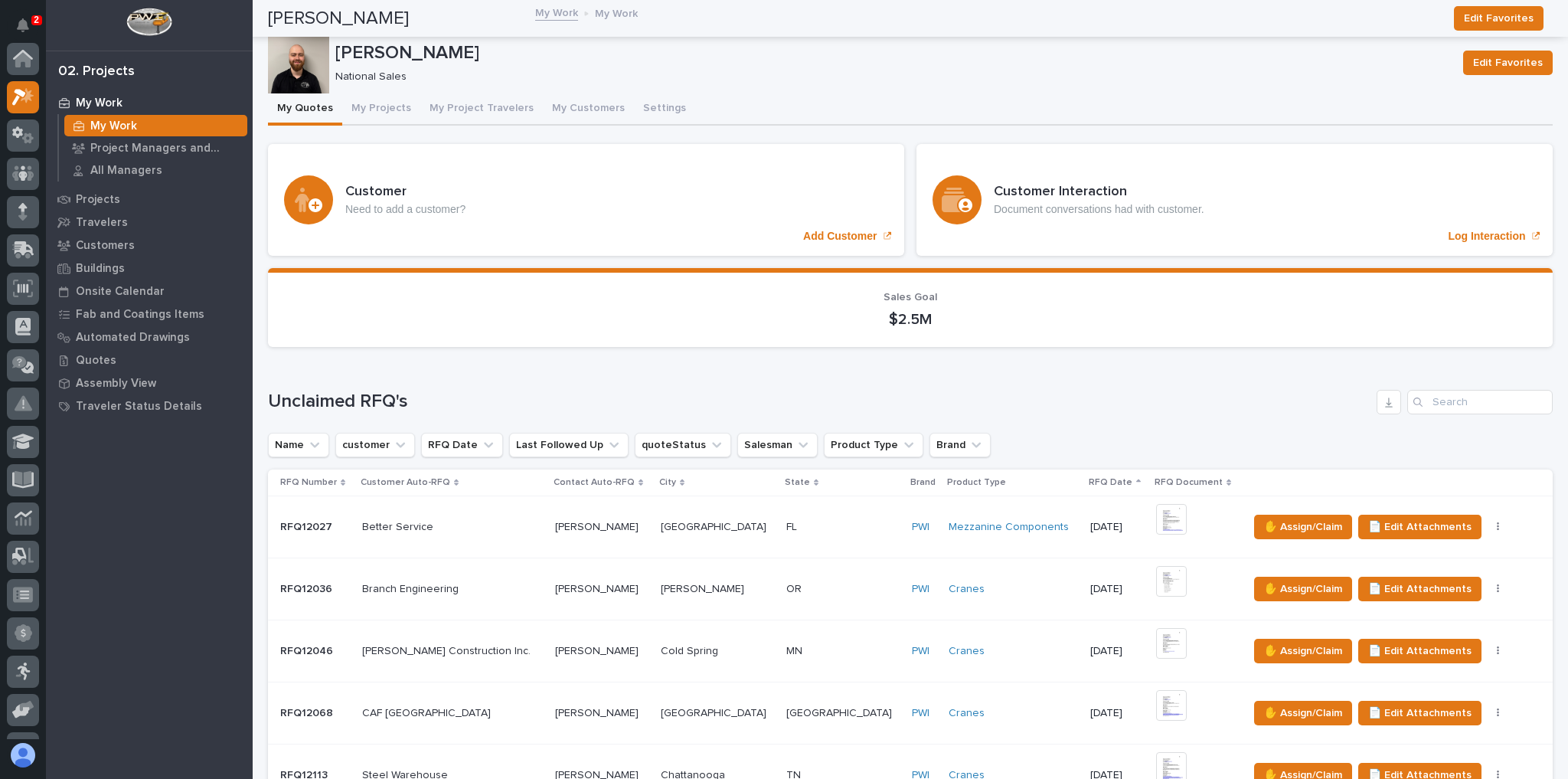
scroll to position [41, 0]
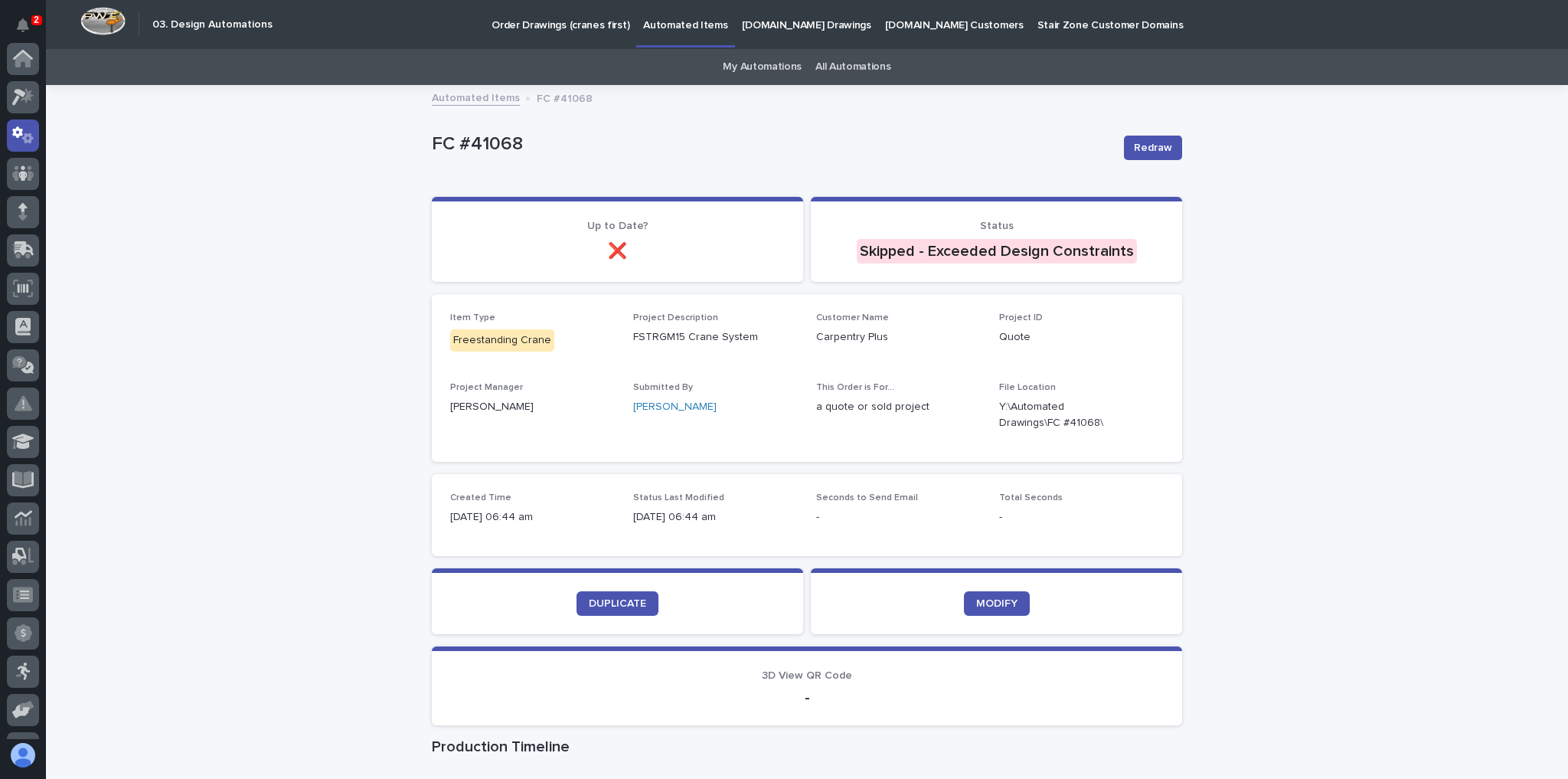
scroll to position [76, 0]
click at [633, 612] on link "DUPLICATE" at bounding box center [617, 603] width 82 height 24
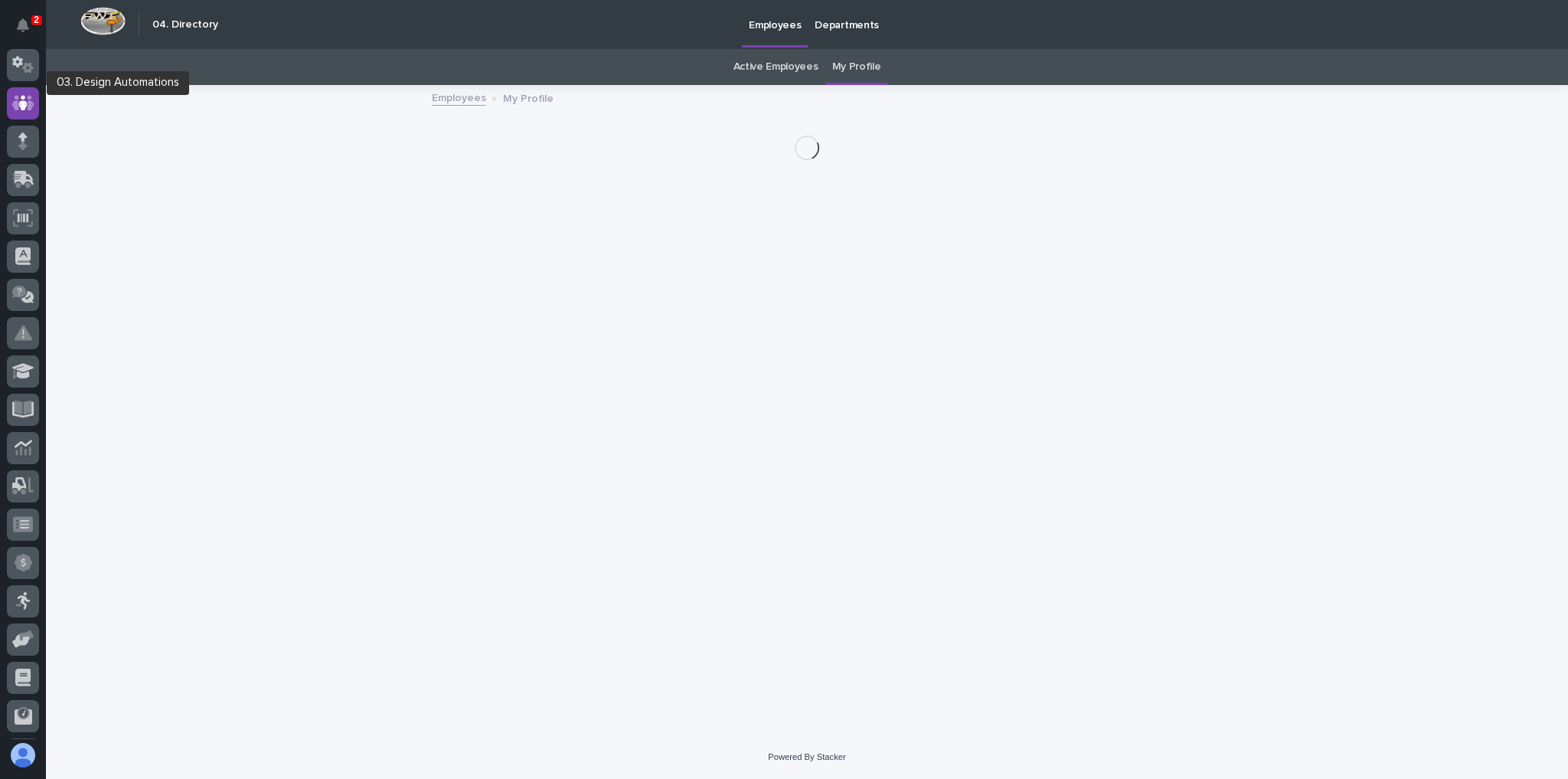
scroll to position [53, 0]
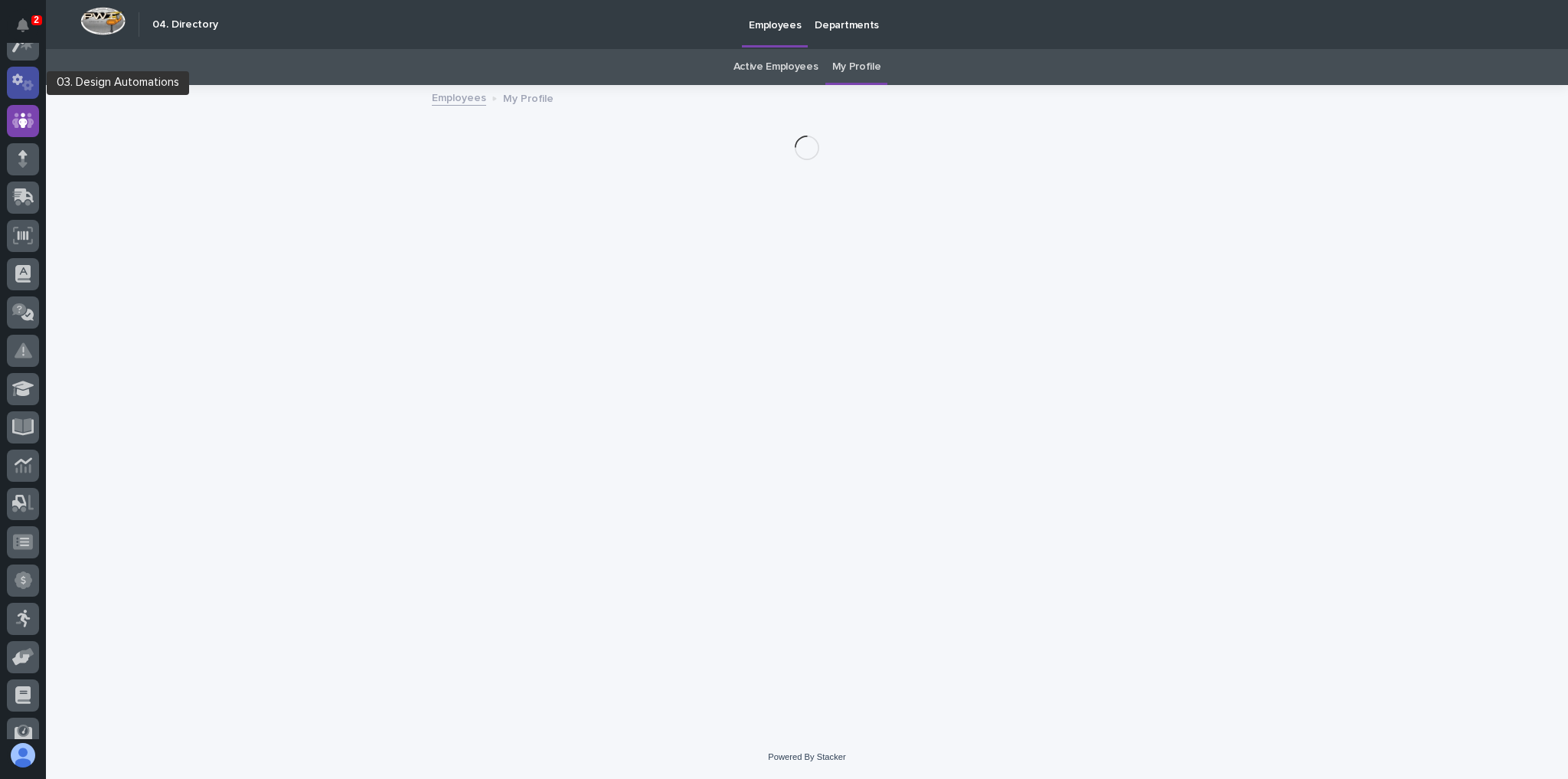
click at [28, 87] on icon at bounding box center [27, 85] width 12 height 11
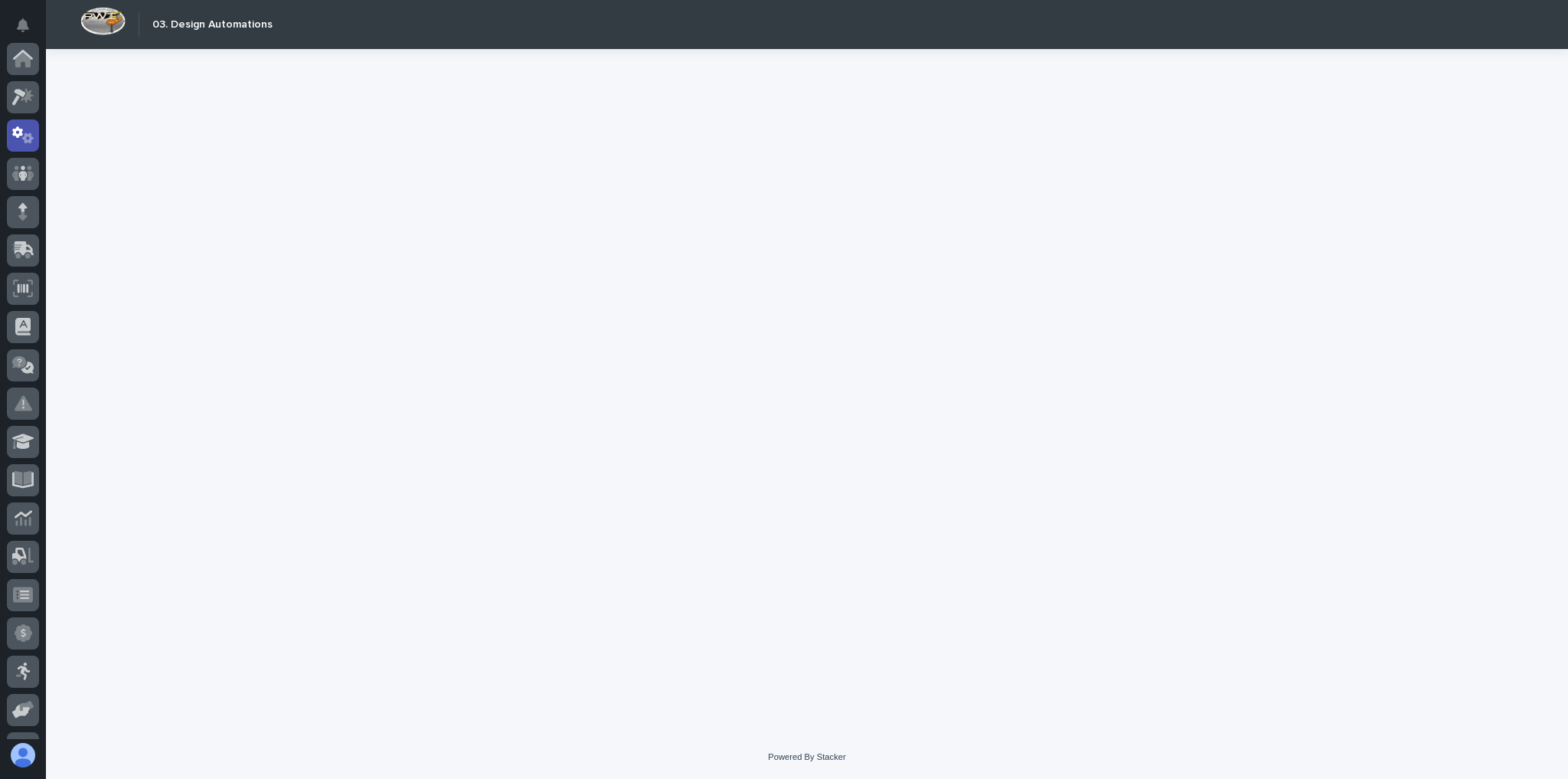
scroll to position [76, 0]
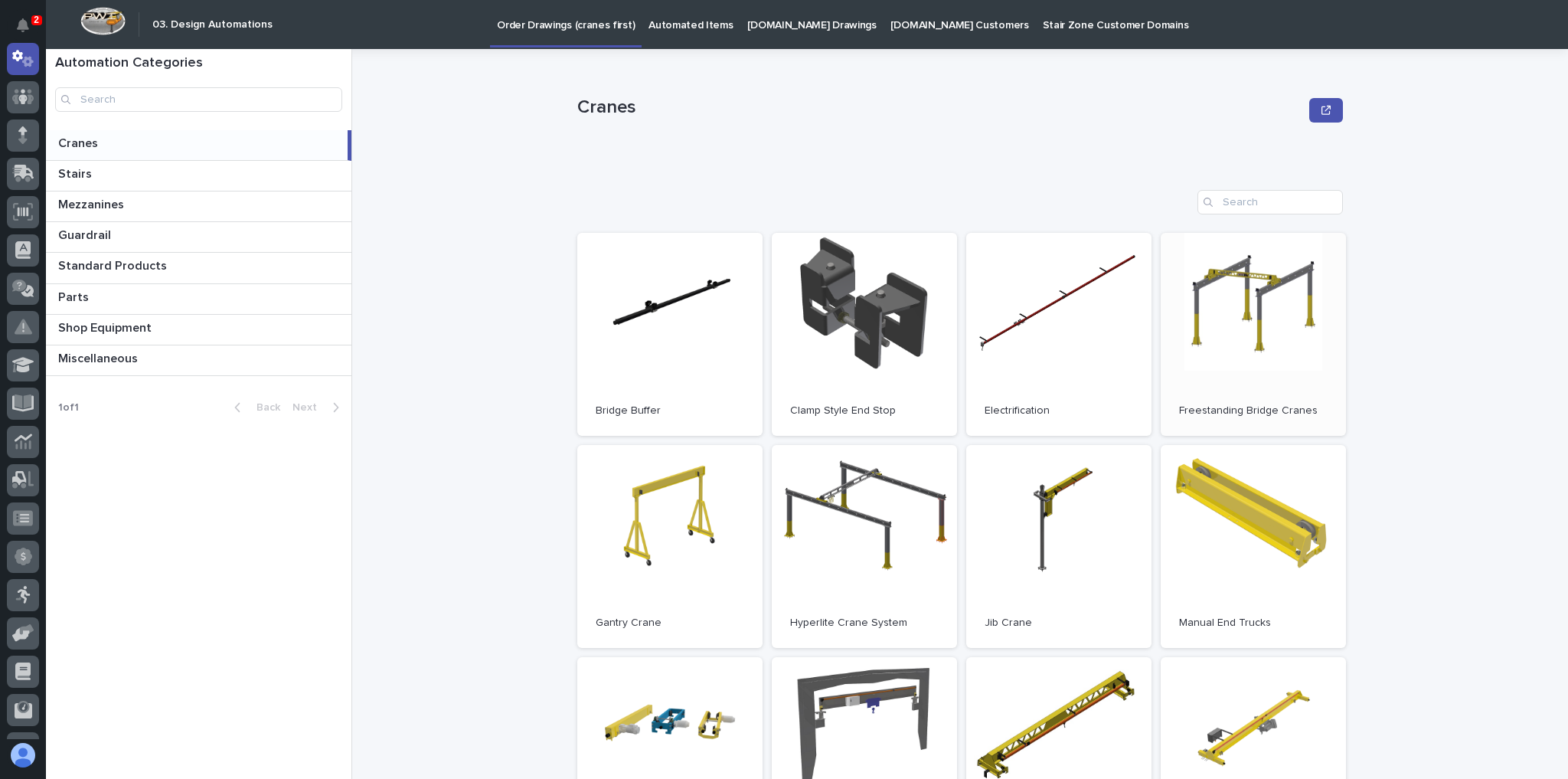
click at [1269, 354] on link "Open" at bounding box center [1254, 334] width 186 height 203
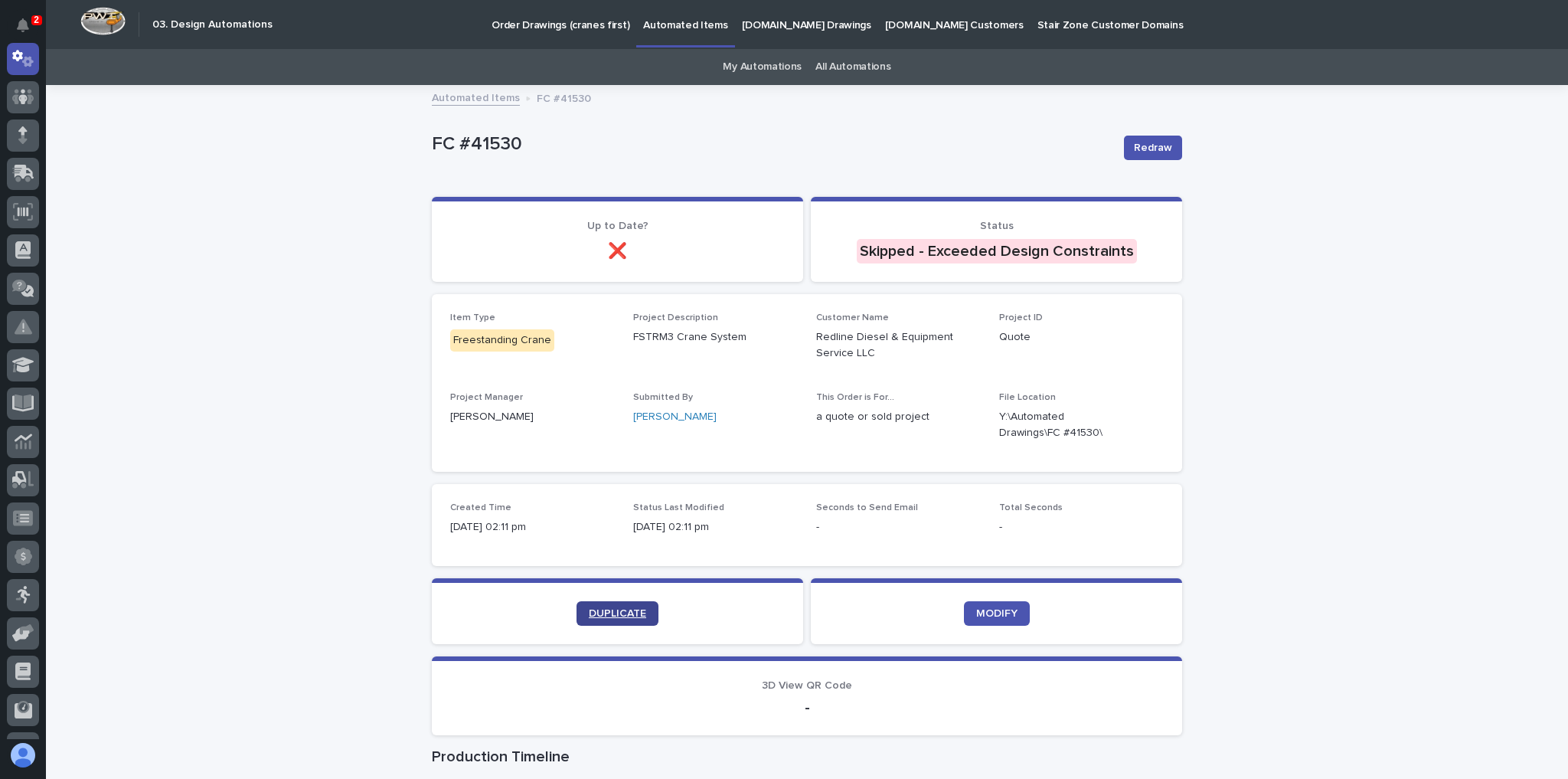
click at [612, 610] on span "DUPLICATE" at bounding box center [618, 614] width 58 height 11
